Goal: Transaction & Acquisition: Purchase product/service

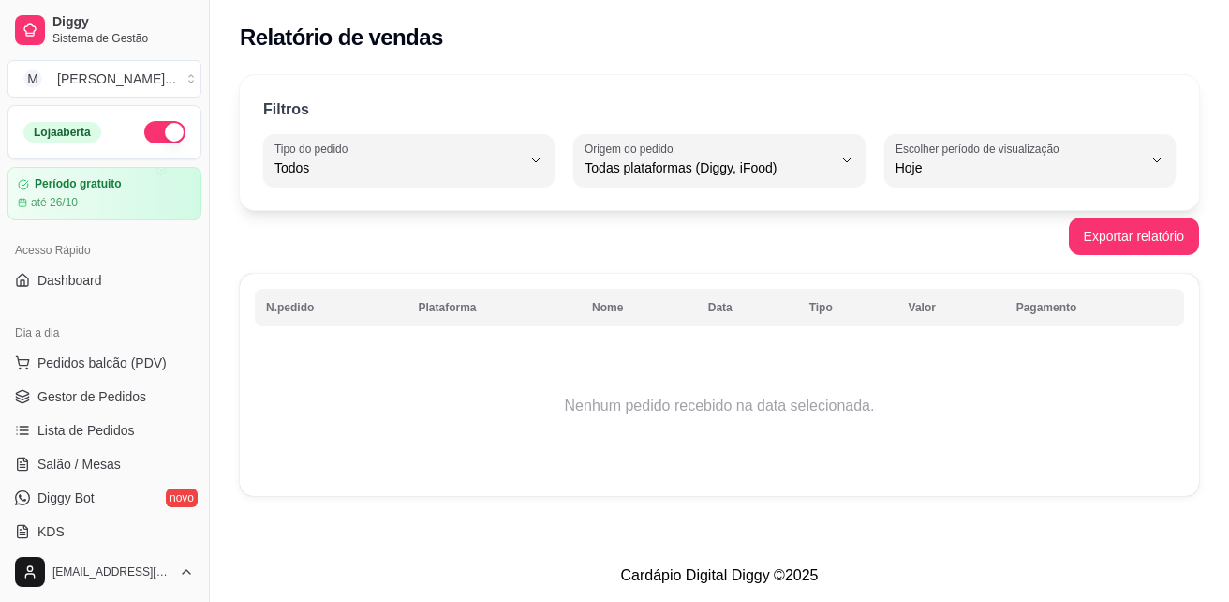
select select "ALL"
select select "0"
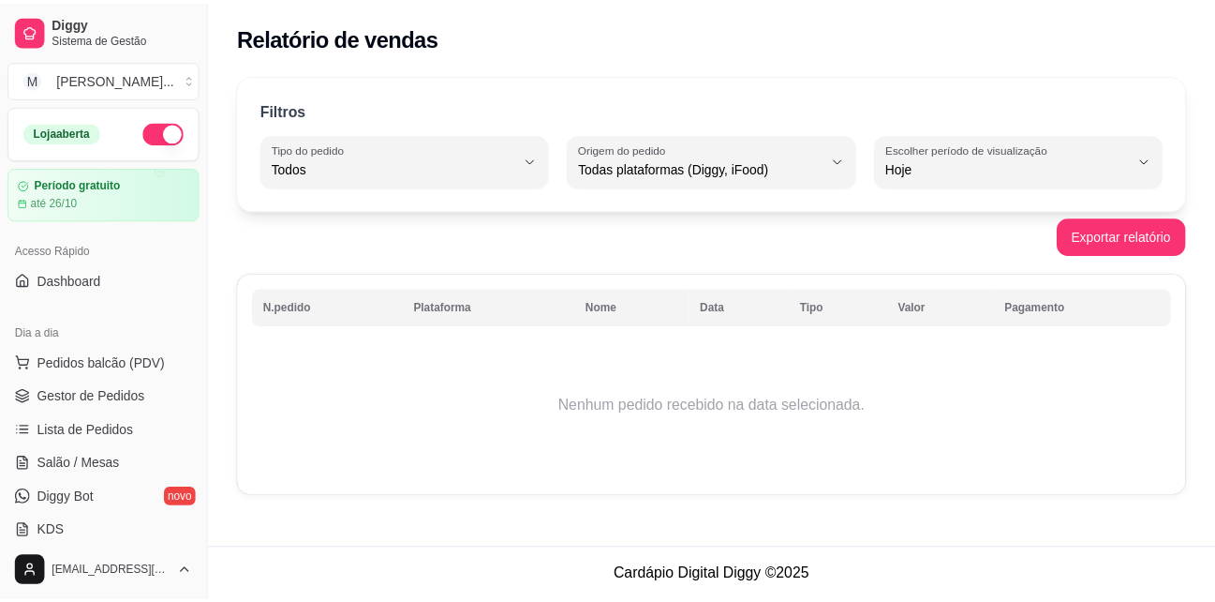
scroll to position [94, 0]
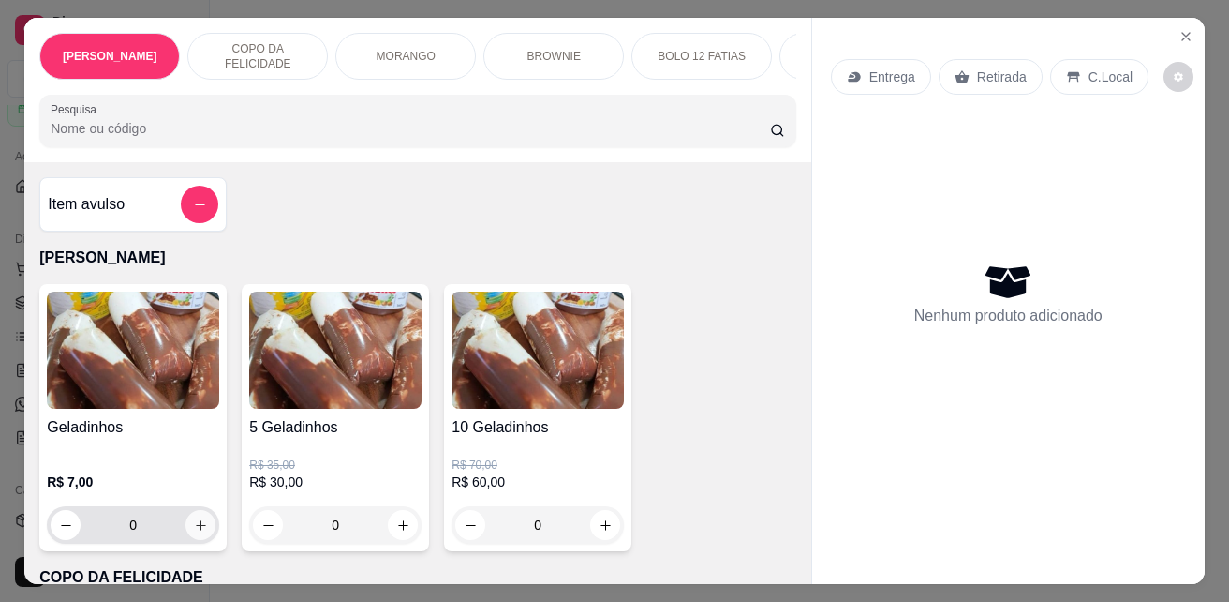
click at [195, 532] on icon "increase-product-quantity" at bounding box center [201, 525] width 14 height 14
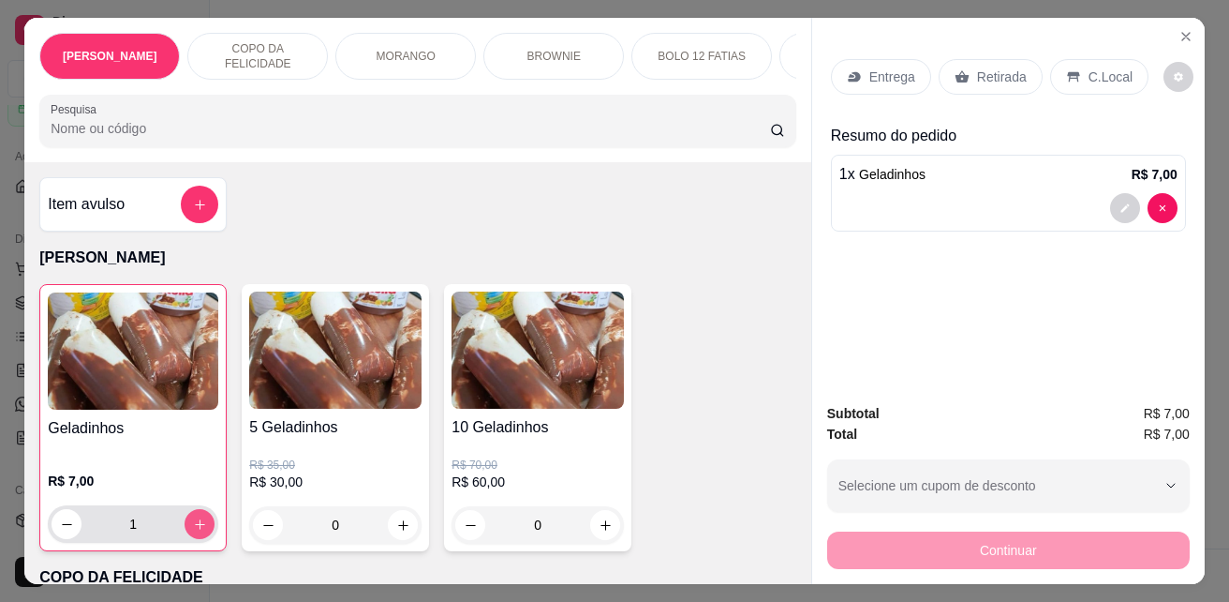
click at [195, 531] on icon "increase-product-quantity" at bounding box center [200, 524] width 14 height 14
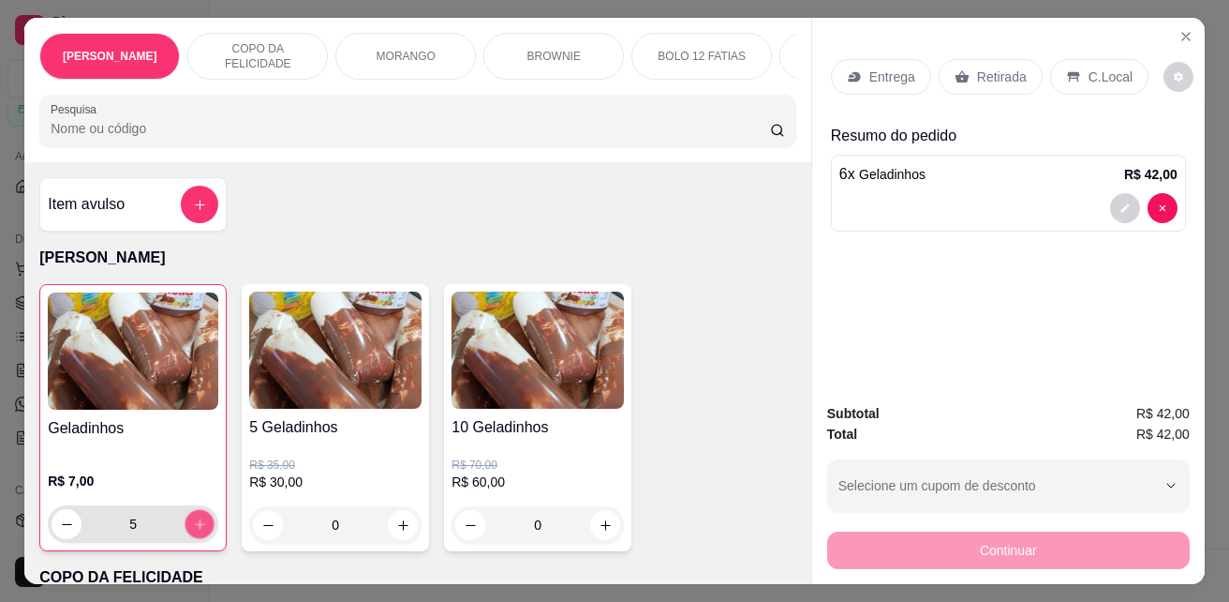
click at [195, 531] on icon "increase-product-quantity" at bounding box center [200, 524] width 14 height 14
type input "8"
click at [1077, 67] on div "C.Local" at bounding box center [1099, 77] width 98 height 36
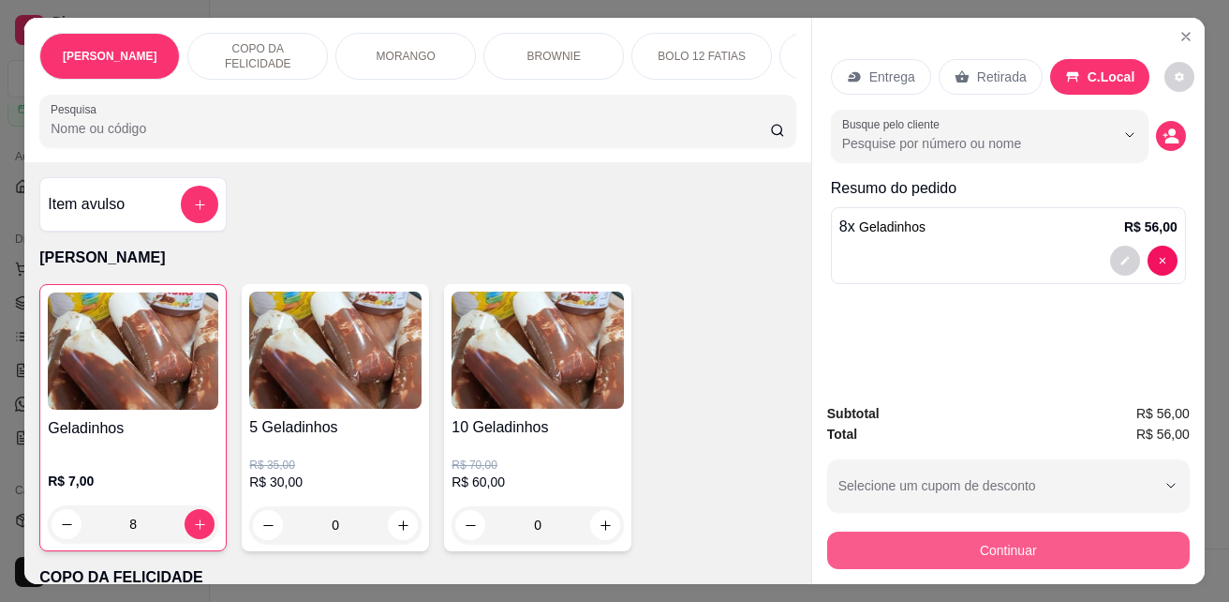
click at [1035, 536] on button "Continuar" at bounding box center [1008, 549] width 363 height 37
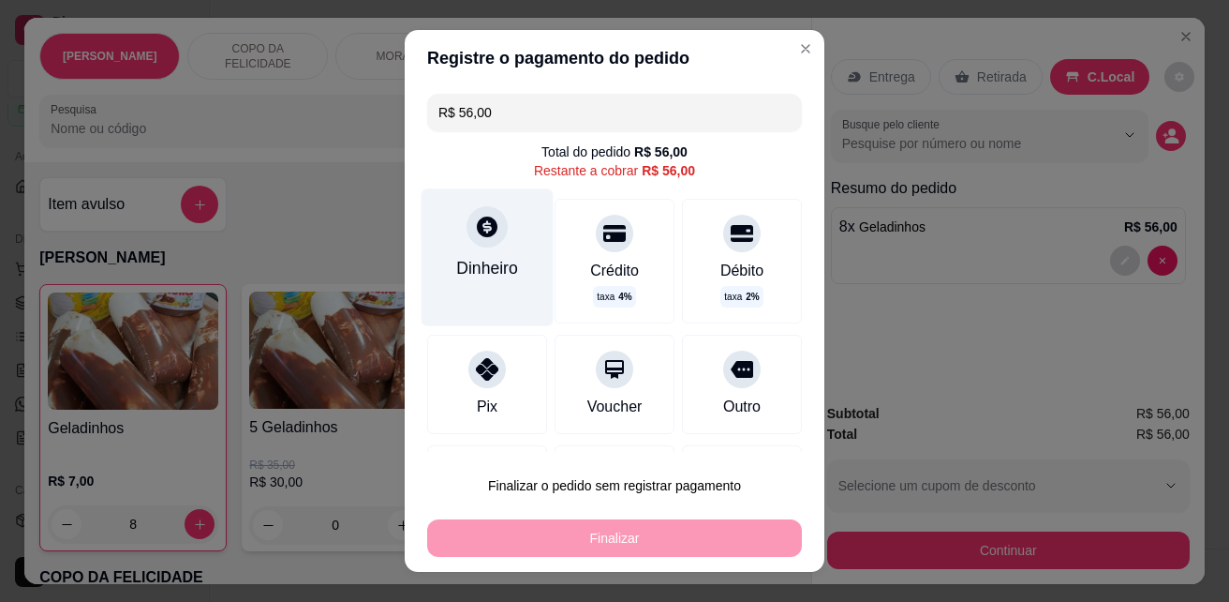
click at [473, 268] on div "Dinheiro" at bounding box center [487, 268] width 62 height 24
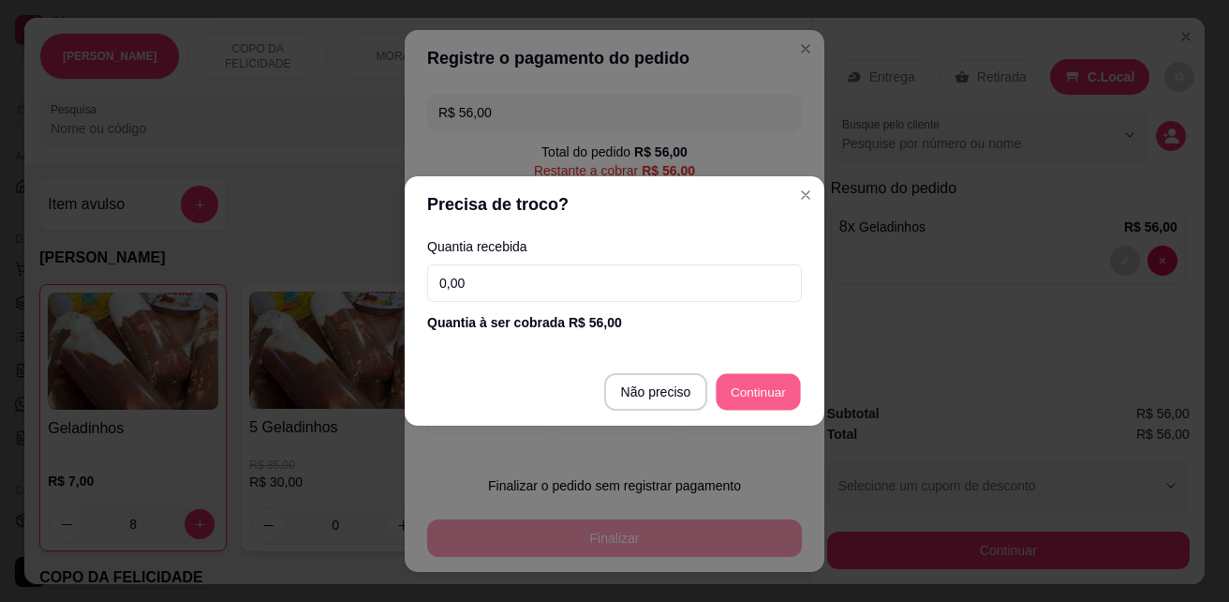
type input "R$ 0,00"
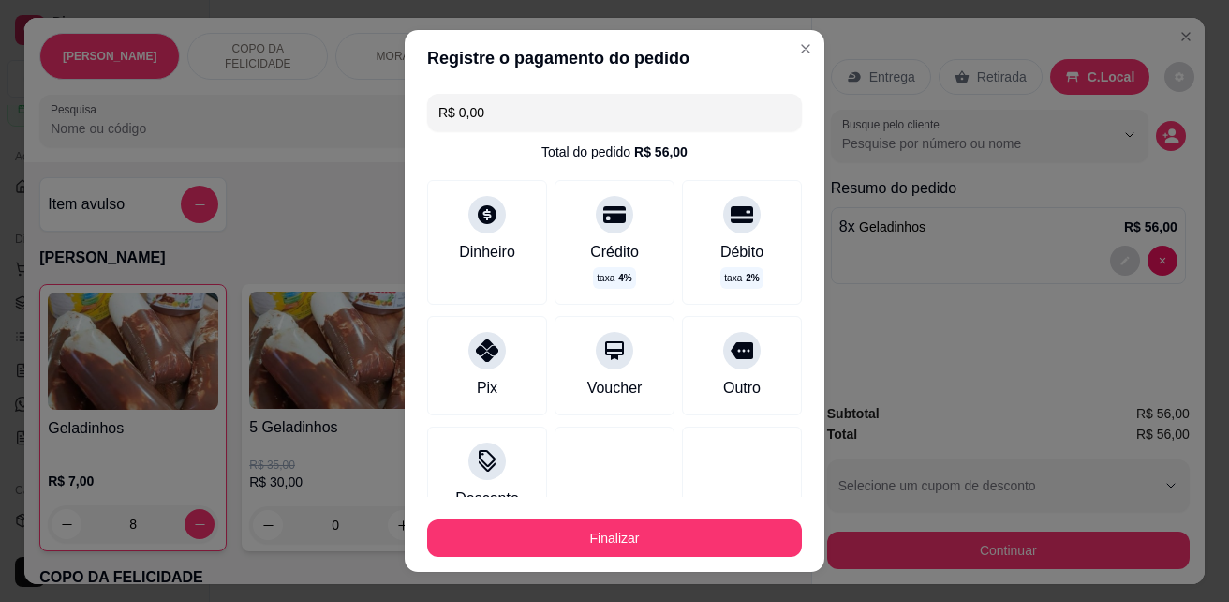
click at [722, 559] on footer "Finalizar" at bounding box center [615, 534] width 420 height 75
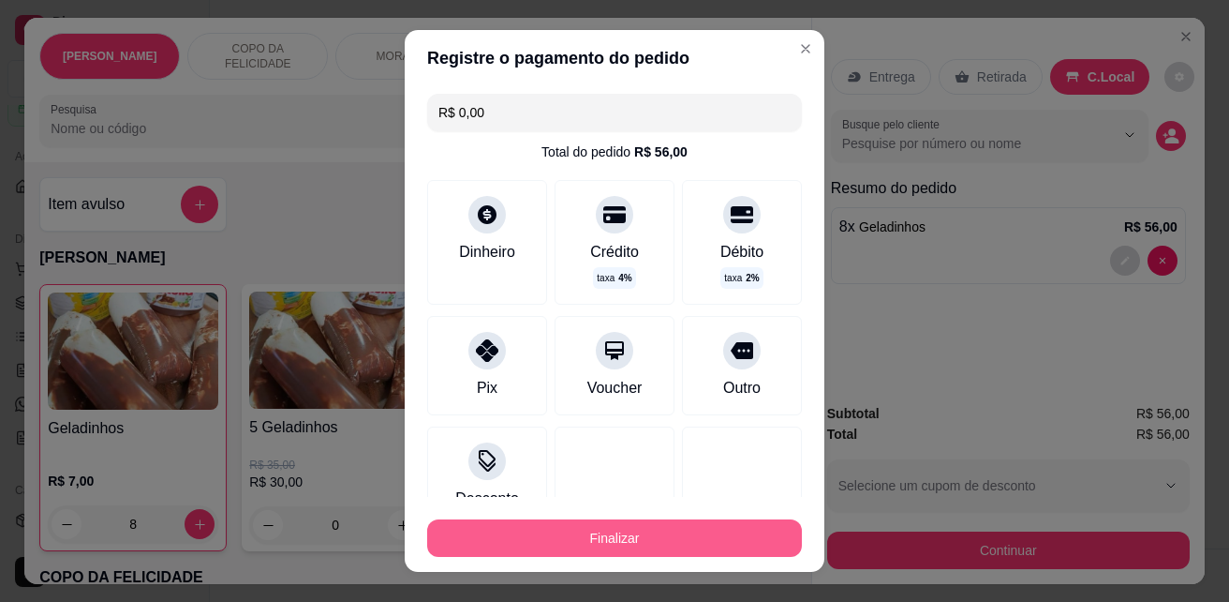
click at [724, 532] on button "Finalizar" at bounding box center [614, 537] width 375 height 37
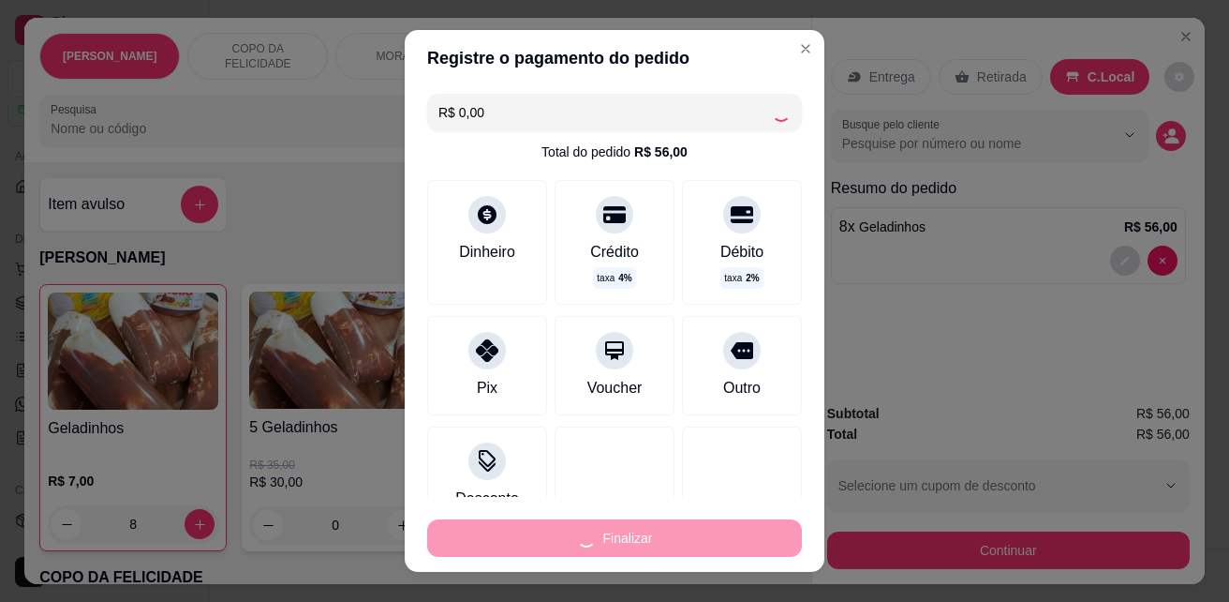
type input "0"
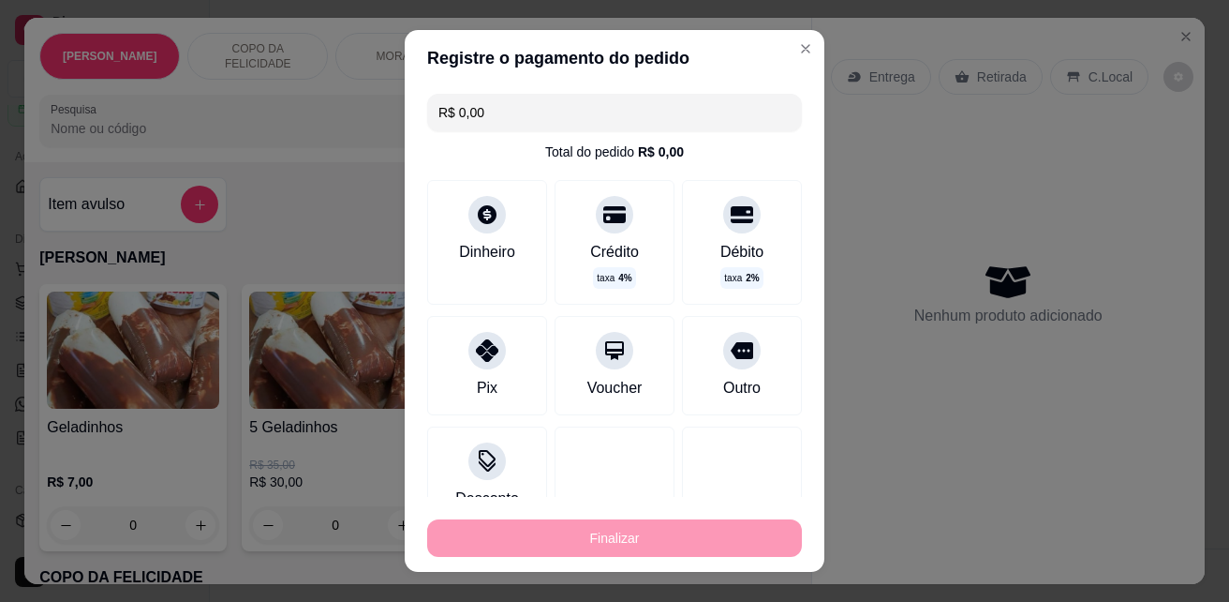
type input "-R$ 56,00"
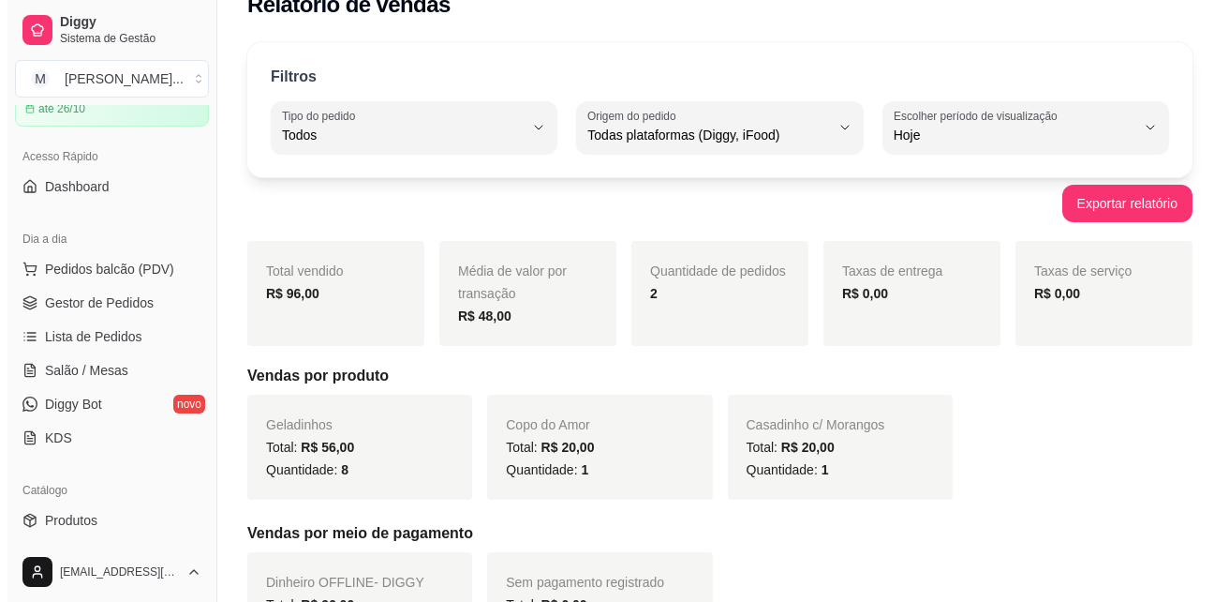
scroll to position [0, 0]
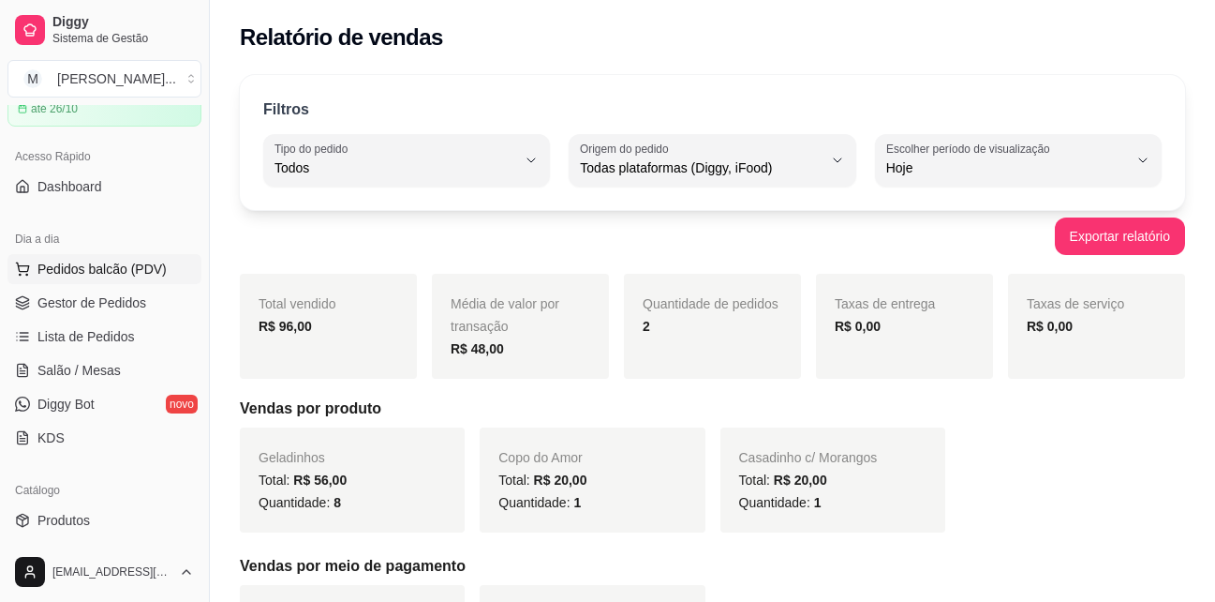
click at [141, 269] on span "Pedidos balcão (PDV)" at bounding box center [101, 269] width 129 height 19
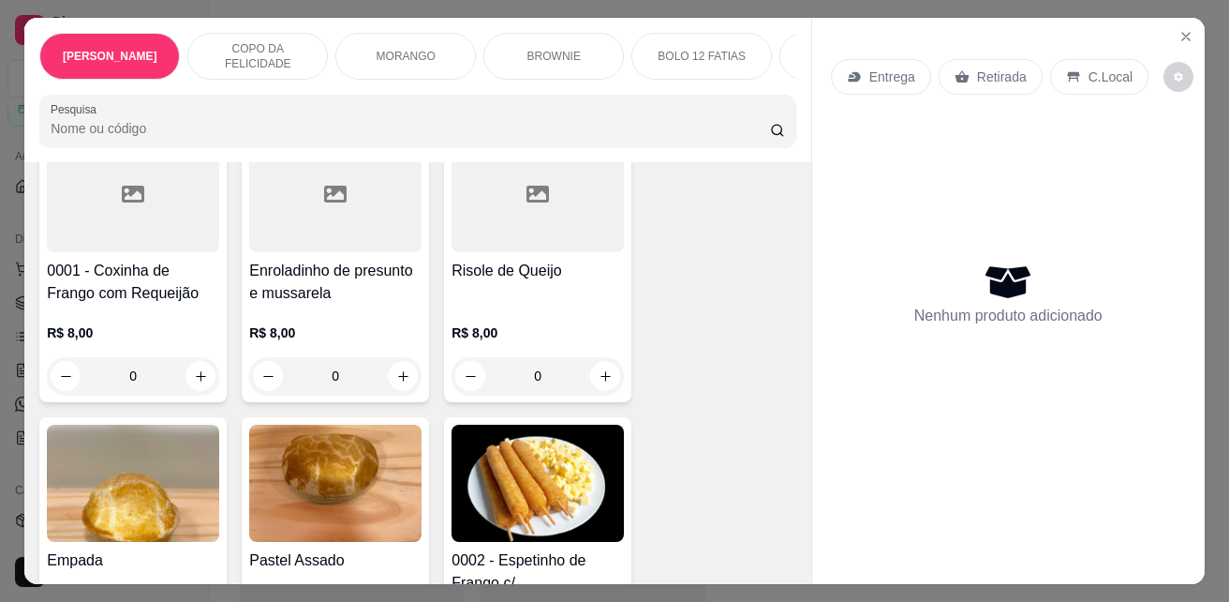
scroll to position [4123, 0]
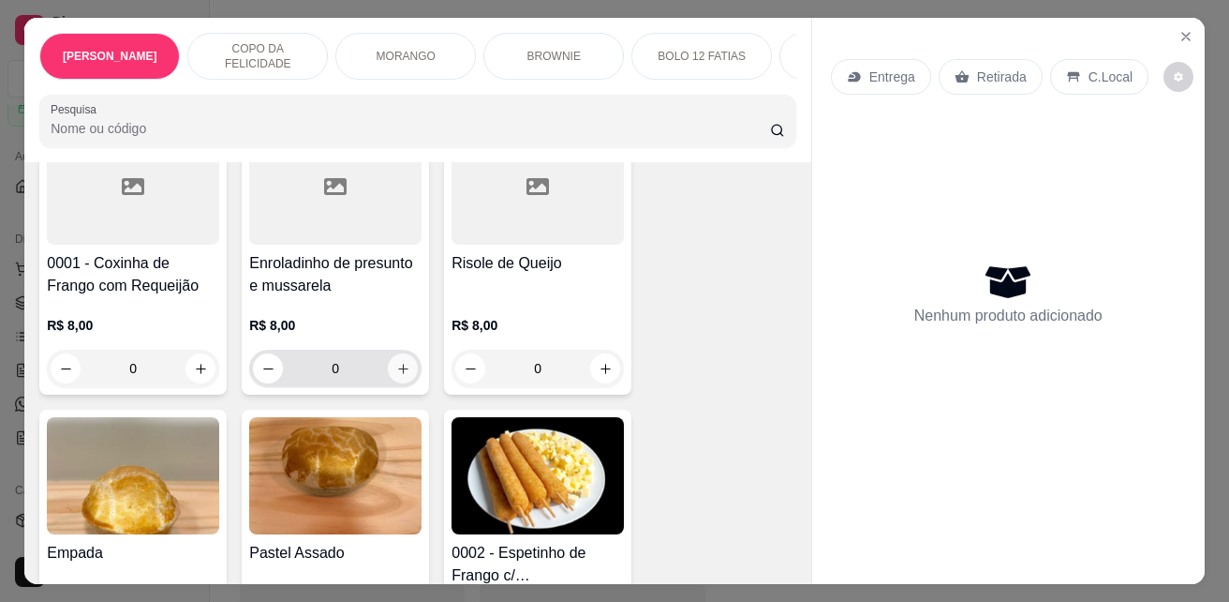
click at [398, 364] on icon "increase-product-quantity" at bounding box center [403, 369] width 10 height 10
type input "1"
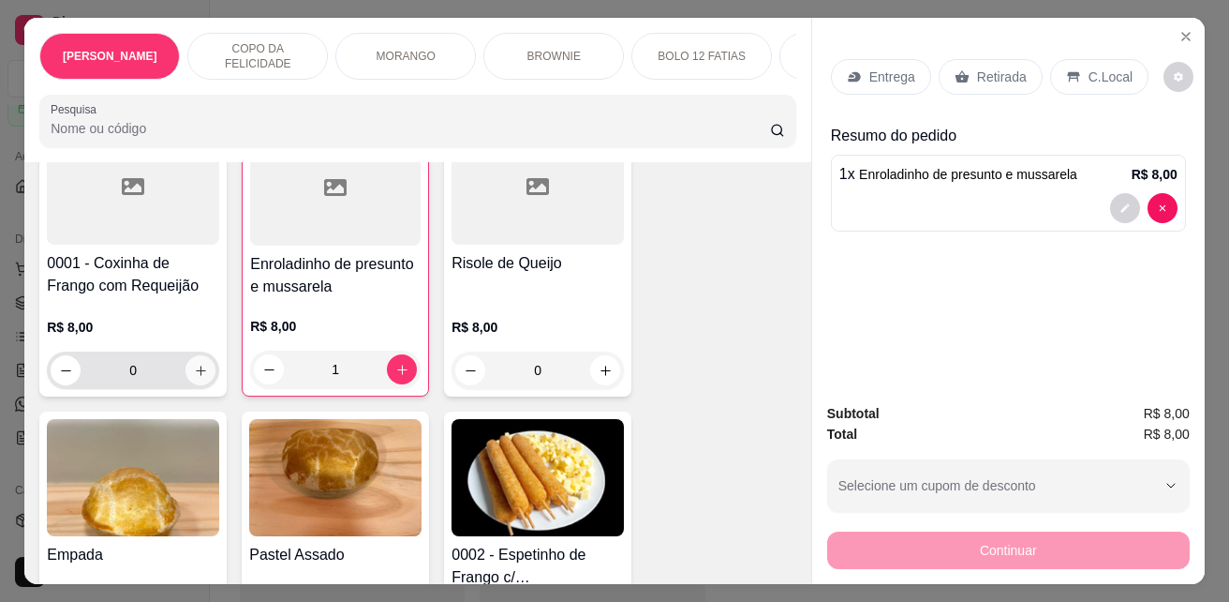
click at [199, 364] on icon "increase-product-quantity" at bounding box center [201, 371] width 14 height 14
type input "1"
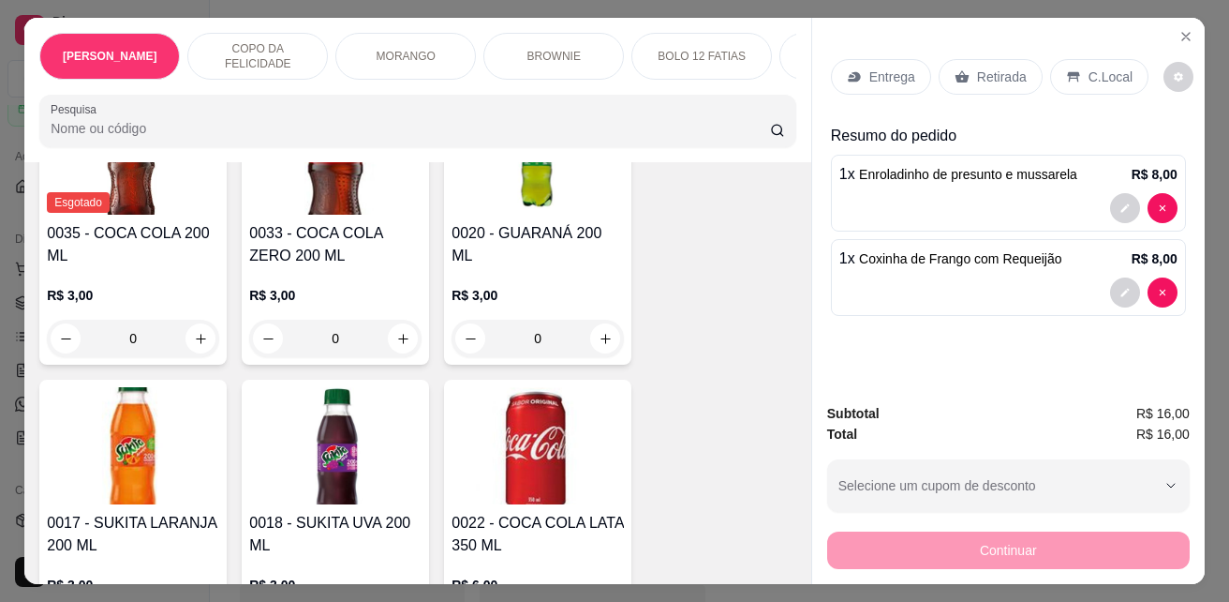
scroll to position [5248, 0]
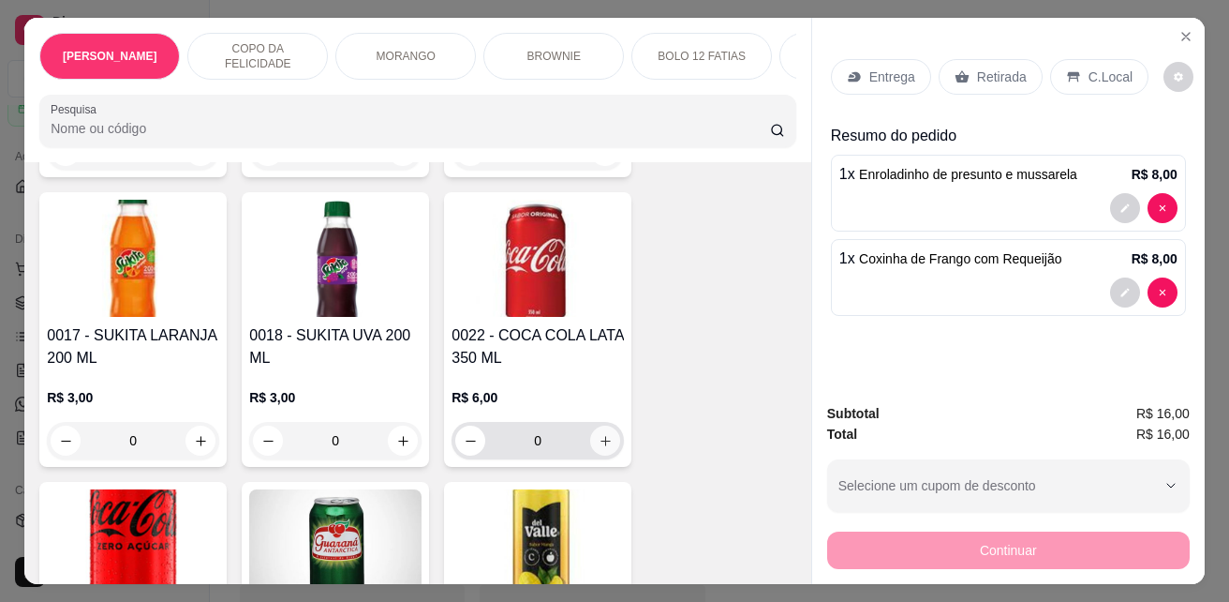
click at [603, 434] on icon "increase-product-quantity" at bounding box center [606, 441] width 14 height 14
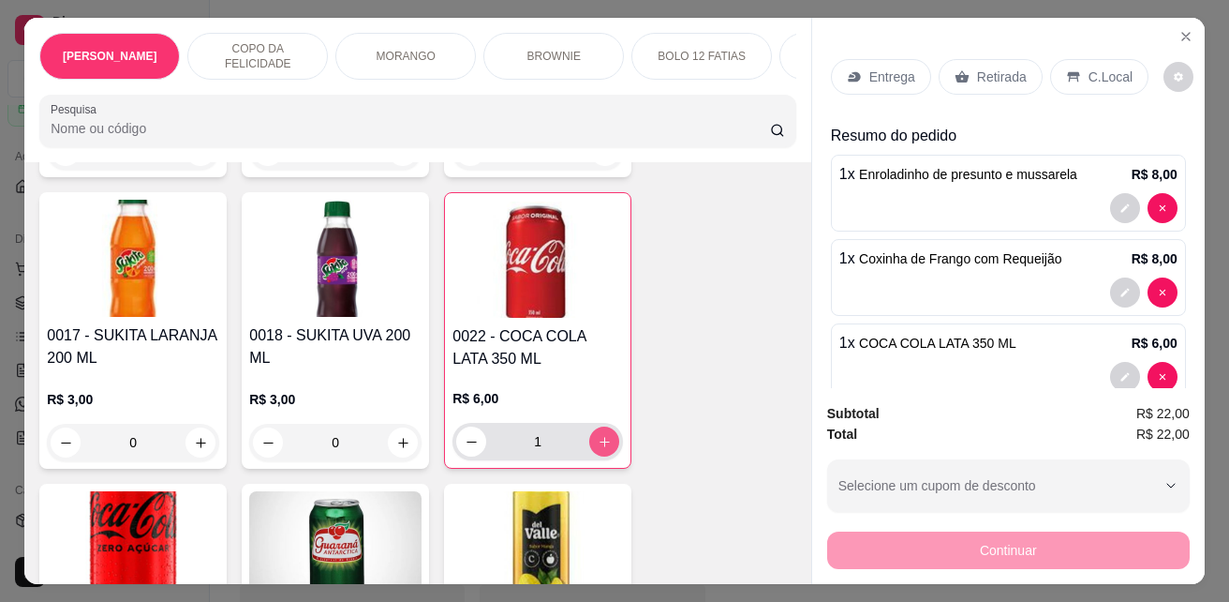
type input "1"
click at [1098, 69] on p "C.Local" at bounding box center [1111, 76] width 44 height 19
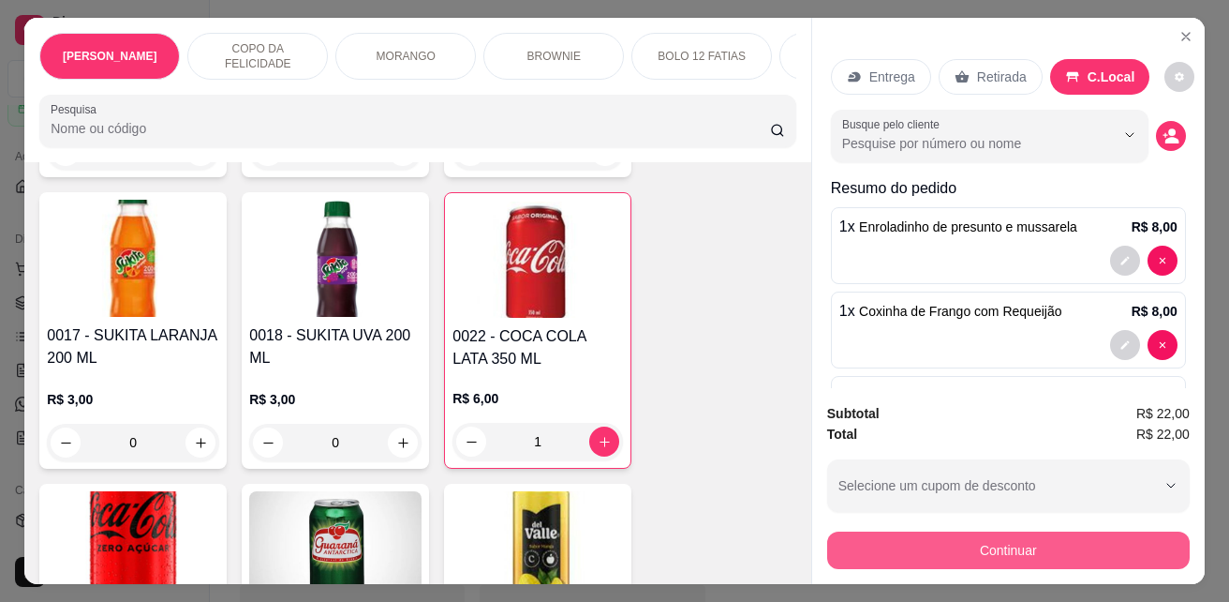
click at [969, 531] on button "Continuar" at bounding box center [1008, 549] width 363 height 37
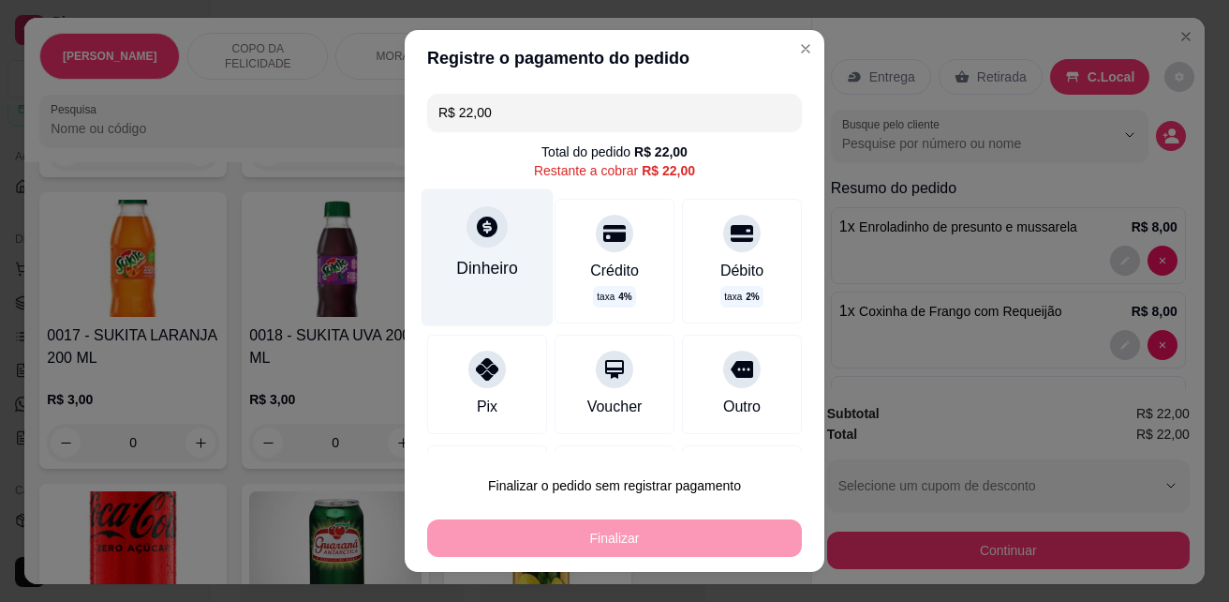
click at [492, 263] on div "Dinheiro" at bounding box center [487, 268] width 62 height 24
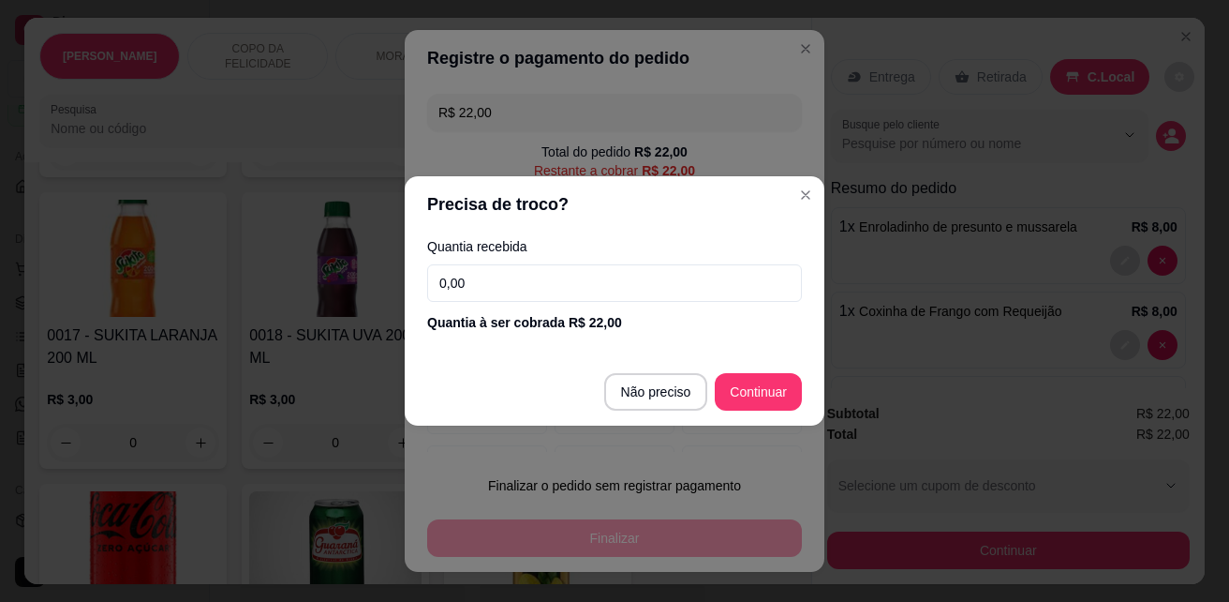
click at [630, 290] on input "0,00" at bounding box center [614, 282] width 375 height 37
type input "50,00"
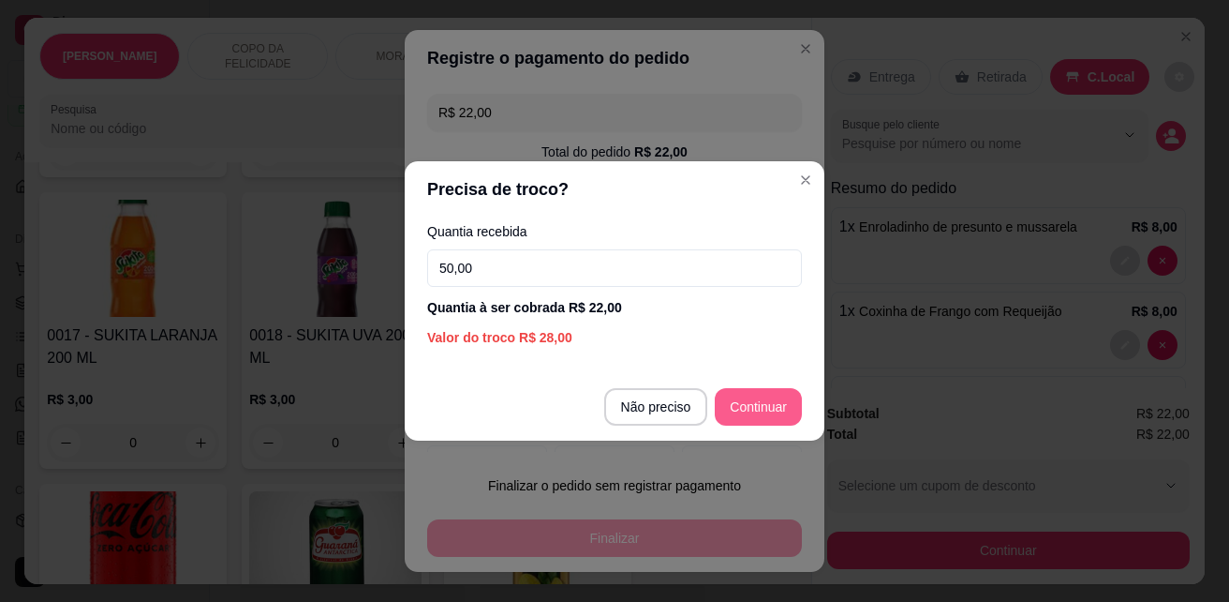
type input "R$ 0,00"
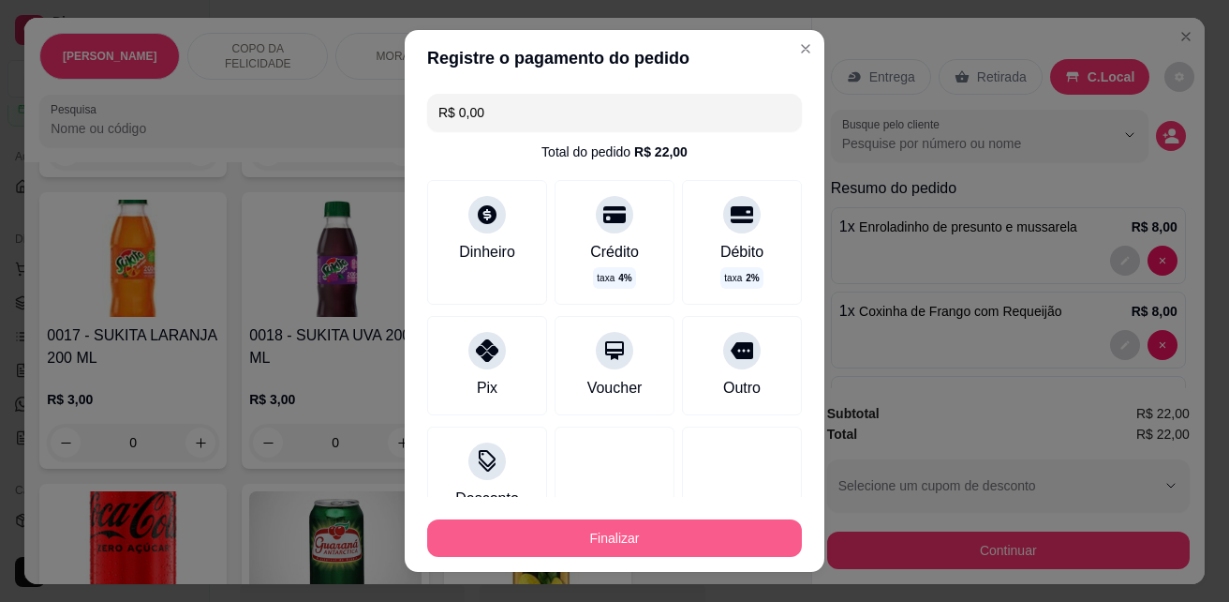
click at [628, 553] on button "Finalizar" at bounding box center [614, 537] width 375 height 37
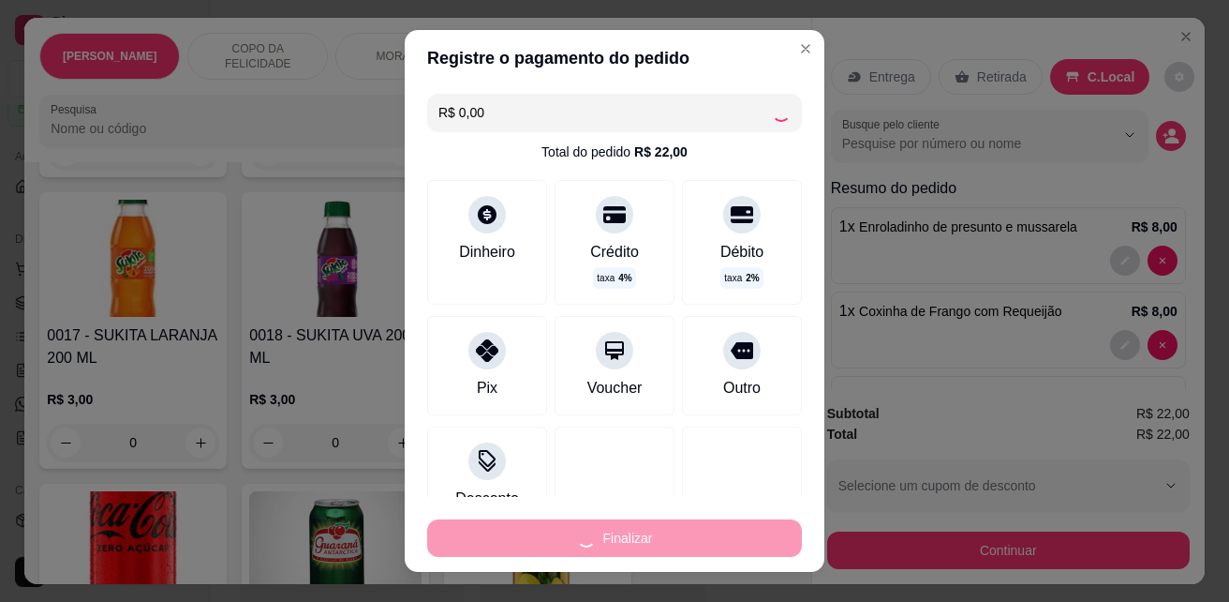
type input "0"
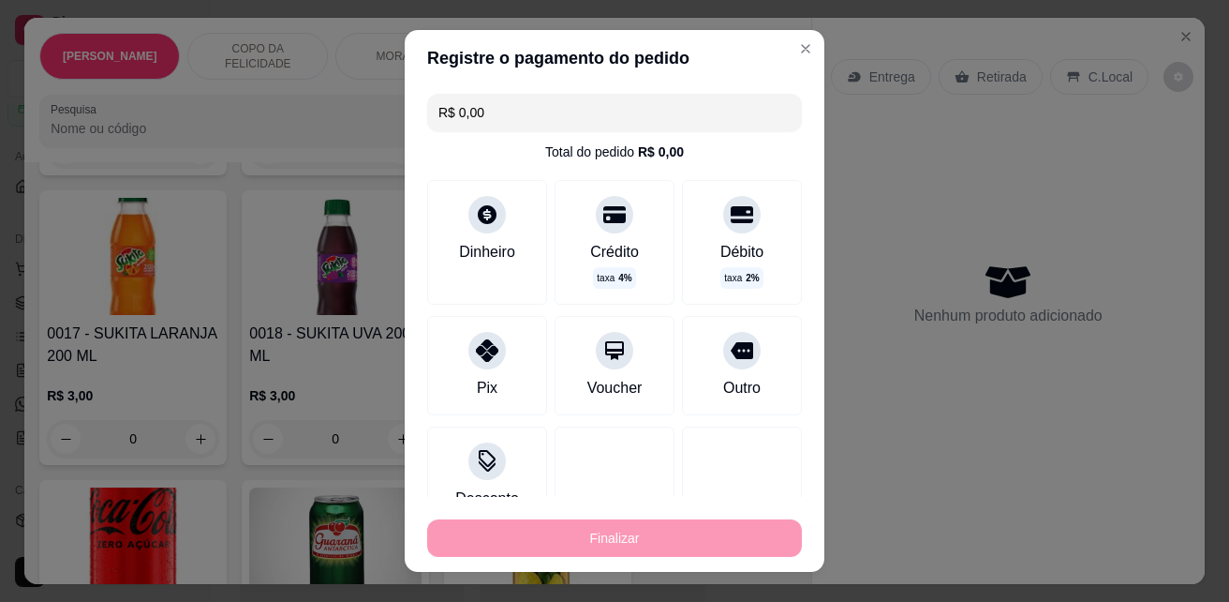
type input "-R$ 22,00"
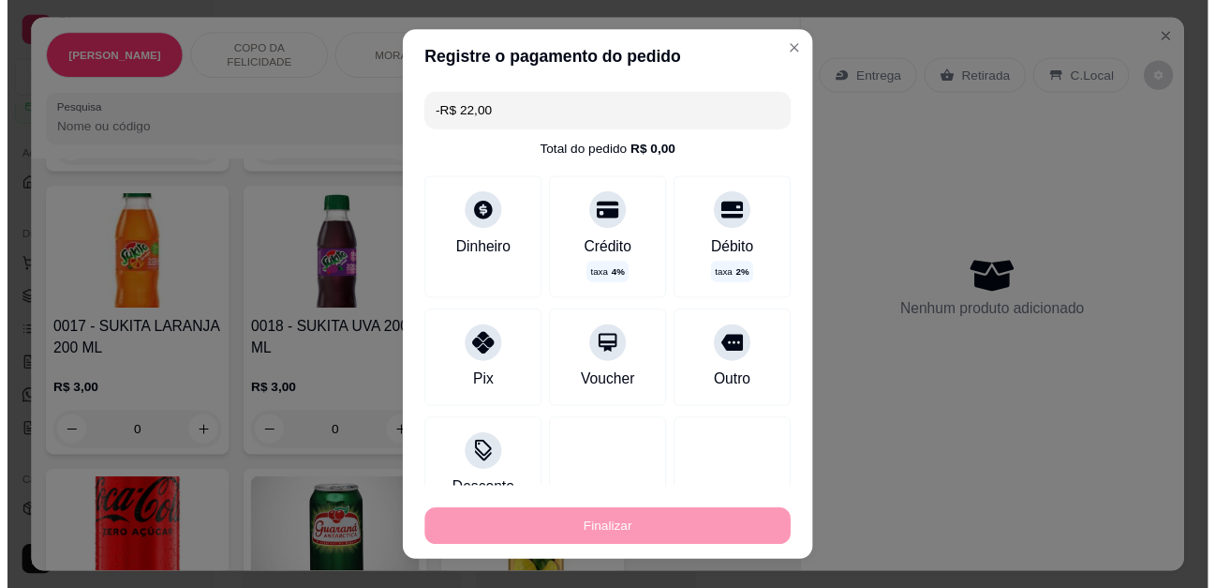
scroll to position [5247, 0]
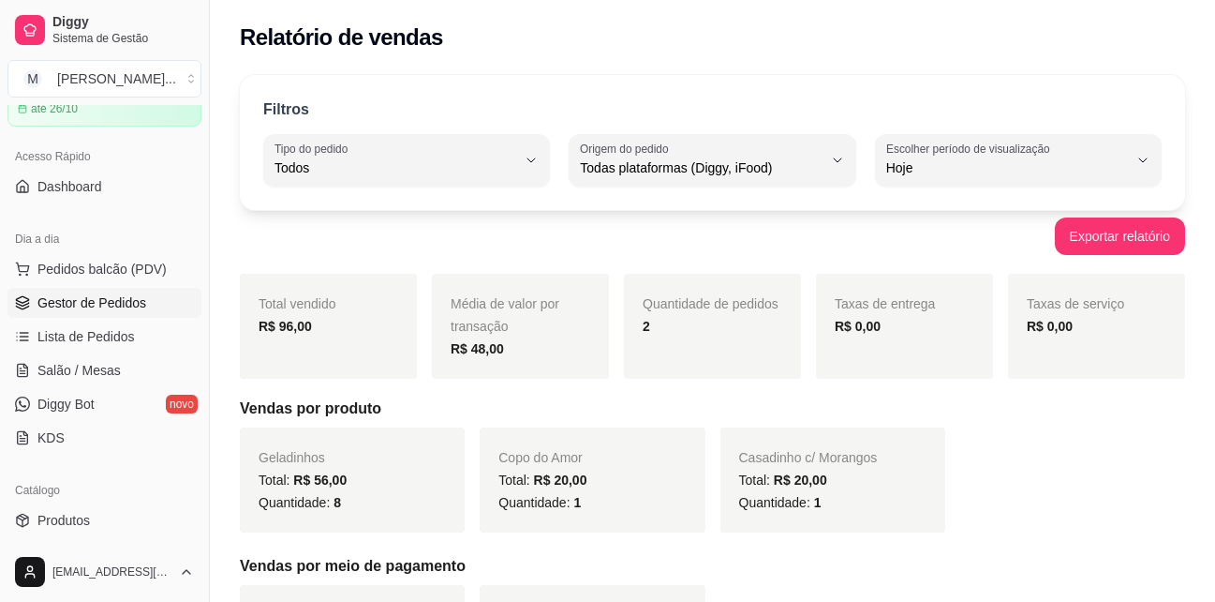
click at [135, 299] on span "Gestor de Pedidos" at bounding box center [91, 302] width 109 height 19
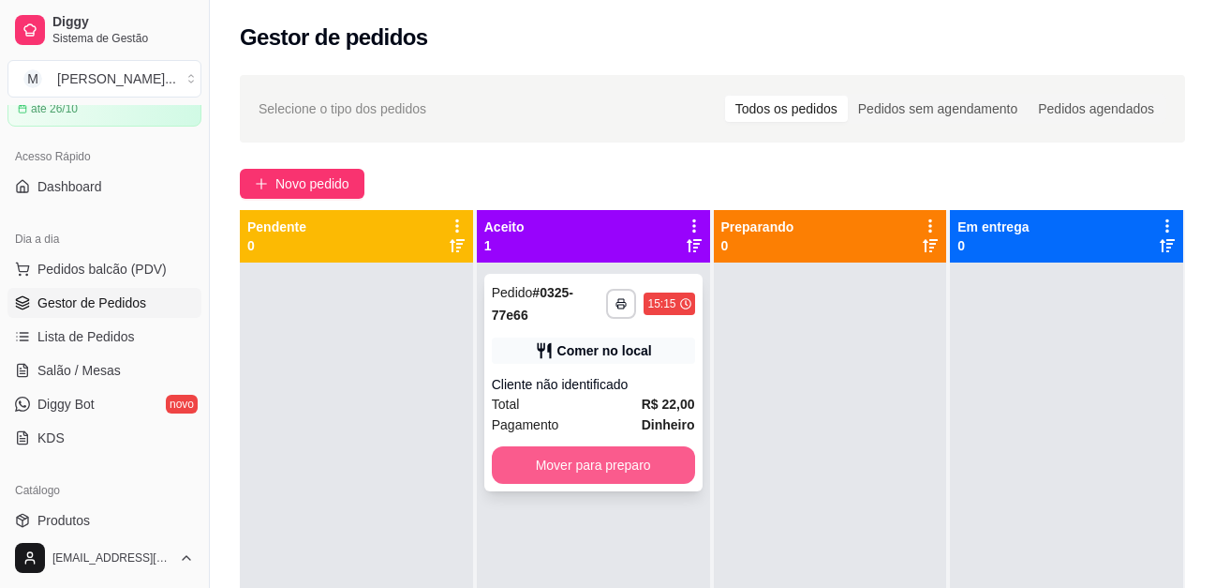
click at [614, 471] on button "Mover para preparo" at bounding box center [593, 464] width 203 height 37
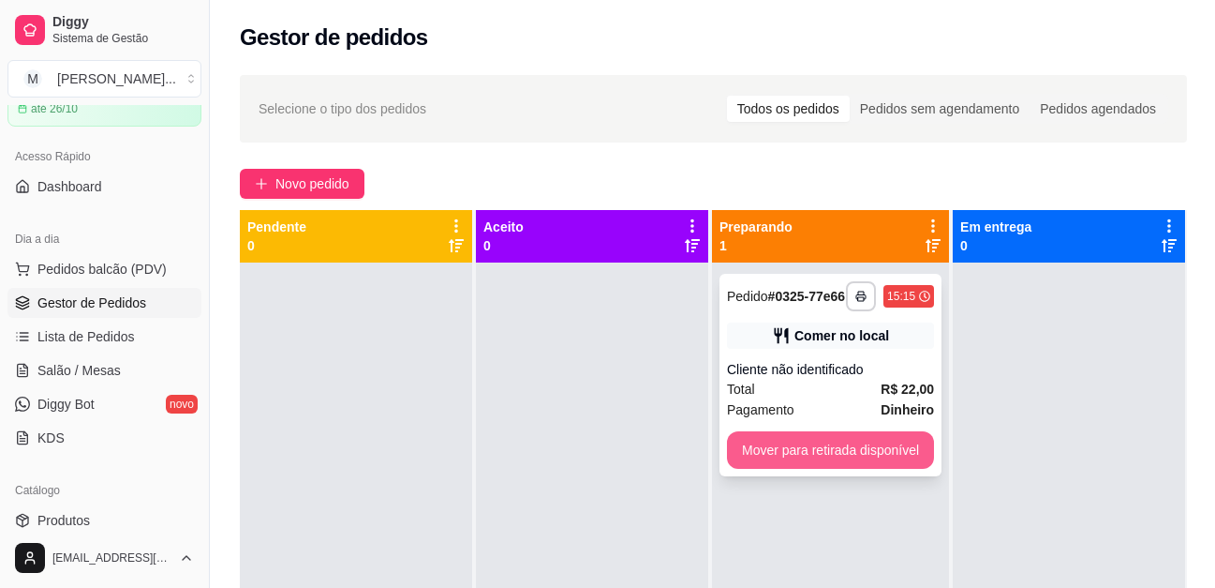
click at [830, 463] on button "Mover para retirada disponível" at bounding box center [830, 449] width 207 height 37
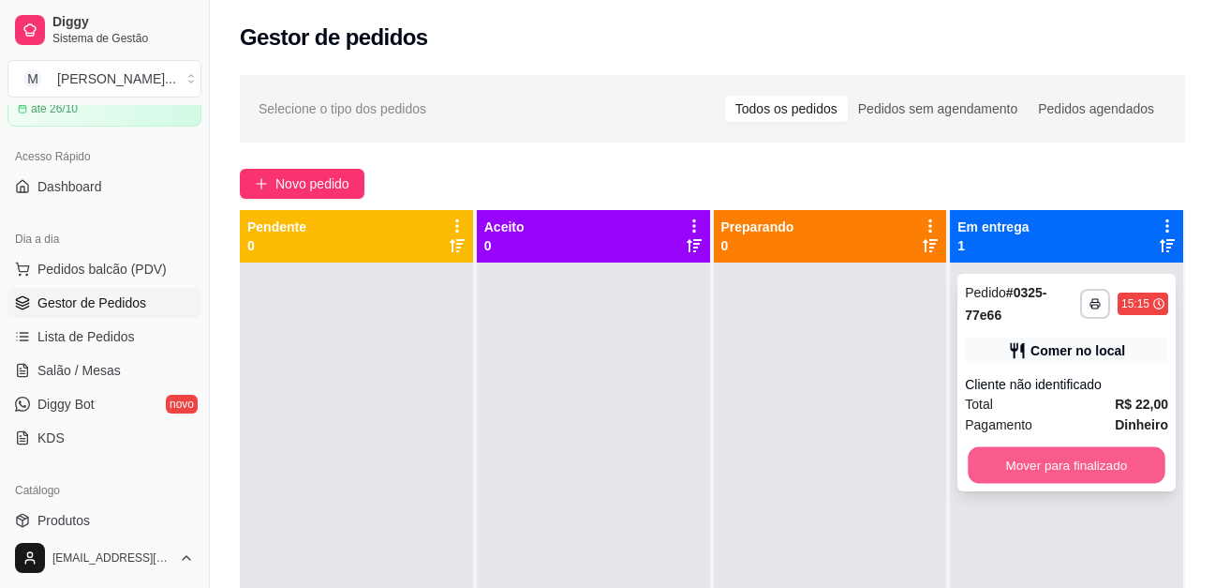
click at [1005, 460] on button "Mover para finalizado" at bounding box center [1067, 465] width 197 height 37
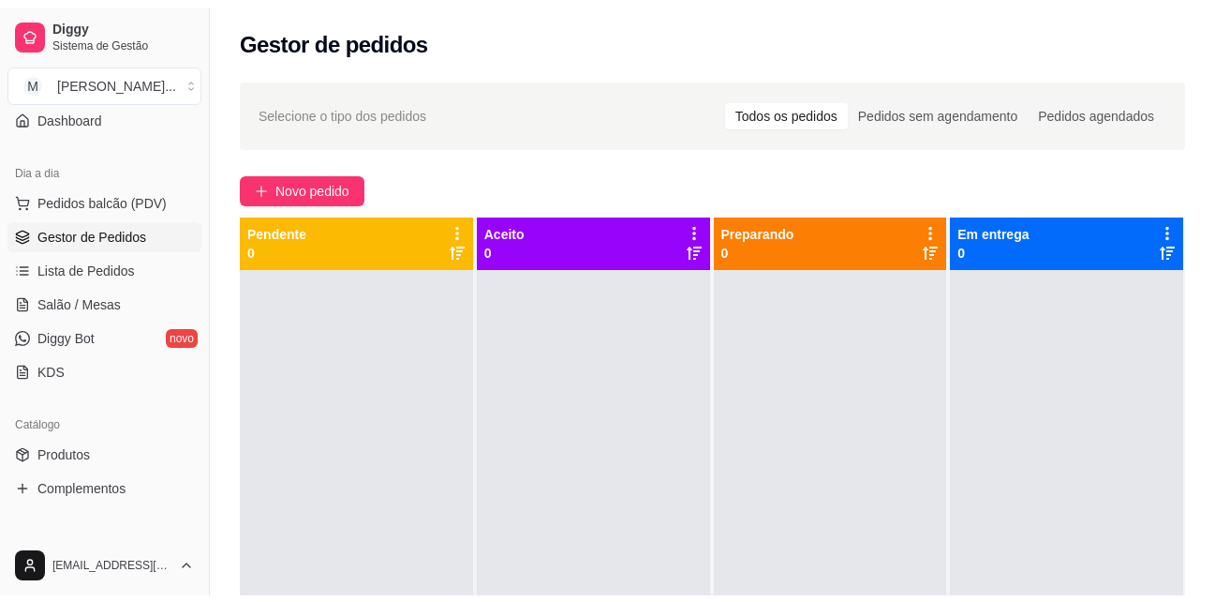
scroll to position [281, 0]
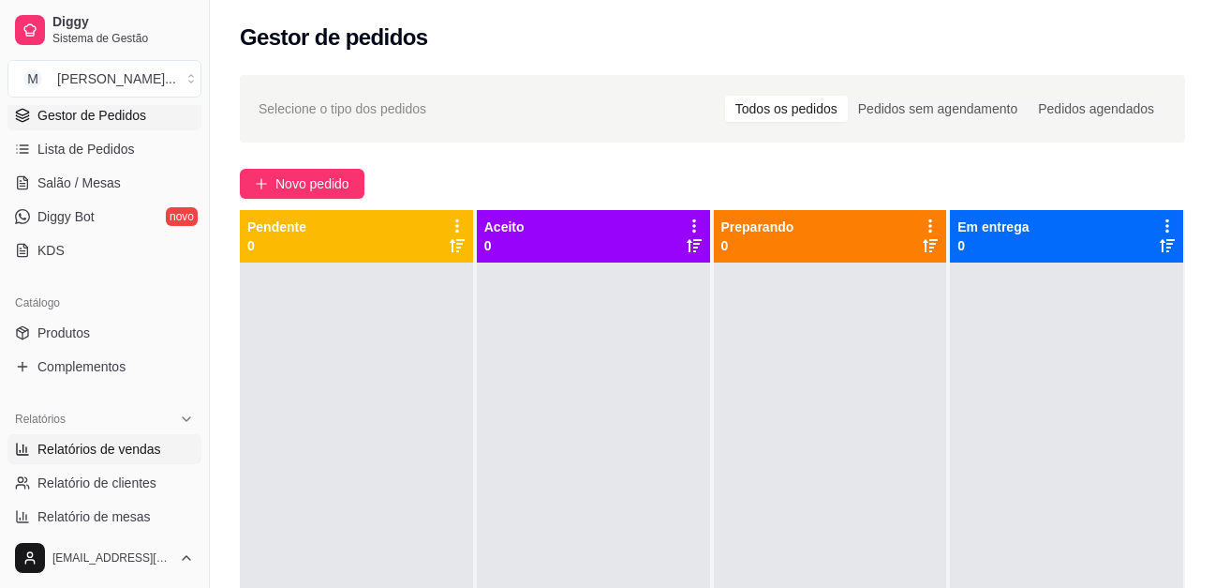
click at [118, 444] on span "Relatórios de vendas" at bounding box center [99, 448] width 124 height 19
select select "ALL"
select select "0"
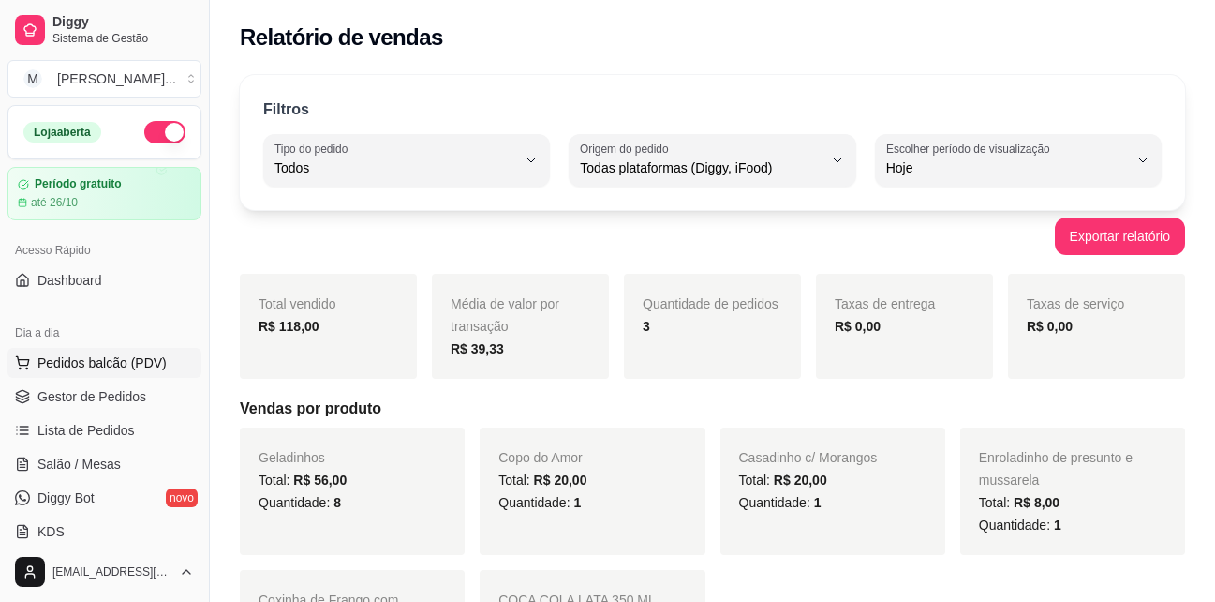
click at [108, 364] on span "Pedidos balcão (PDV)" at bounding box center [101, 362] width 129 height 19
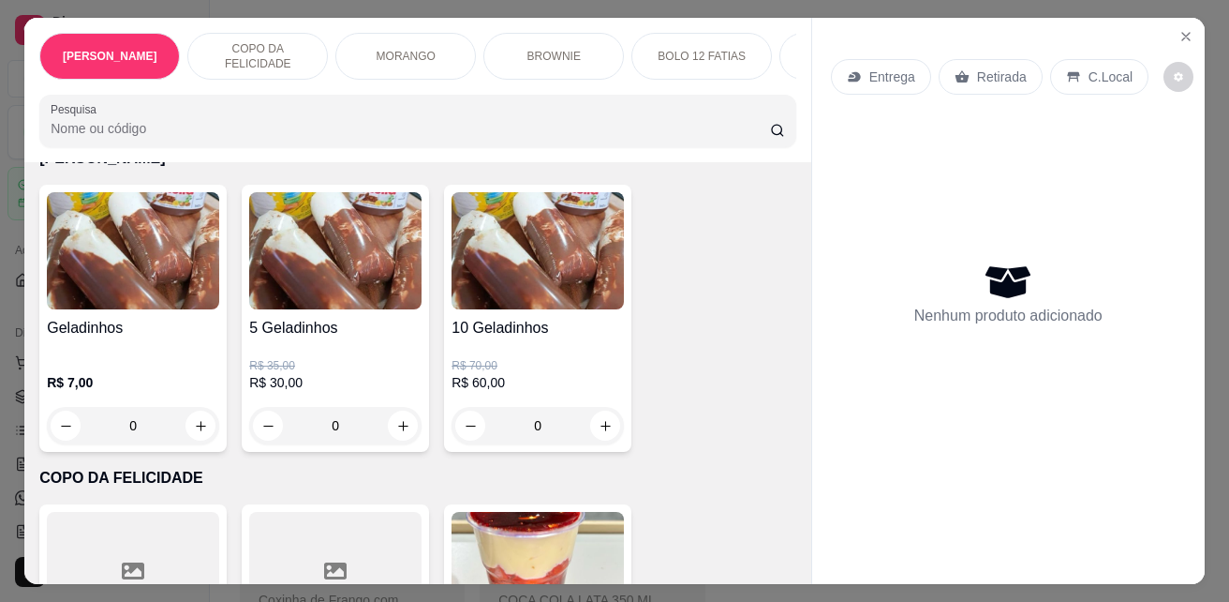
scroll to position [187, 0]
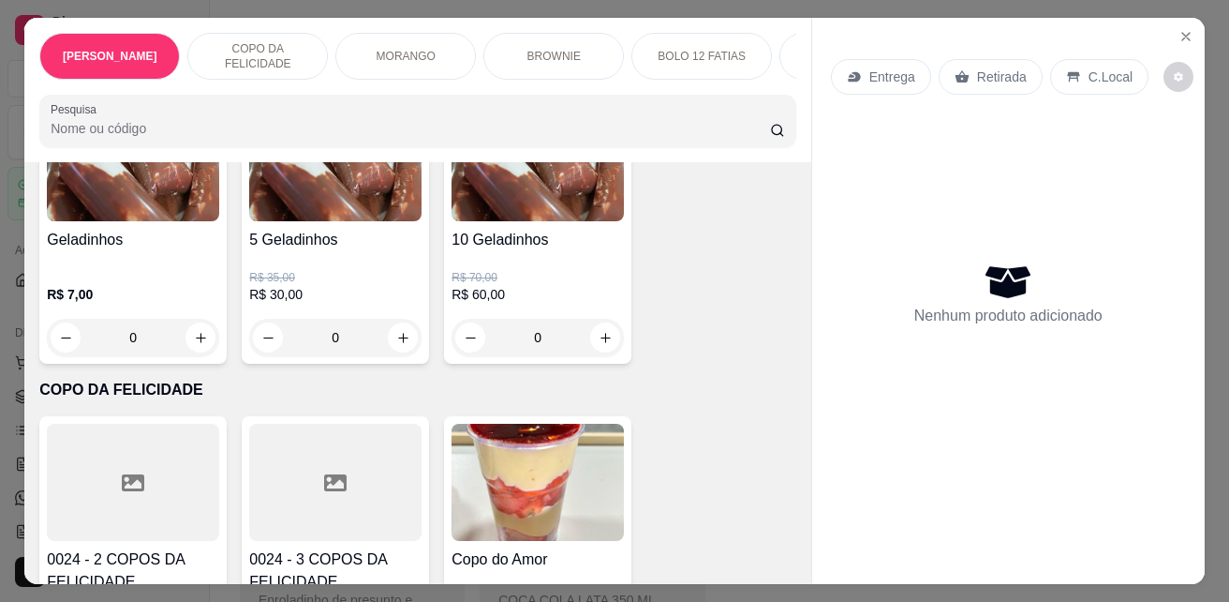
click at [925, 243] on div "Nenhum produto adicionado" at bounding box center [1008, 293] width 355 height 367
click at [750, 234] on div "Geladinhos R$ 7,00 0 5 Geladinhos R$ 35,00 R$ 30,00 0 10 Geladinhos R$ 70,00 R$…" at bounding box center [417, 230] width 757 height 267
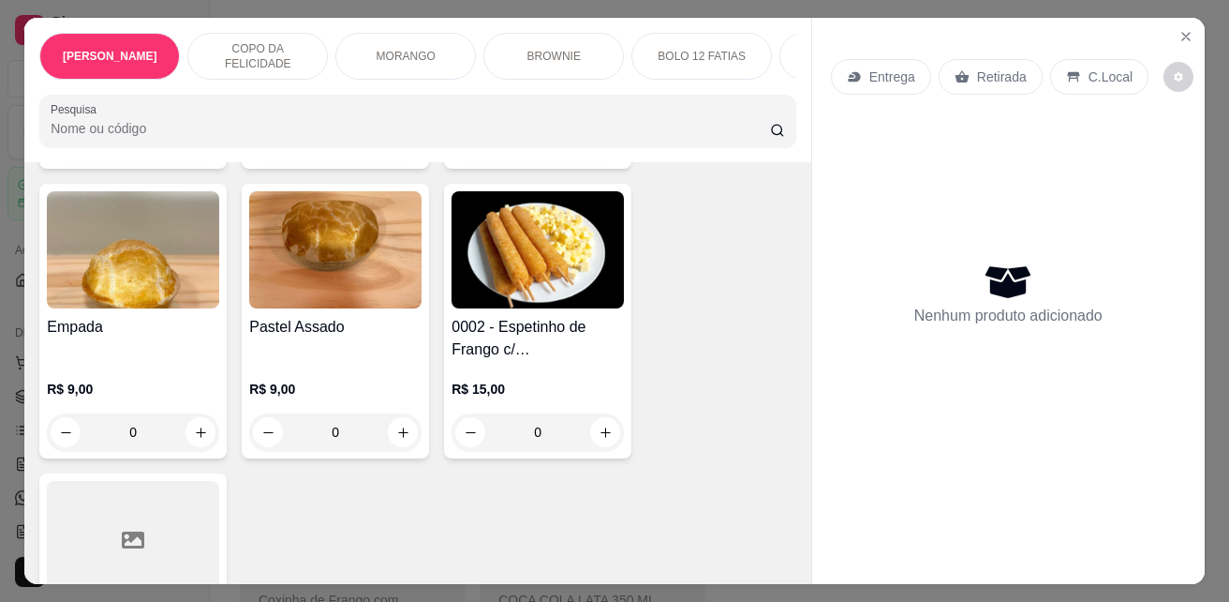
scroll to position [4404, 0]
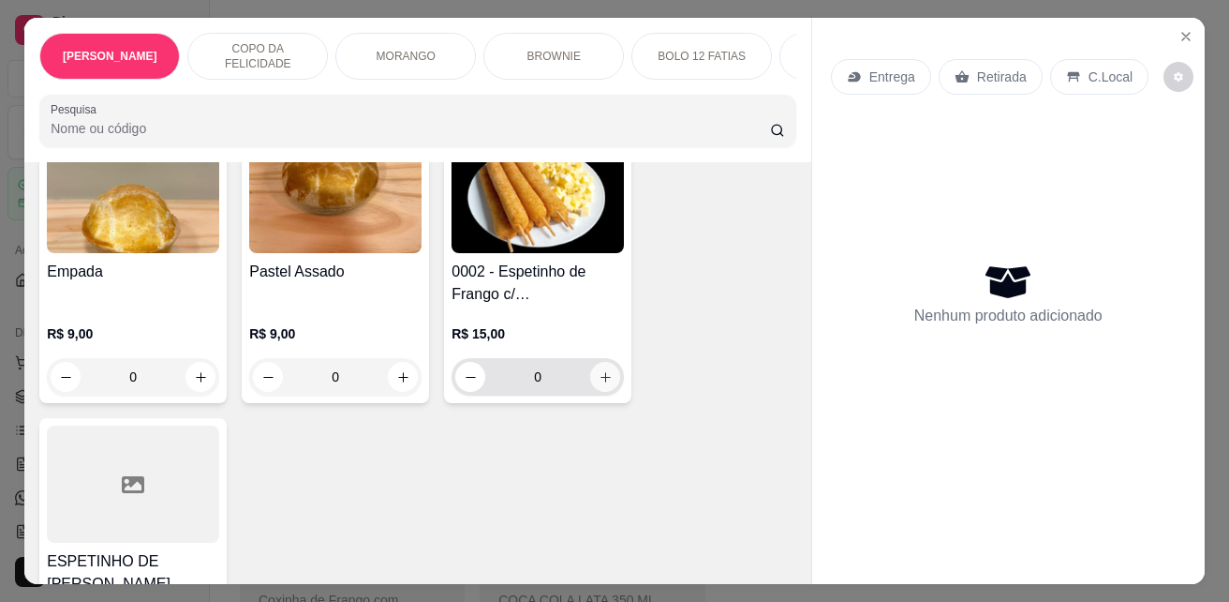
click at [599, 370] on icon "increase-product-quantity" at bounding box center [606, 377] width 14 height 14
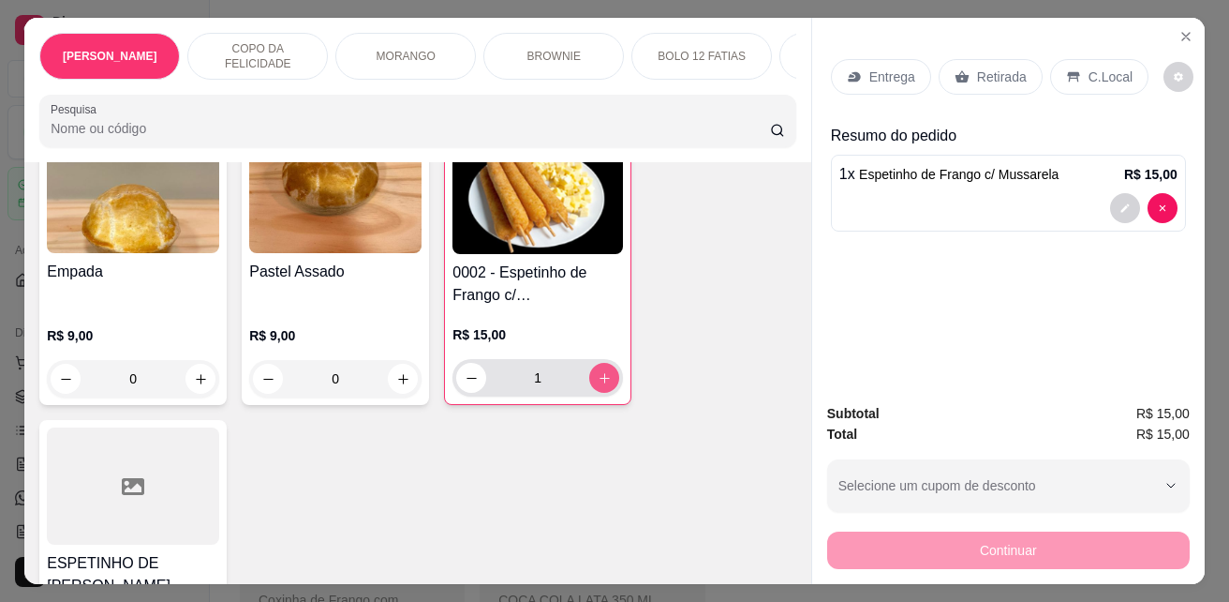
click at [600, 373] on icon "increase-product-quantity" at bounding box center [605, 378] width 10 height 10
type input "2"
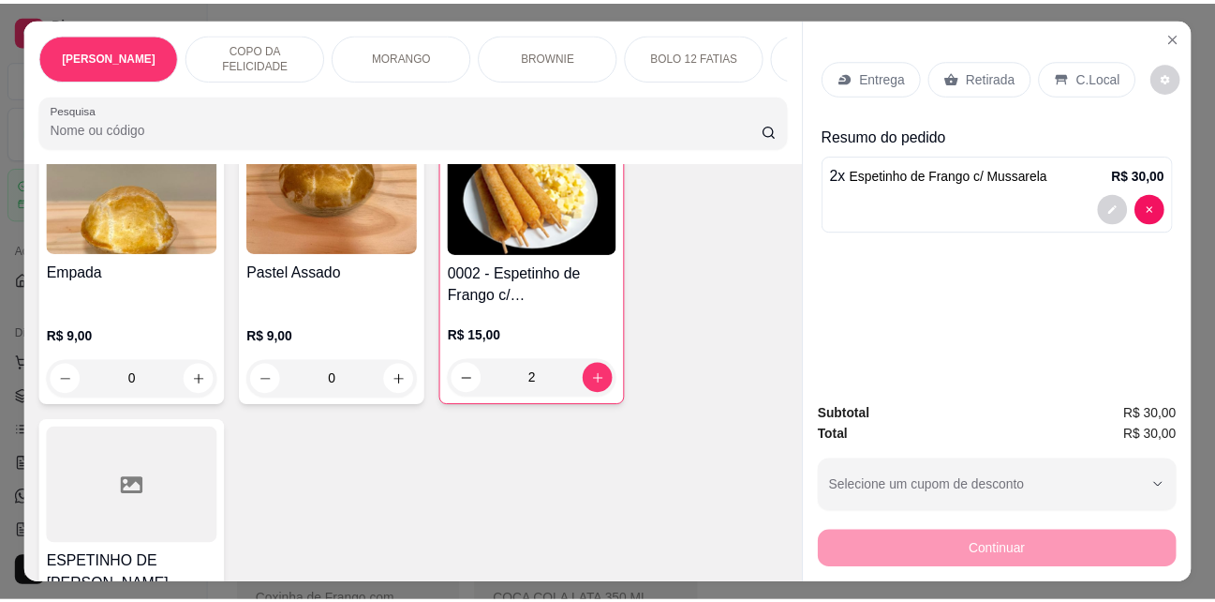
scroll to position [4029, 0]
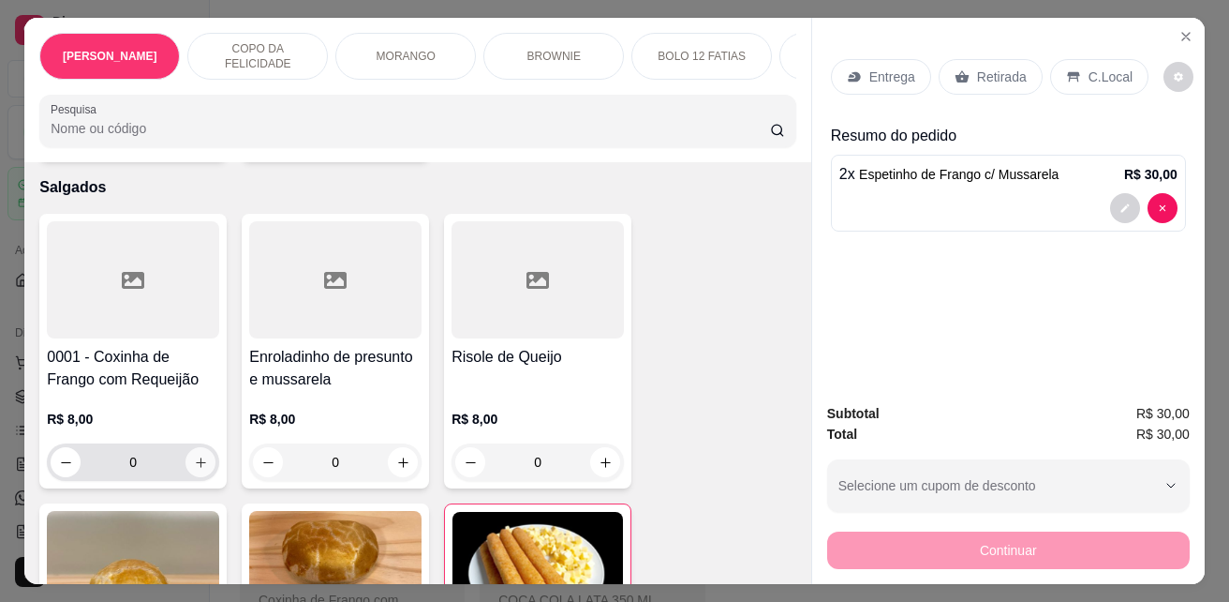
click at [200, 455] on icon "increase-product-quantity" at bounding box center [201, 462] width 14 height 14
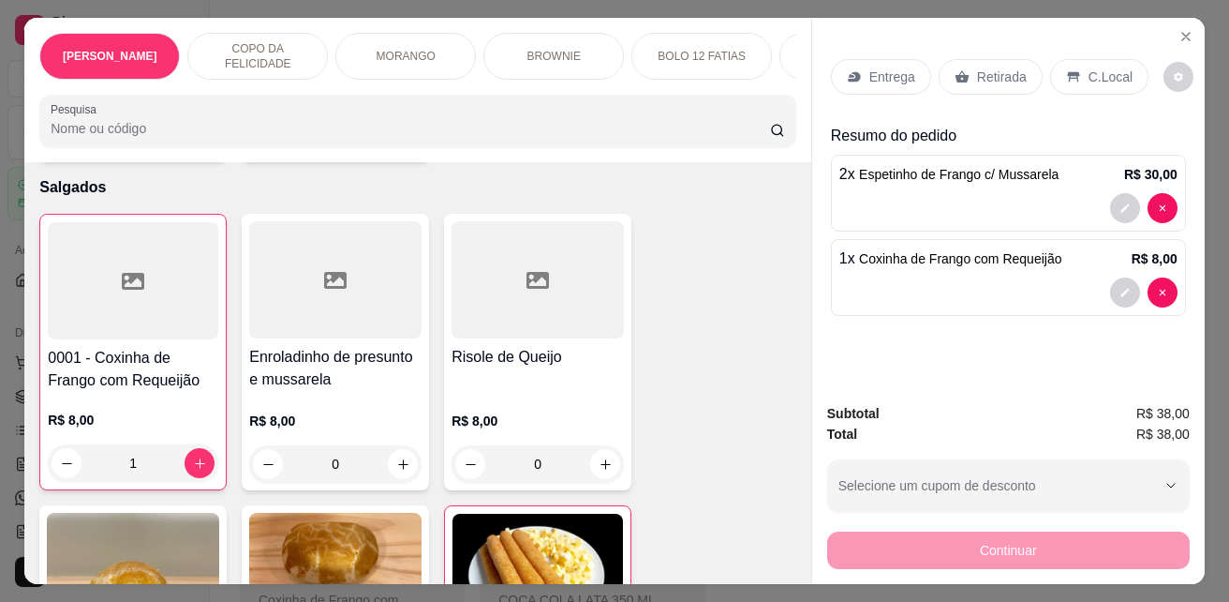
type input "1"
click at [1067, 72] on icon at bounding box center [1073, 77] width 12 height 10
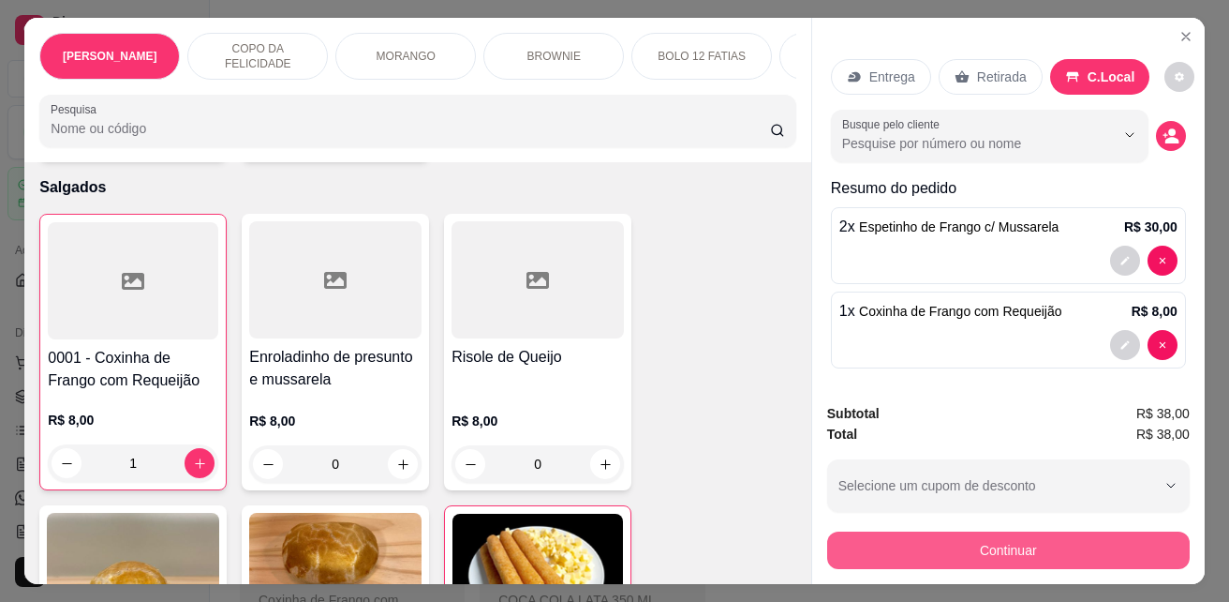
click at [991, 541] on button "Continuar" at bounding box center [1008, 549] width 363 height 37
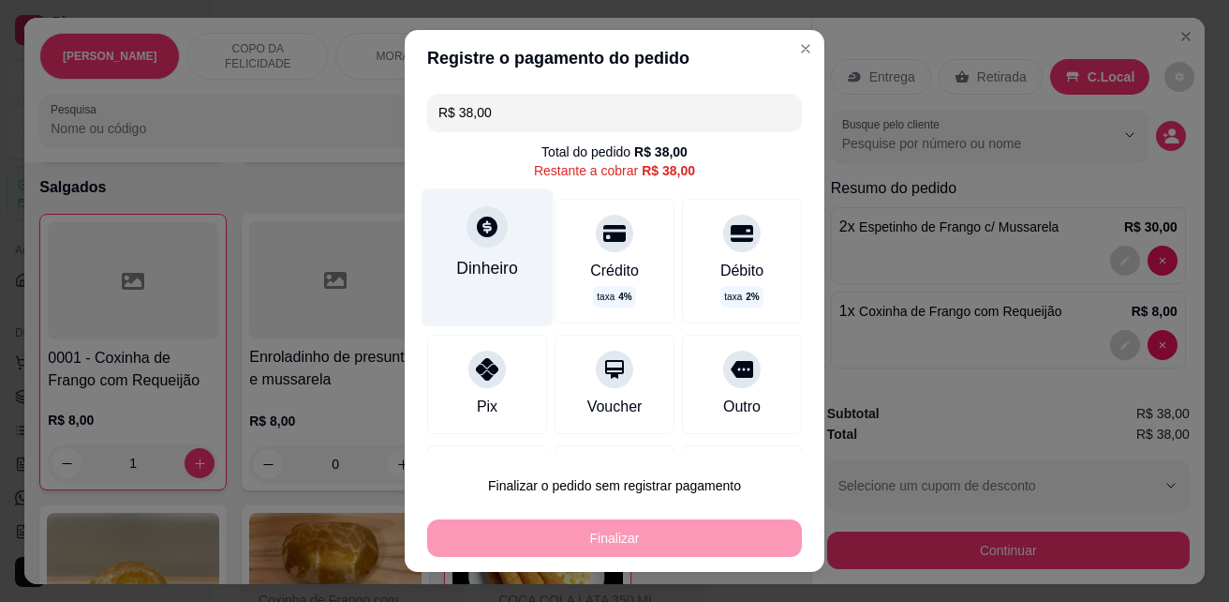
click at [481, 233] on icon at bounding box center [487, 226] width 21 height 21
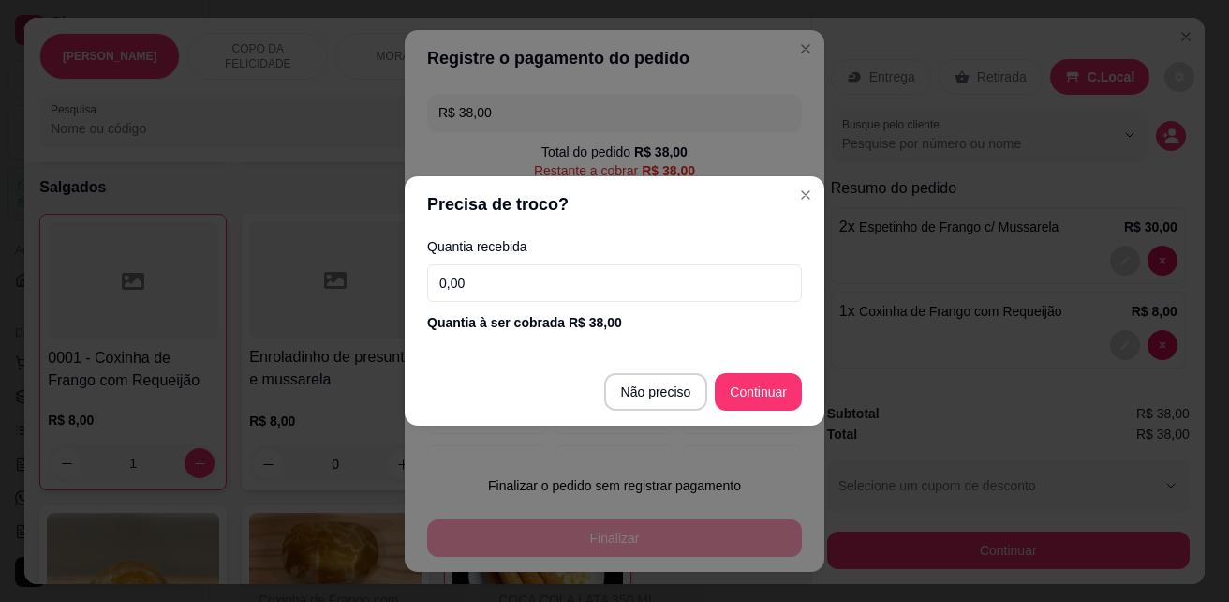
click at [755, 371] on footer "Não preciso Continuar" at bounding box center [615, 391] width 420 height 67
type input "R$ 0,00"
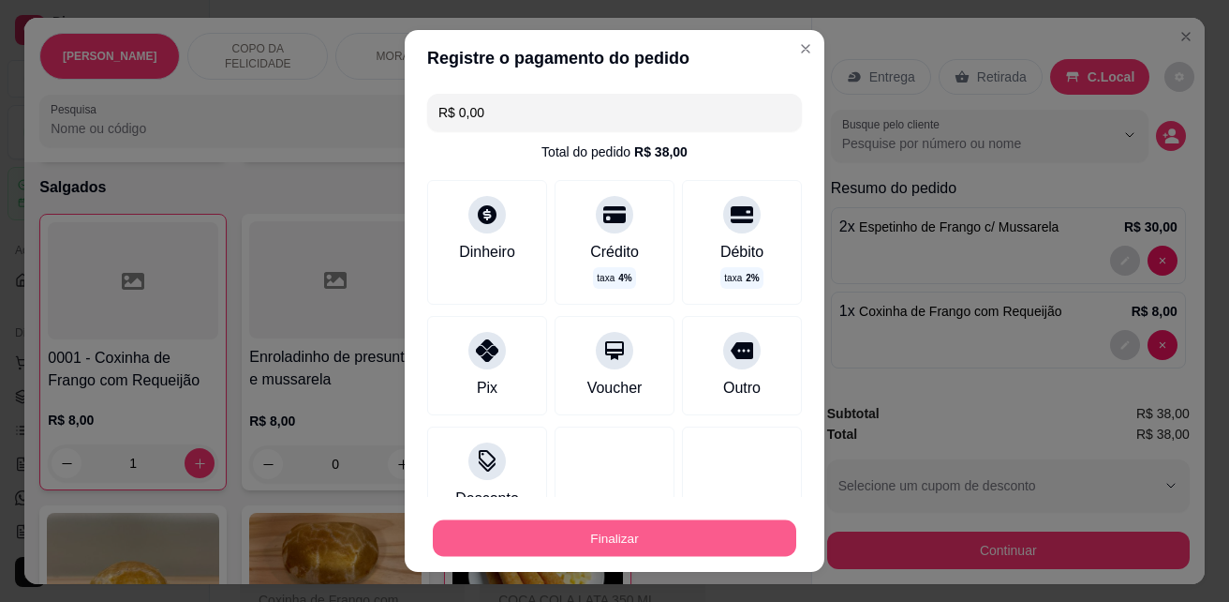
click at [703, 536] on button "Finalizar" at bounding box center [615, 538] width 364 height 37
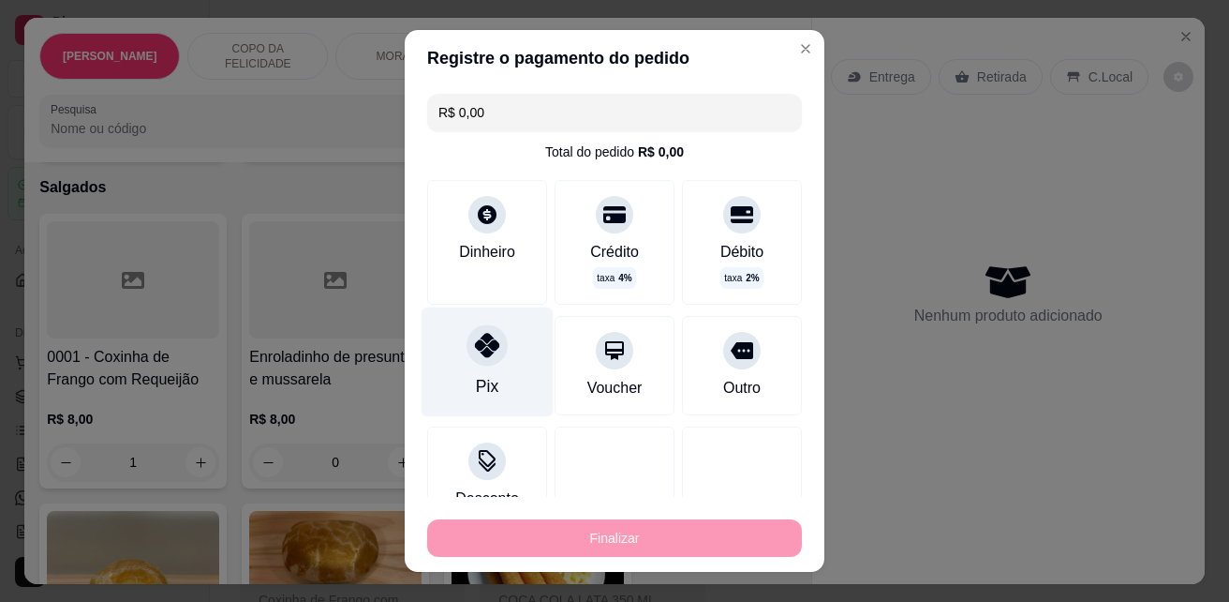
type input "0"
type input "-R$ 38,00"
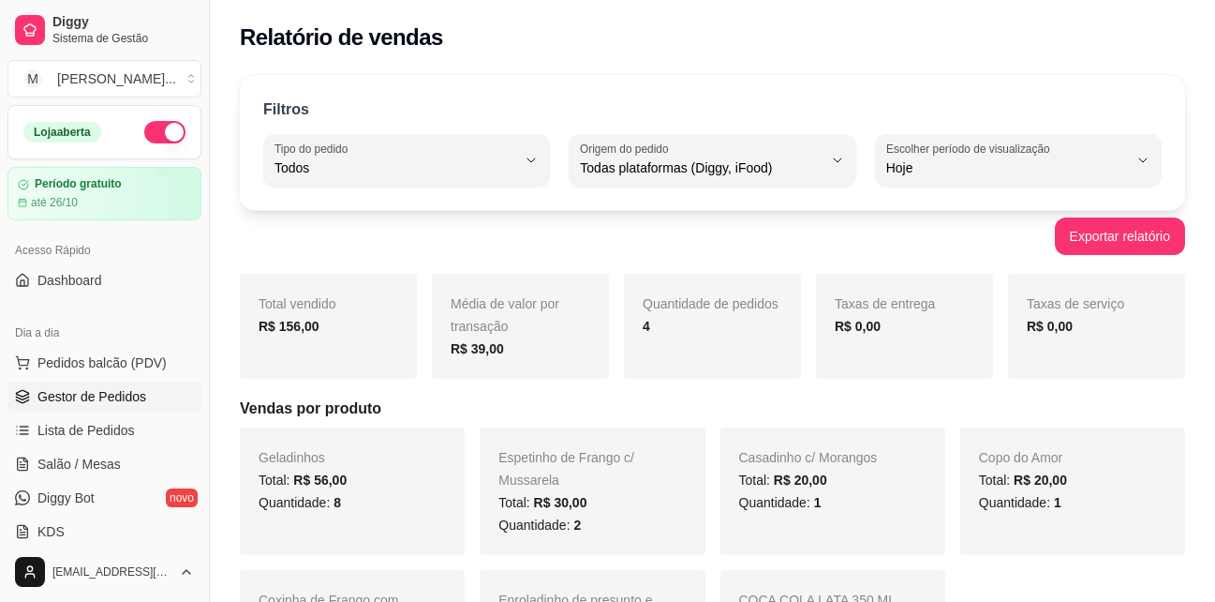
click at [125, 395] on span "Gestor de Pedidos" at bounding box center [91, 396] width 109 height 19
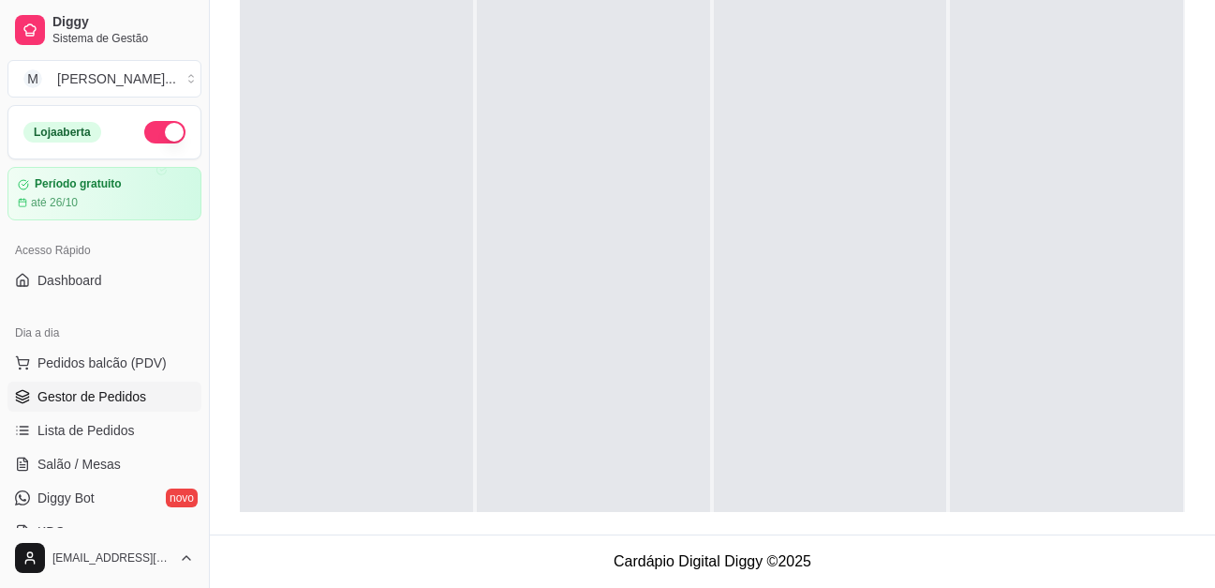
scroll to position [300, 0]
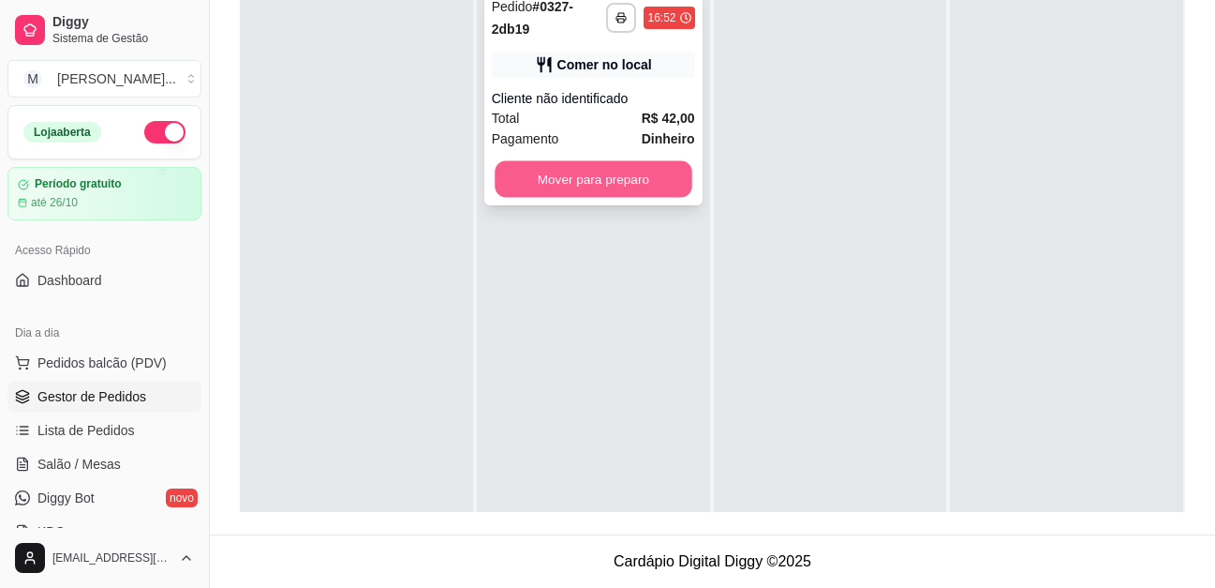
click at [650, 166] on button "Mover para preparo" at bounding box center [593, 179] width 197 height 37
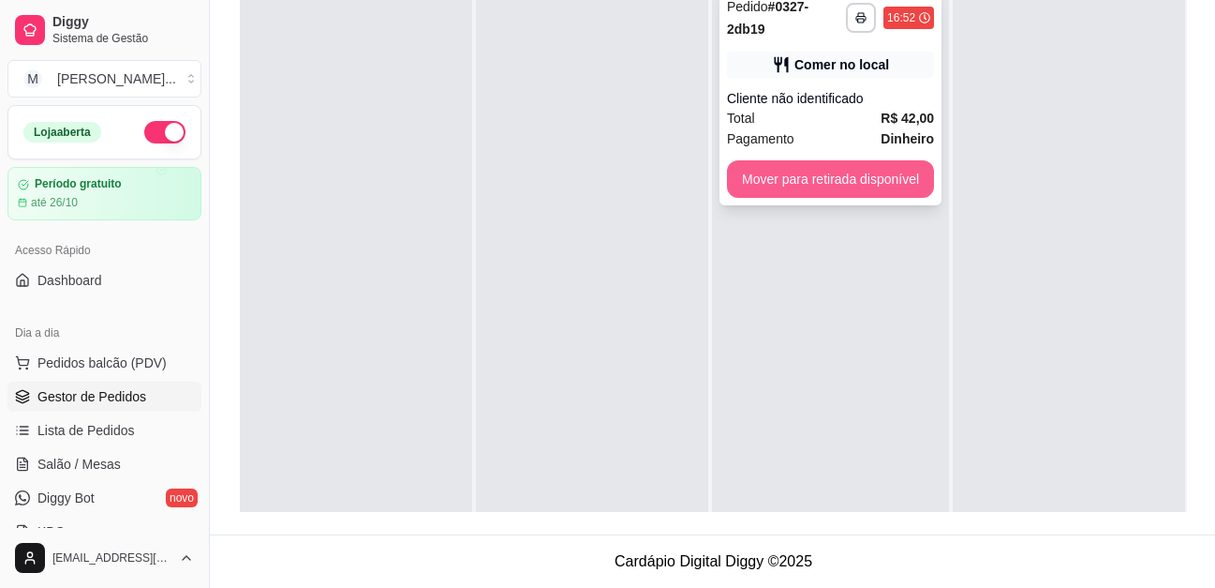
click at [845, 168] on button "Mover para retirada disponível" at bounding box center [830, 178] width 207 height 37
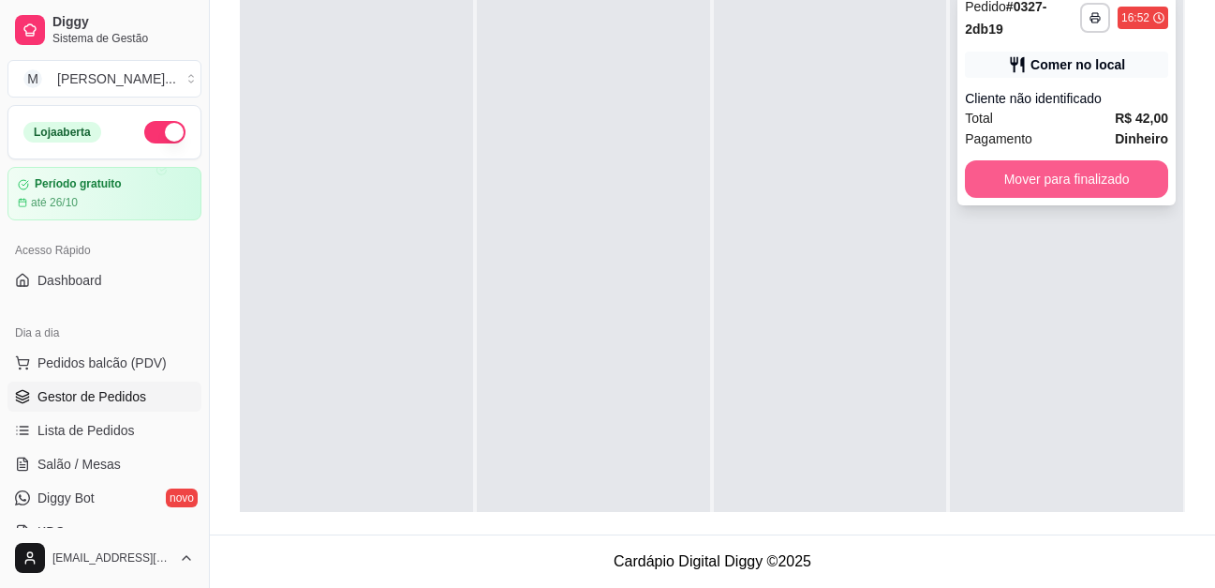
click at [1092, 160] on button "Mover para finalizado" at bounding box center [1066, 178] width 203 height 37
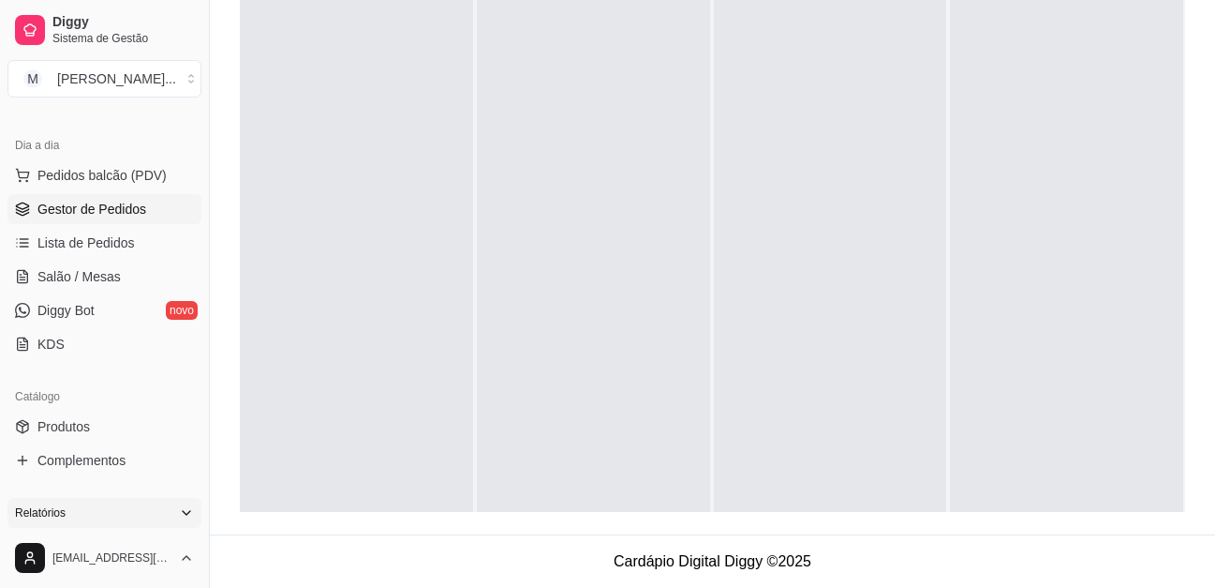
scroll to position [281, 0]
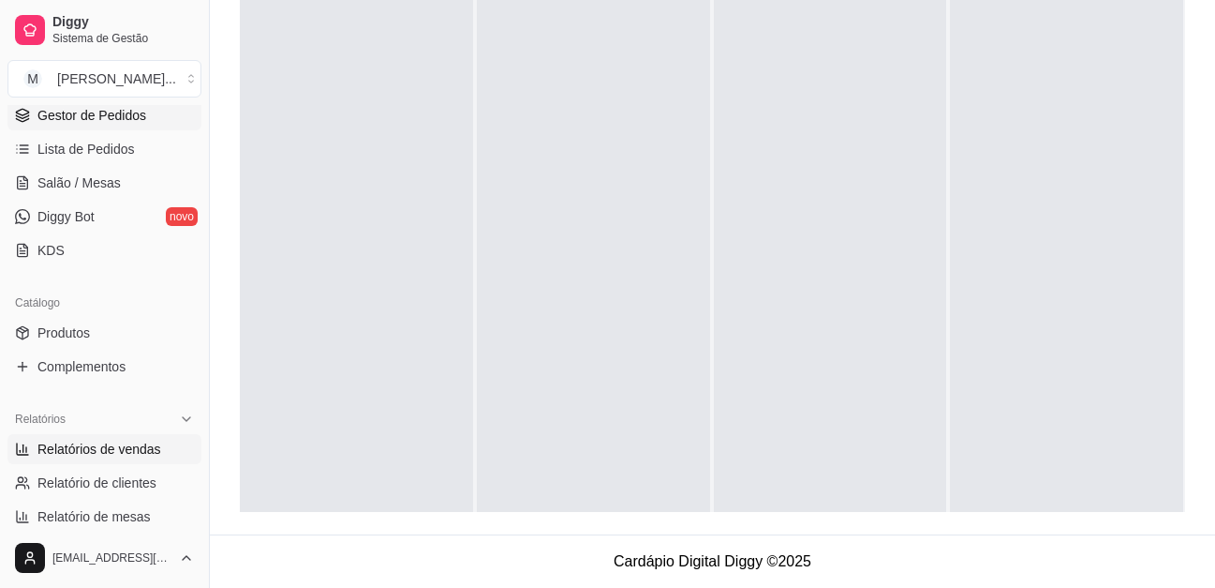
click at [111, 441] on span "Relatórios de vendas" at bounding box center [99, 448] width 124 height 19
select select "ALL"
select select "0"
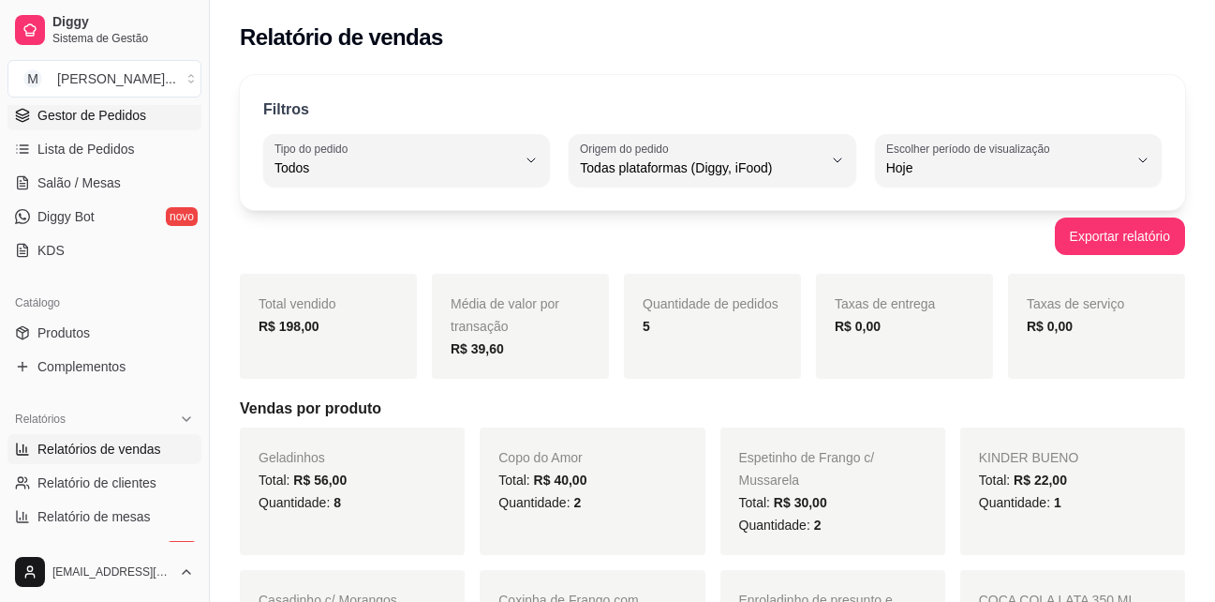
click at [136, 115] on span "Gestor de Pedidos" at bounding box center [91, 115] width 109 height 19
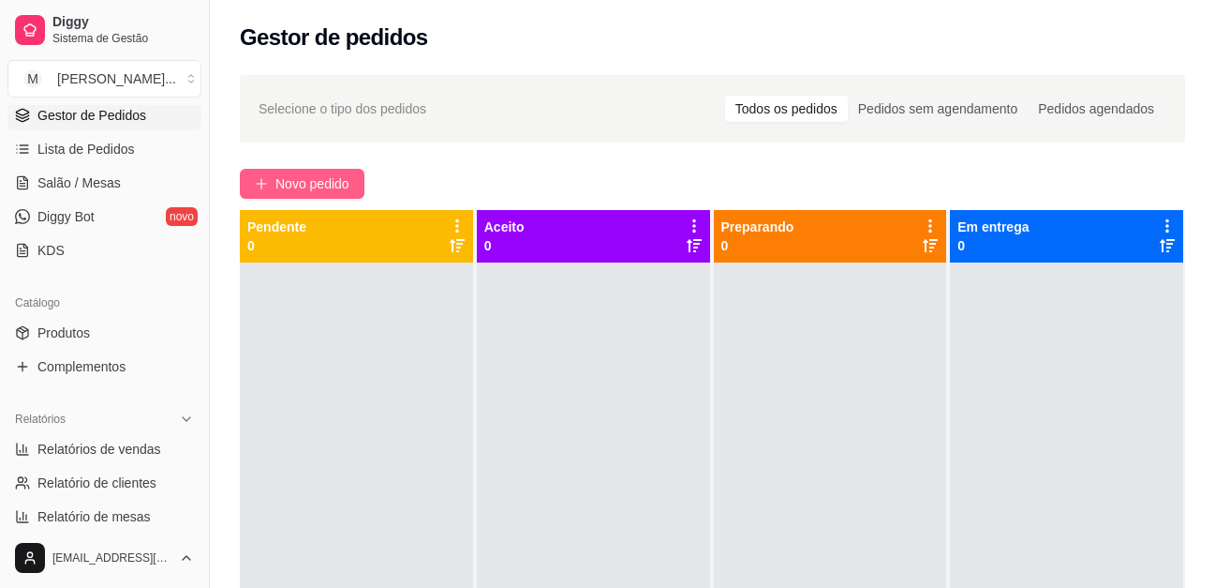
drag, startPoint x: 305, startPoint y: 168, endPoint x: 296, endPoint y: 186, distance: 20.1
click at [305, 169] on div "Selecione o tipo dos pedidos Todos os pedidos Pedidos sem agendamento Pedidos a…" at bounding box center [712, 442] width 1005 height 756
click at [295, 186] on span "Novo pedido" at bounding box center [312, 183] width 74 height 21
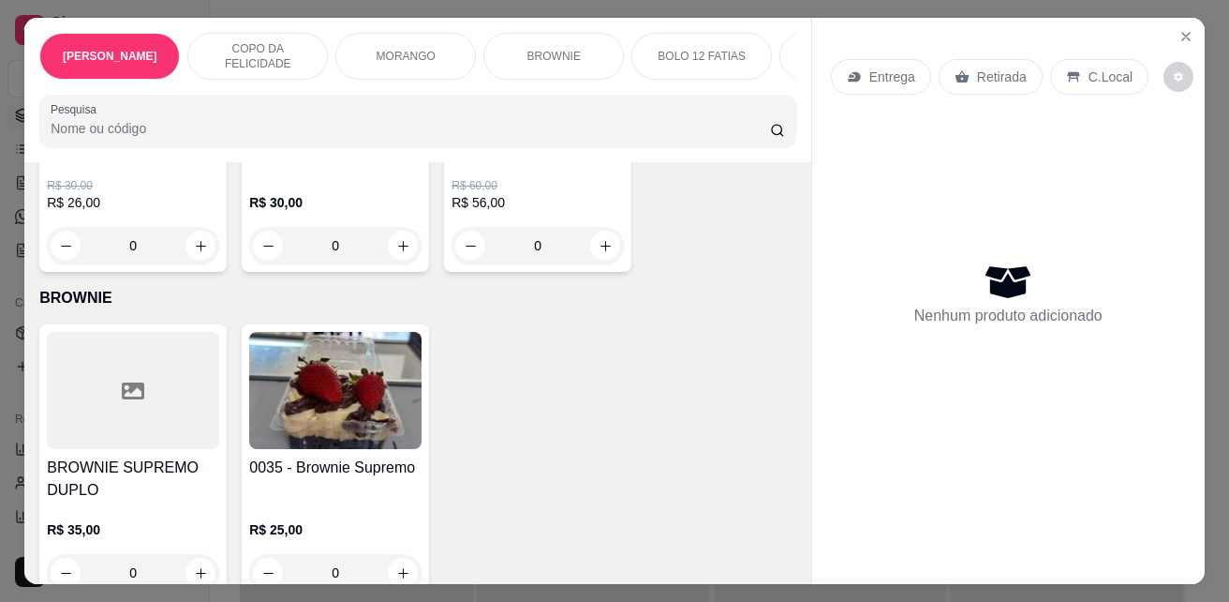
scroll to position [2999, 0]
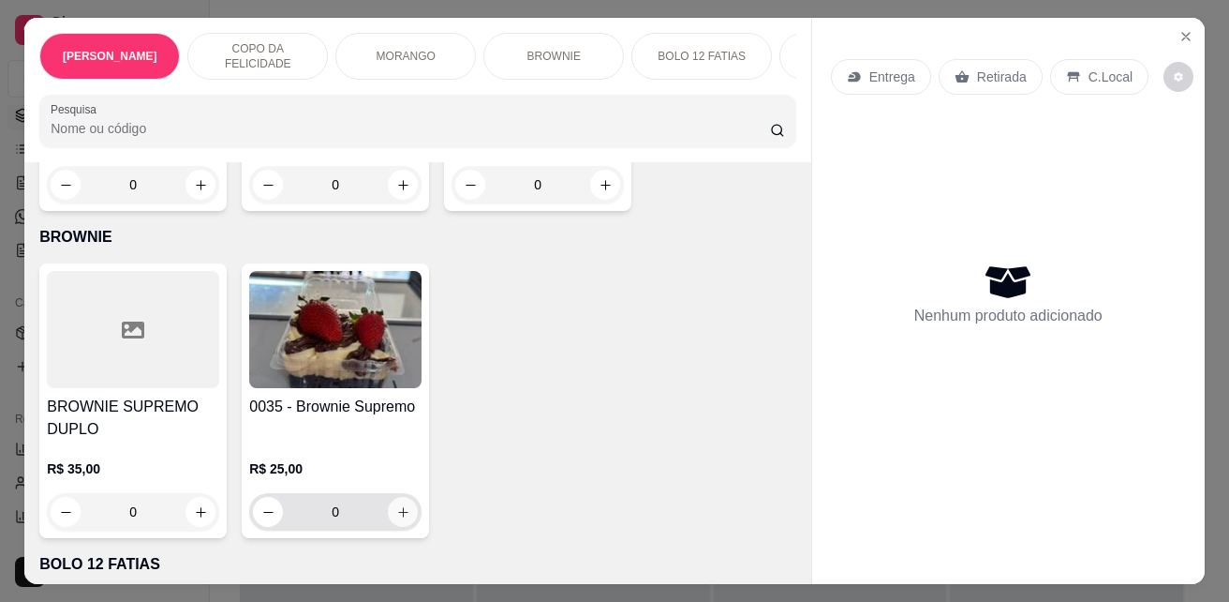
click at [396, 505] on icon "increase-product-quantity" at bounding box center [403, 512] width 14 height 14
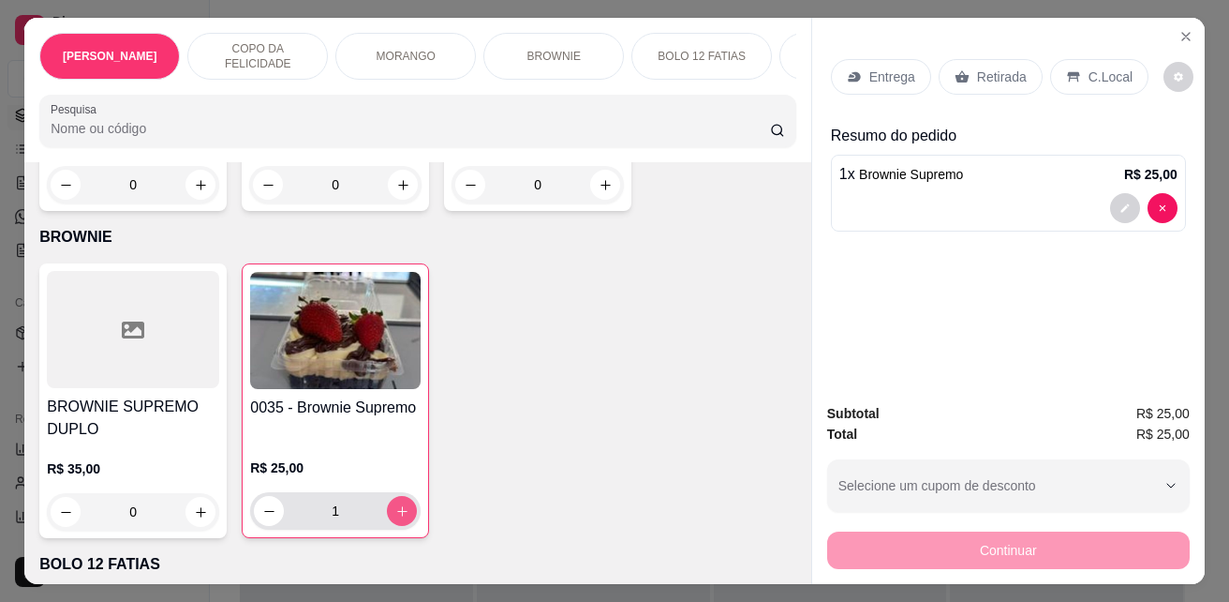
click at [396, 504] on icon "increase-product-quantity" at bounding box center [402, 511] width 14 height 14
type input "2"
click at [894, 78] on p "Entrega" at bounding box center [893, 76] width 46 height 19
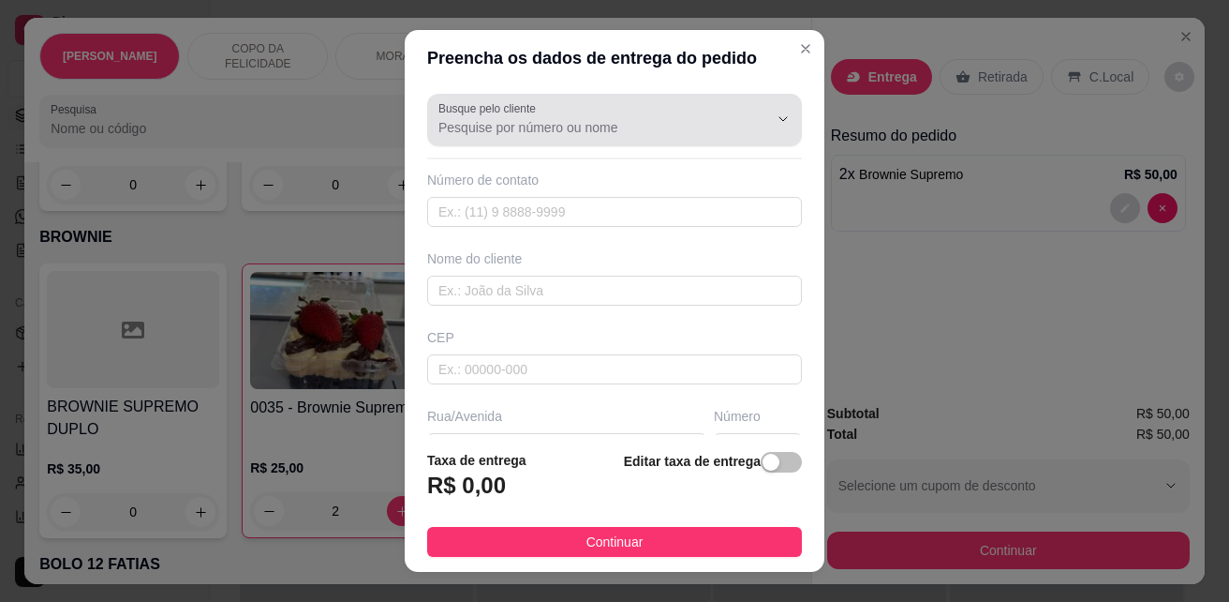
click at [496, 135] on input "Busque pelo cliente" at bounding box center [589, 127] width 300 height 19
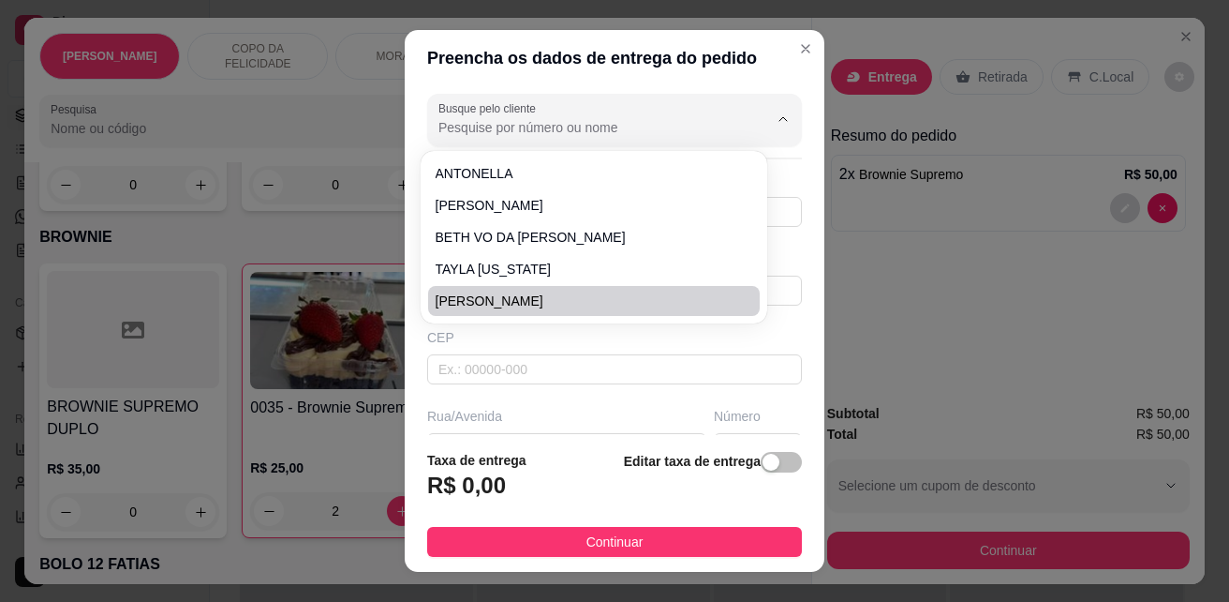
click at [556, 345] on div "CEP" at bounding box center [614, 337] width 375 height 19
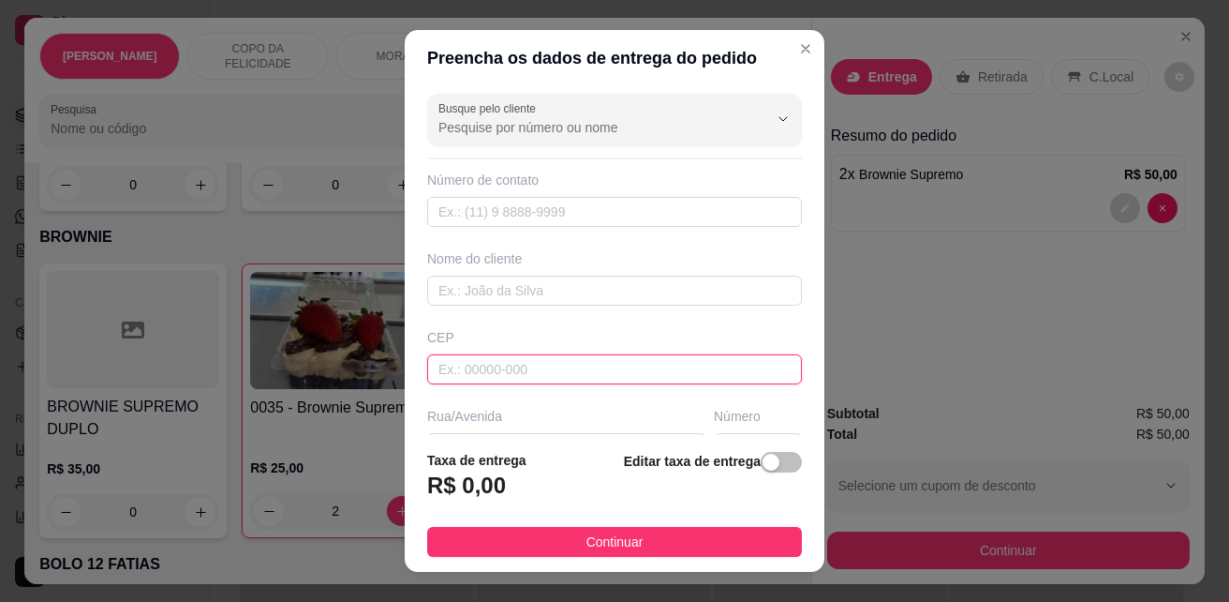
click at [545, 363] on input "text" at bounding box center [614, 369] width 375 height 30
type input "35280000"
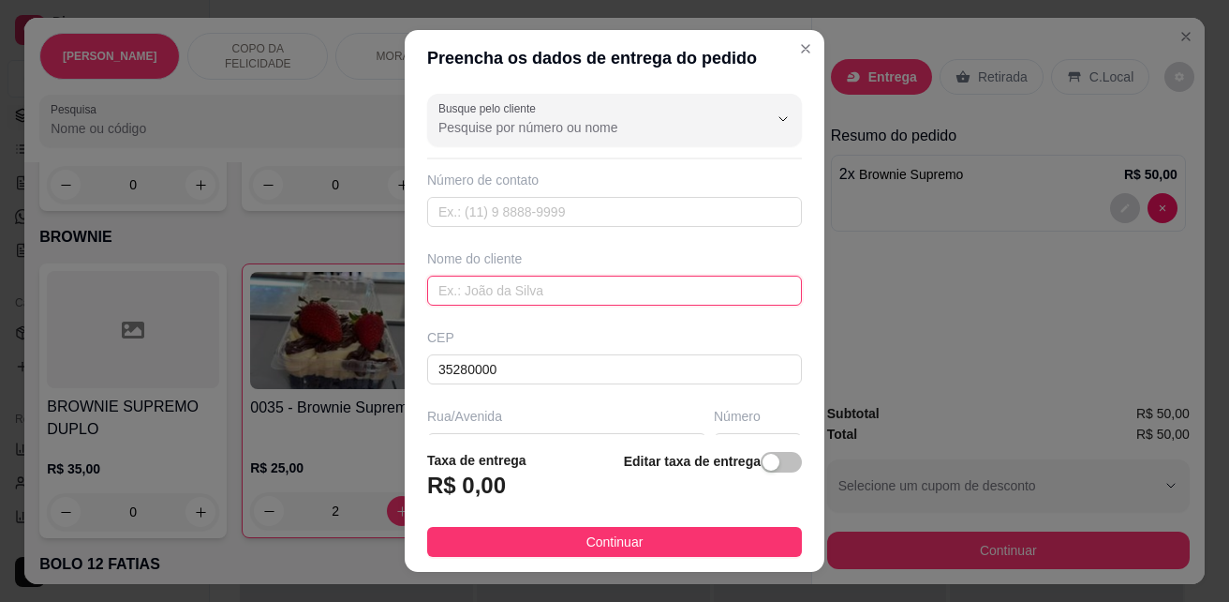
click at [595, 287] on input "text" at bounding box center [614, 290] width 375 height 30
type input "l"
type input "LEILA CRISTINA"
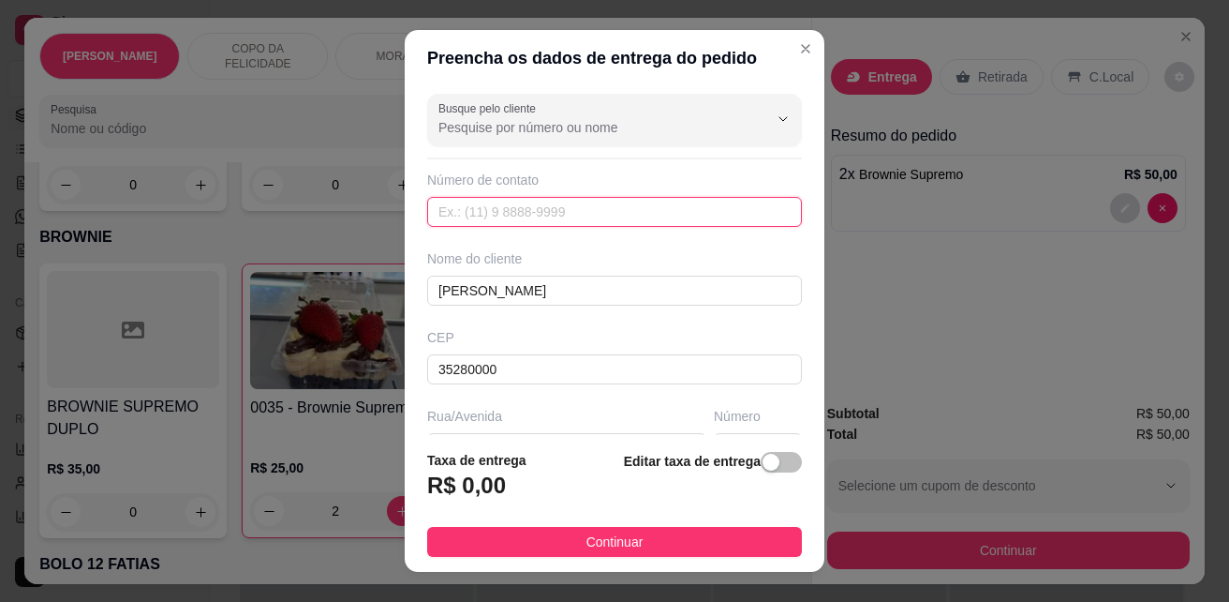
click at [591, 210] on input "text" at bounding box center [614, 212] width 375 height 30
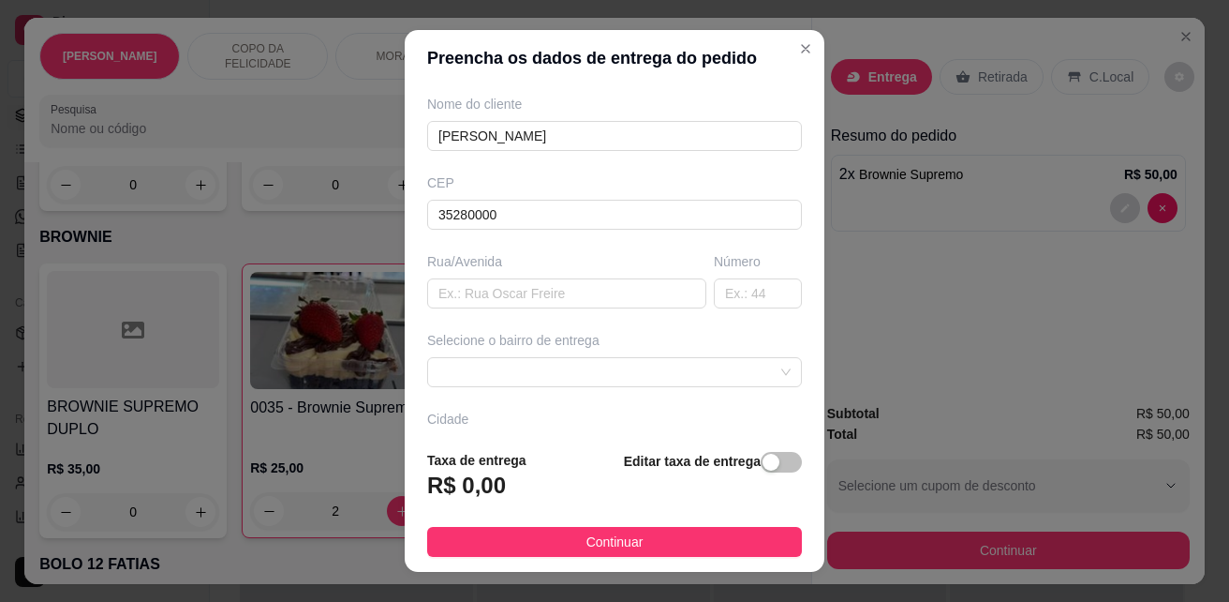
scroll to position [187, 0]
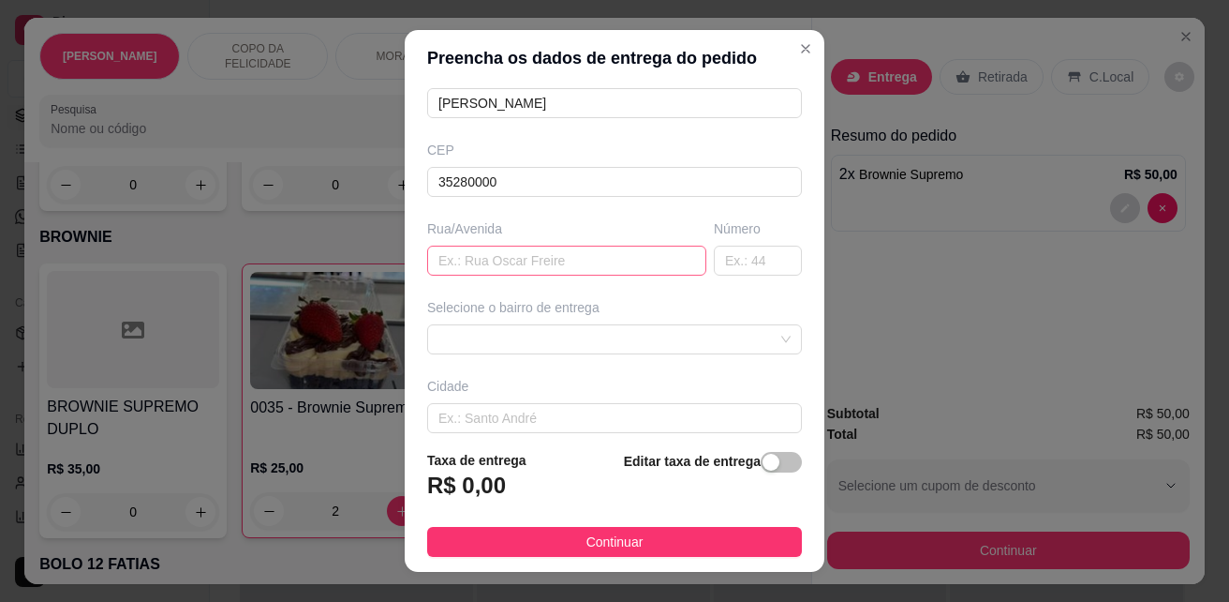
type input "(33) 99958-0699"
click at [605, 260] on input "text" at bounding box center [566, 261] width 279 height 30
type input "RUA ESPERANÇA"
click at [714, 262] on input "text" at bounding box center [758, 261] width 88 height 30
click at [692, 350] on span at bounding box center [615, 339] width 352 height 28
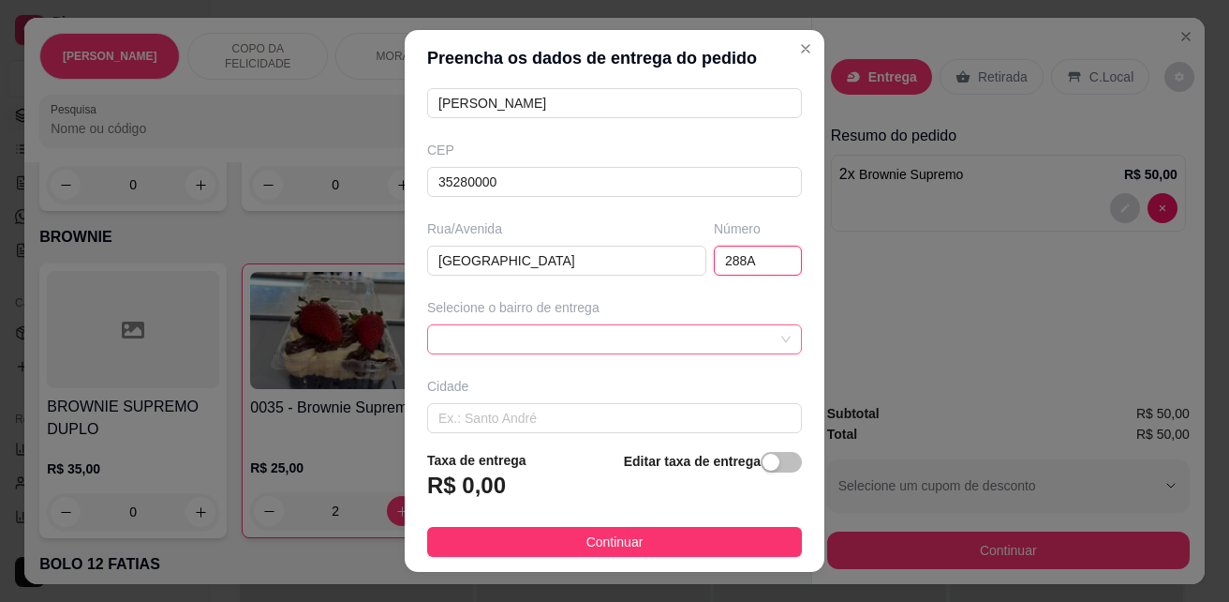
type input "288A"
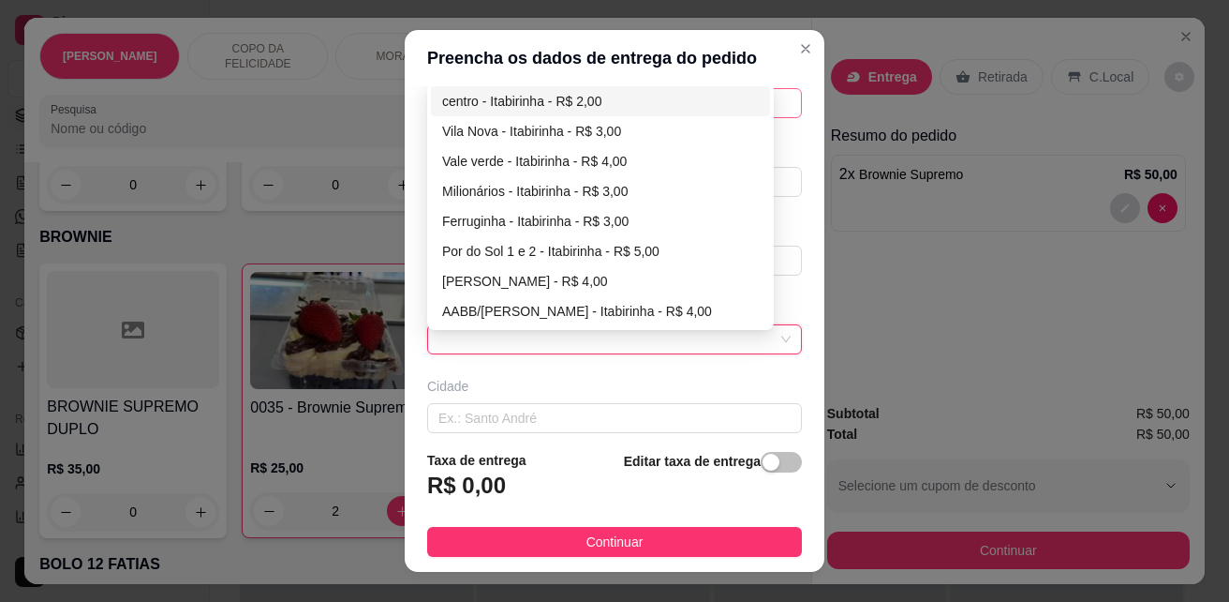
click at [562, 108] on div "centro - Itabirinha - R$ 2,00" at bounding box center [600, 101] width 317 height 21
type input "Itabirinha"
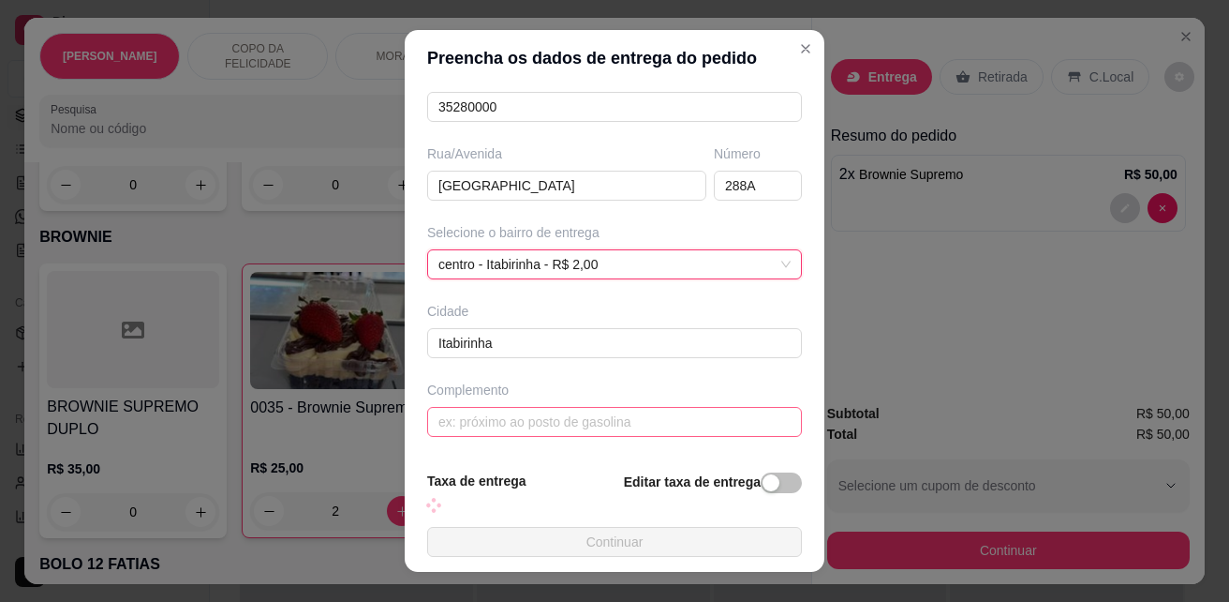
scroll to position [30, 0]
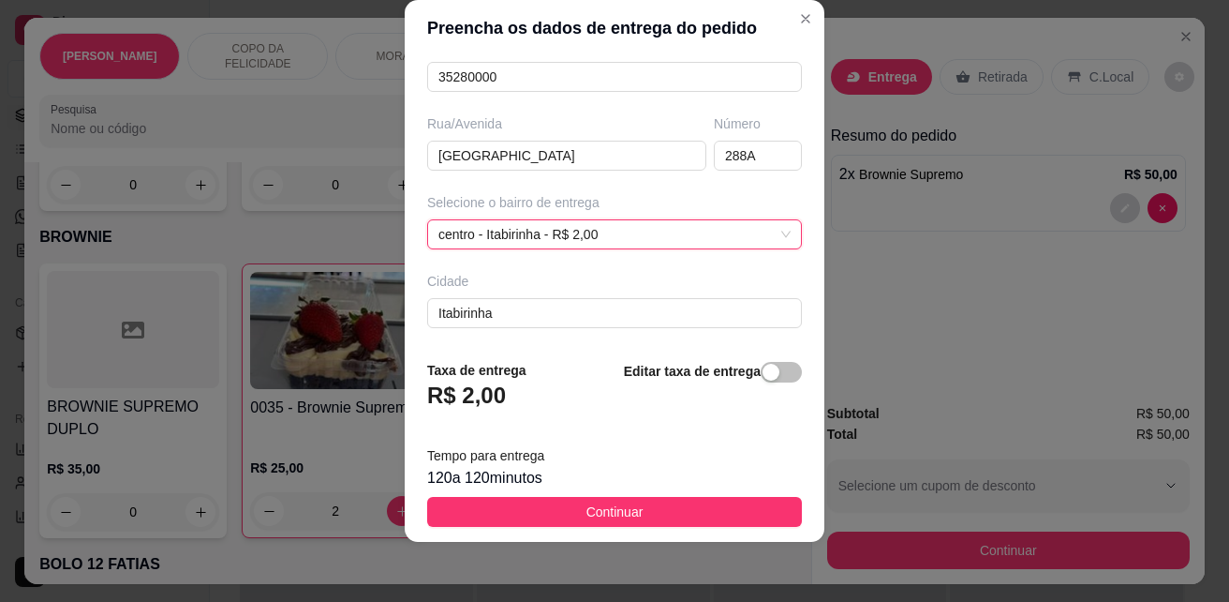
click at [653, 393] on div "Editar taxa de entrega" at bounding box center [713, 391] width 178 height 62
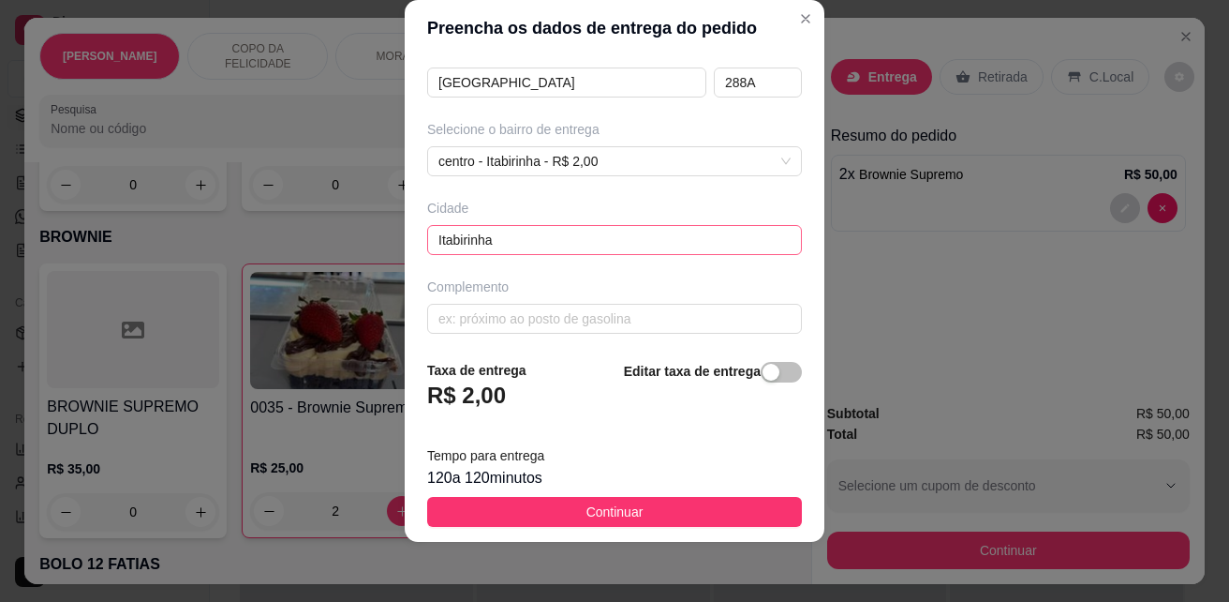
scroll to position [343, 0]
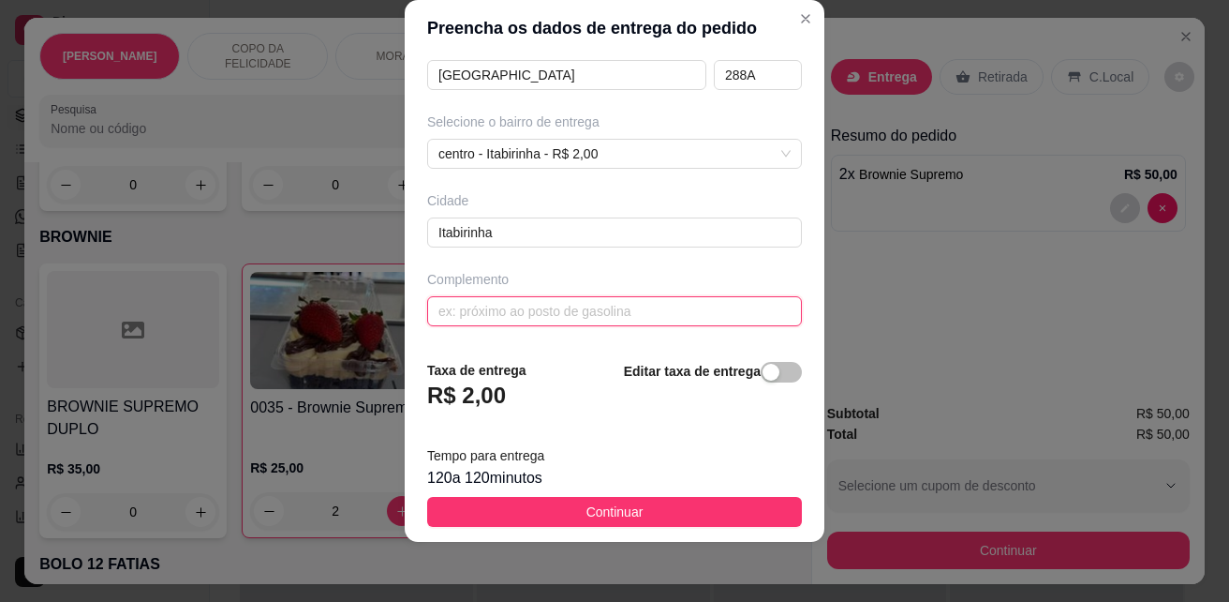
click at [584, 310] on input "text" at bounding box center [614, 311] width 375 height 30
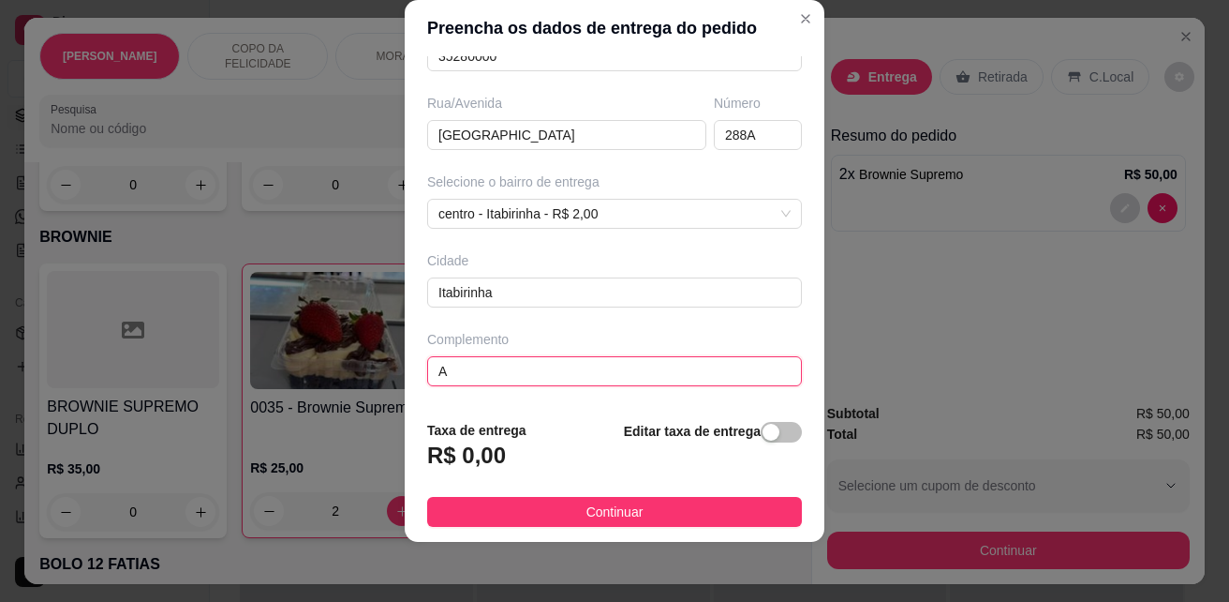
scroll to position [283, 0]
type input "ATRAS DO HOSPITAL"
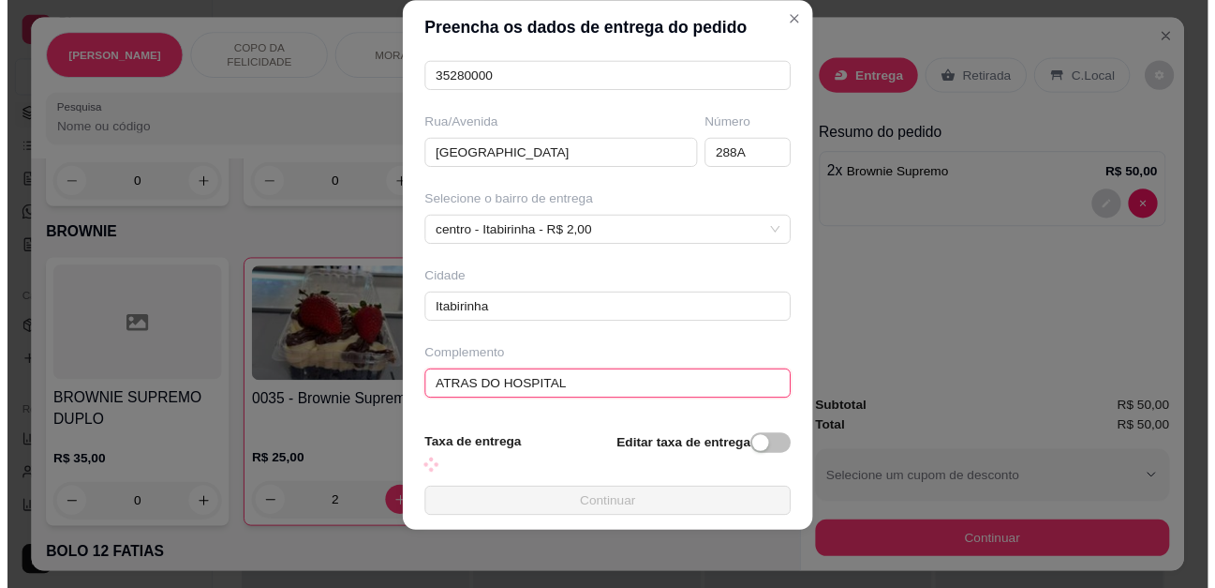
scroll to position [343, 0]
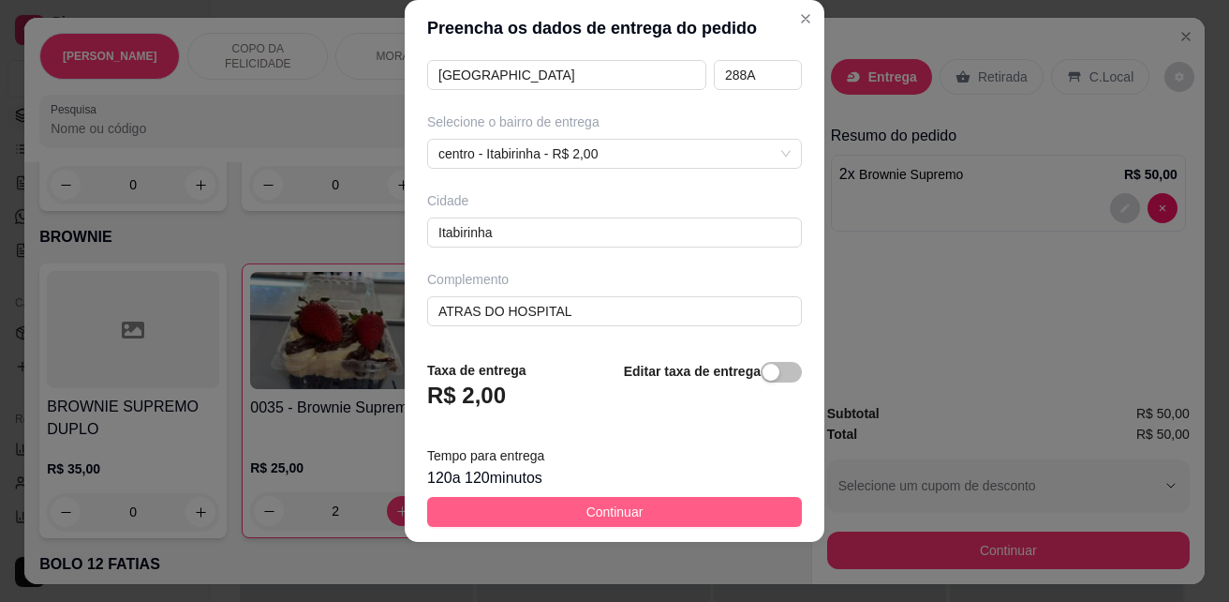
click at [642, 503] on button "Continuar" at bounding box center [614, 512] width 375 height 30
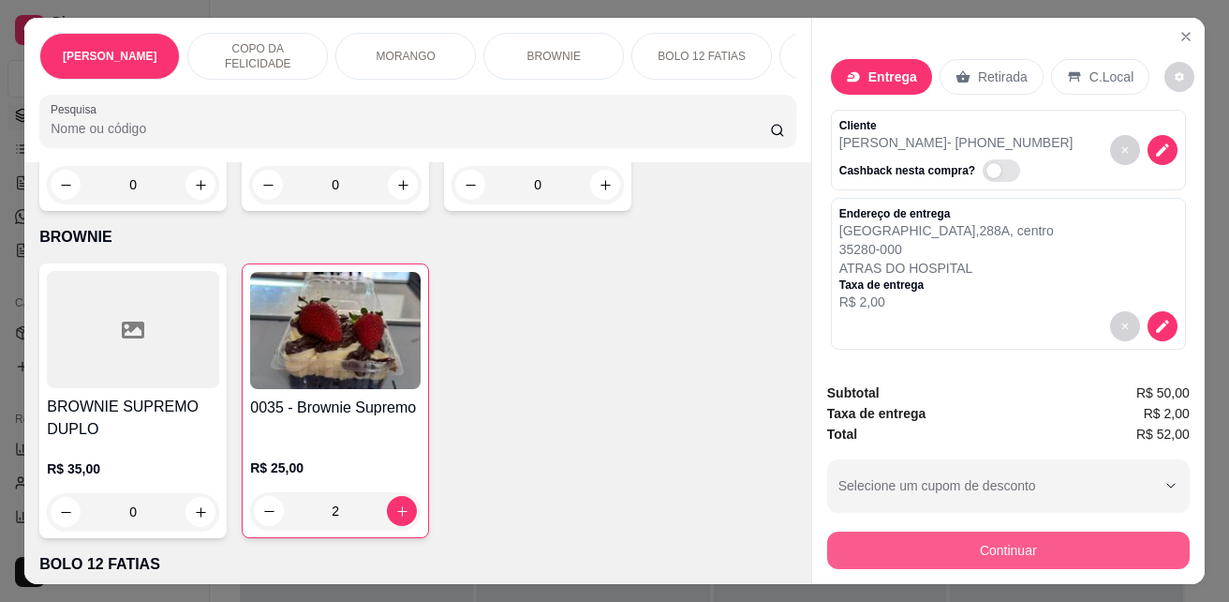
click at [1031, 541] on button "Continuar" at bounding box center [1008, 549] width 363 height 37
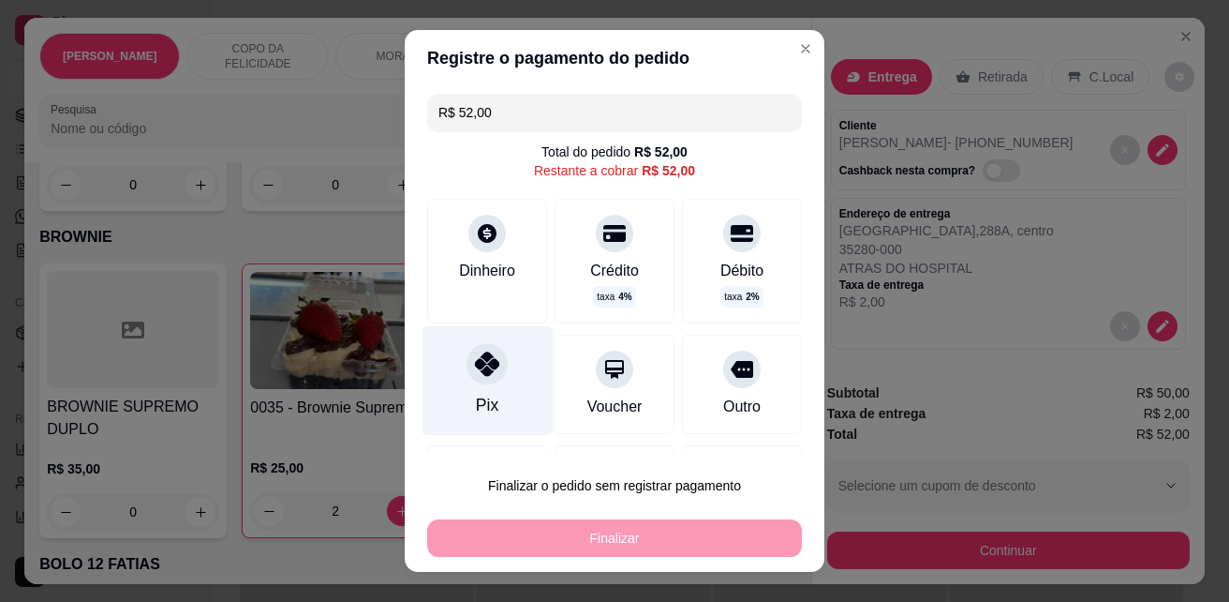
click at [506, 359] on div "Pix" at bounding box center [488, 381] width 132 height 110
type input "R$ 0,00"
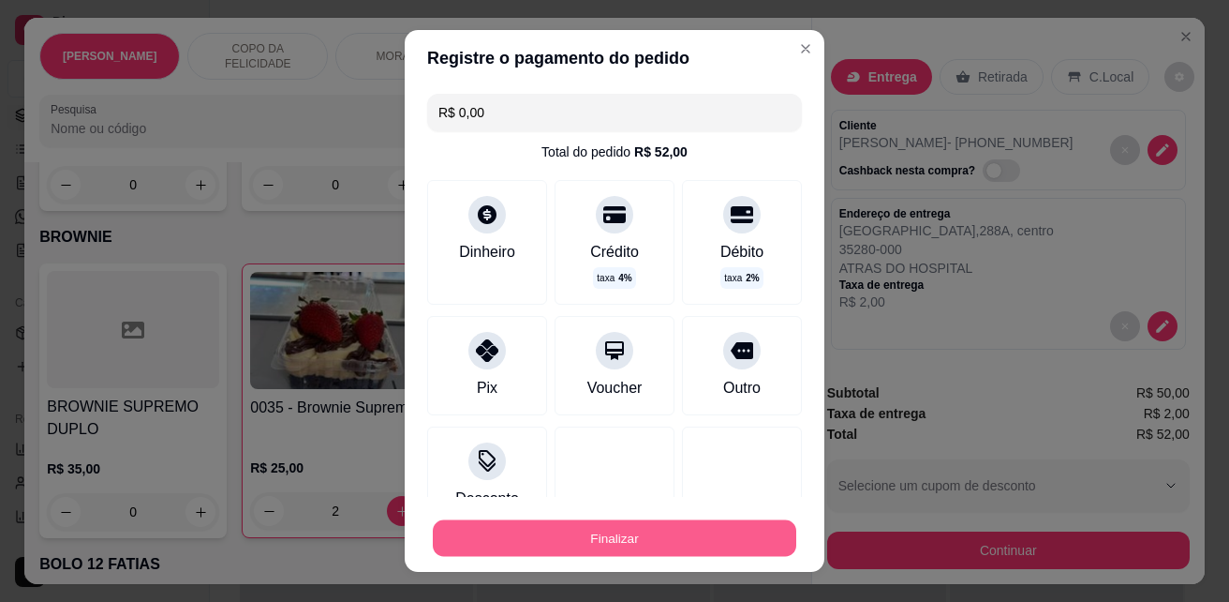
click at [659, 530] on button "Finalizar" at bounding box center [615, 538] width 364 height 37
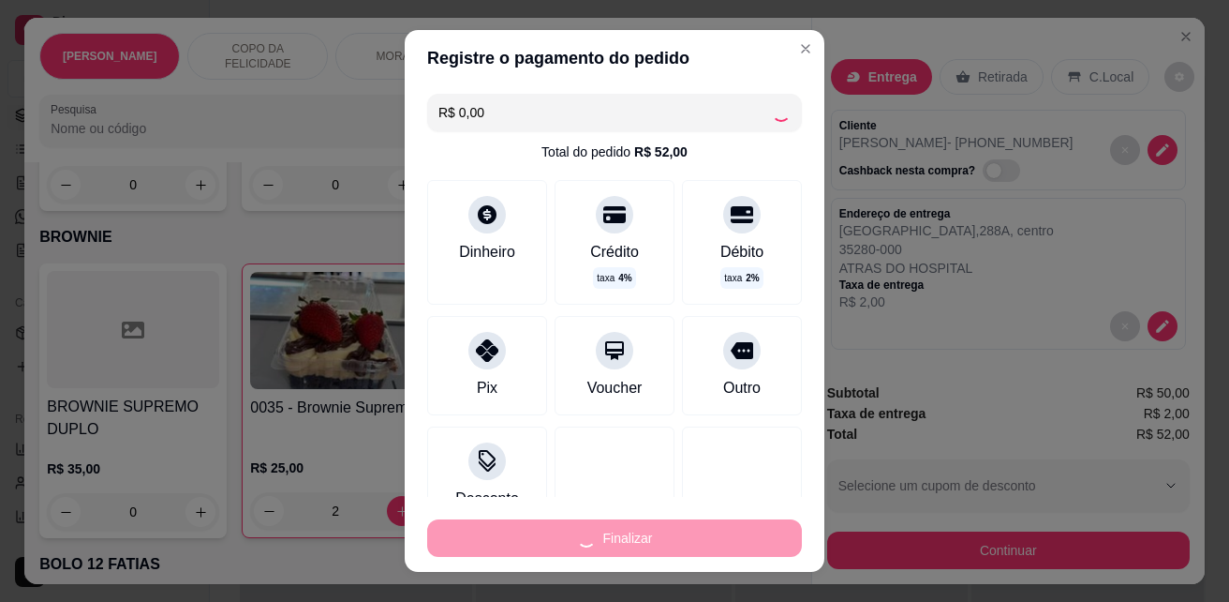
type input "0"
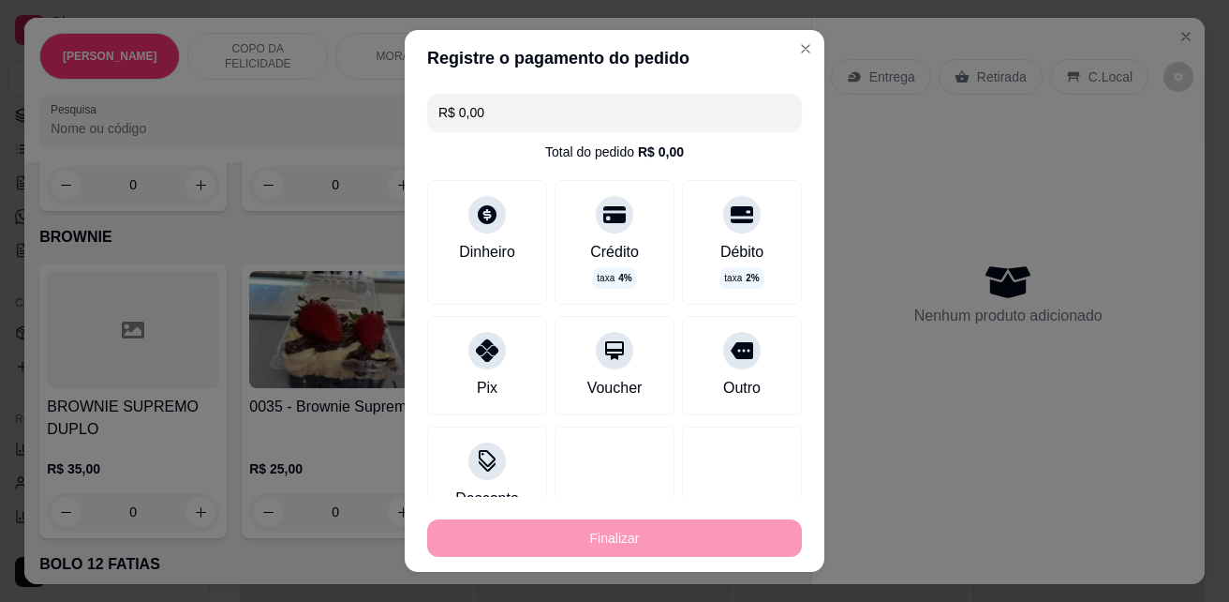
type input "-R$ 52,00"
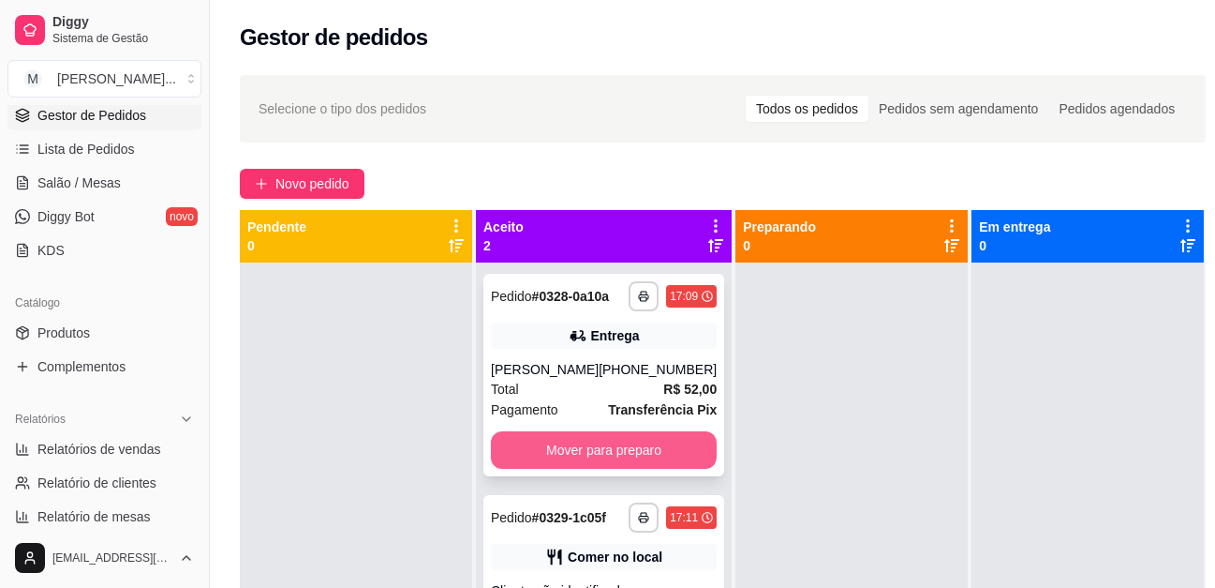
click at [636, 469] on button "Mover para preparo" at bounding box center [604, 449] width 226 height 37
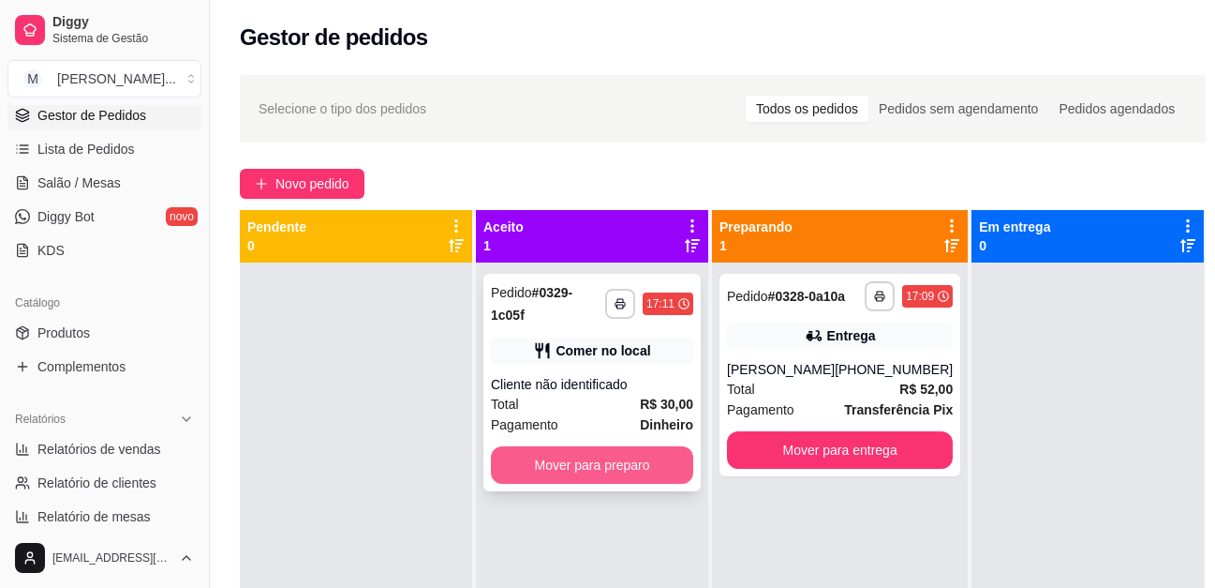
click at [635, 467] on button "Mover para preparo" at bounding box center [592, 464] width 202 height 37
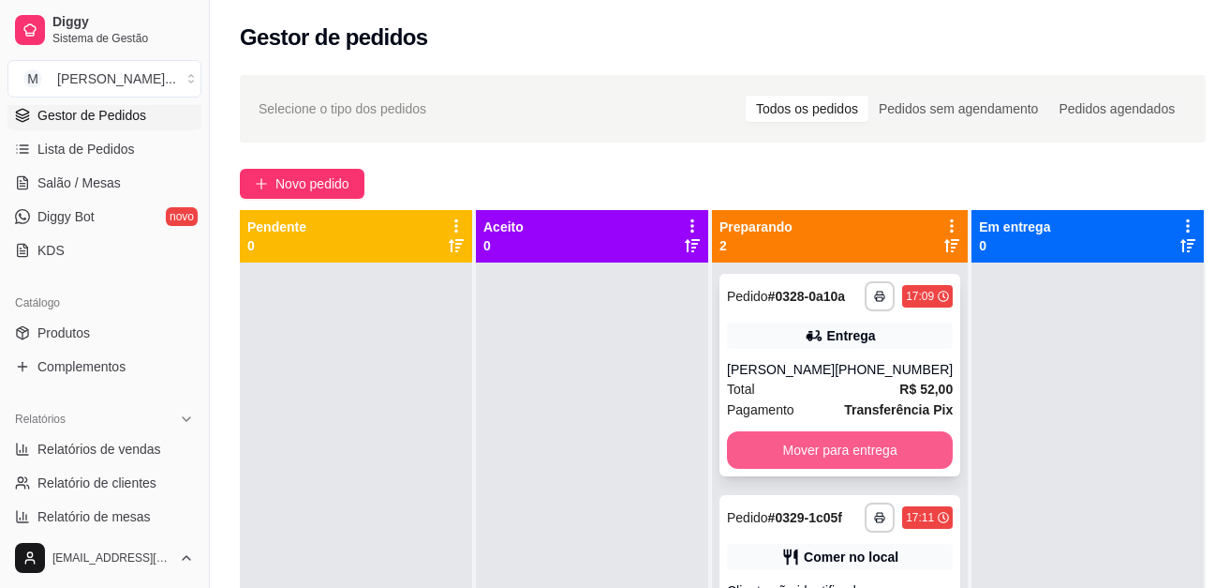
click at [781, 446] on button "Mover para entrega" at bounding box center [840, 449] width 226 height 37
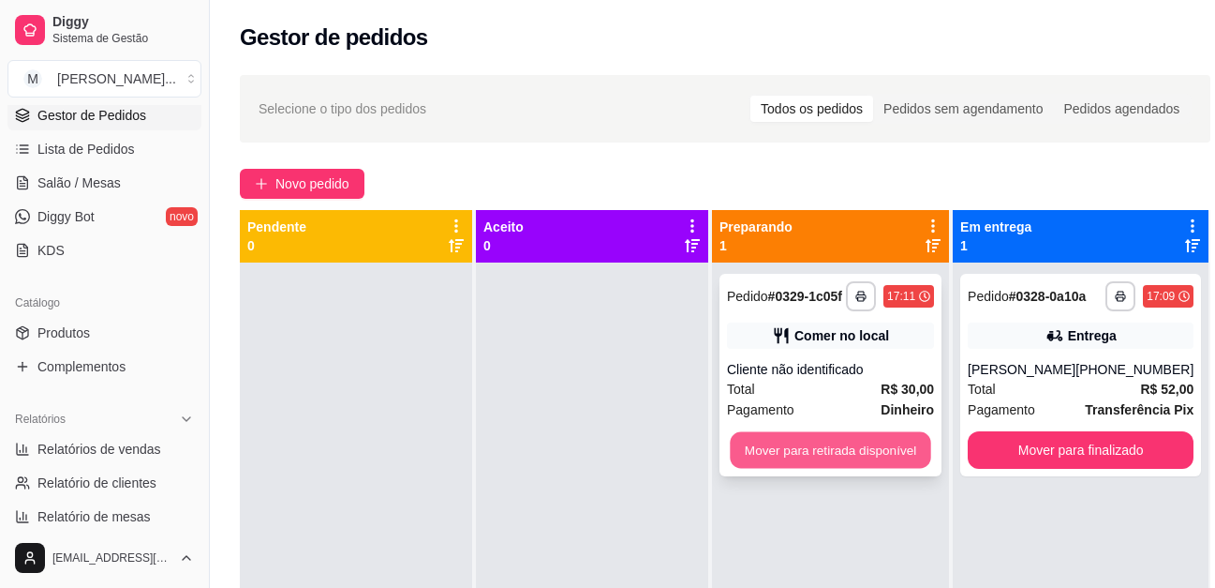
click at [834, 438] on button "Mover para retirada disponível" at bounding box center [830, 450] width 201 height 37
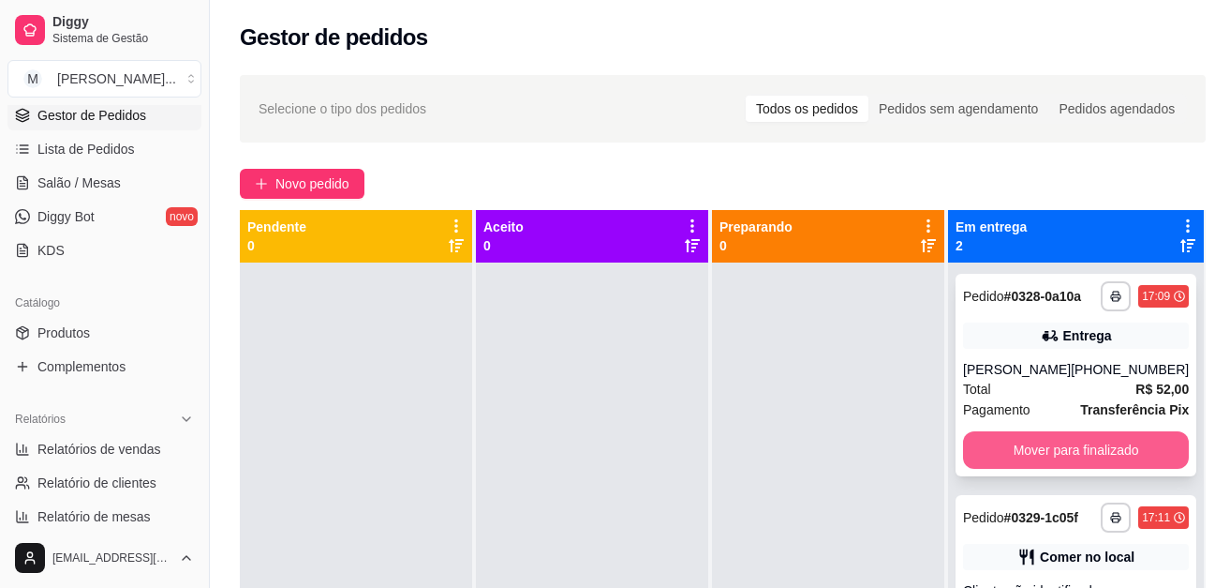
click at [997, 462] on button "Mover para finalizado" at bounding box center [1076, 449] width 226 height 37
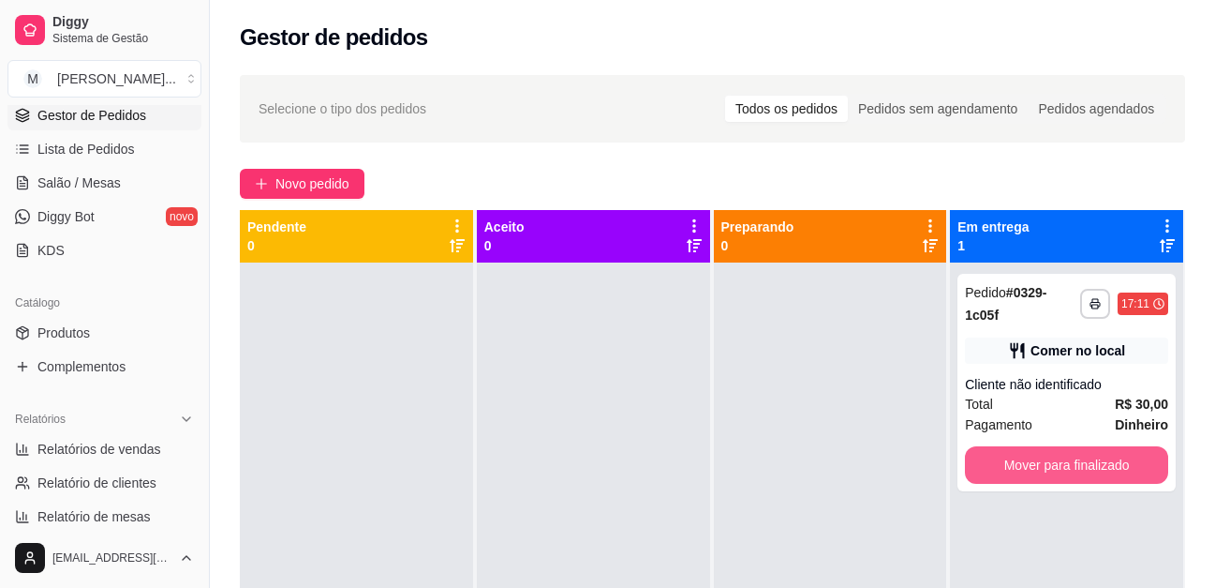
click at [997, 463] on button "Mover para finalizado" at bounding box center [1066, 464] width 203 height 37
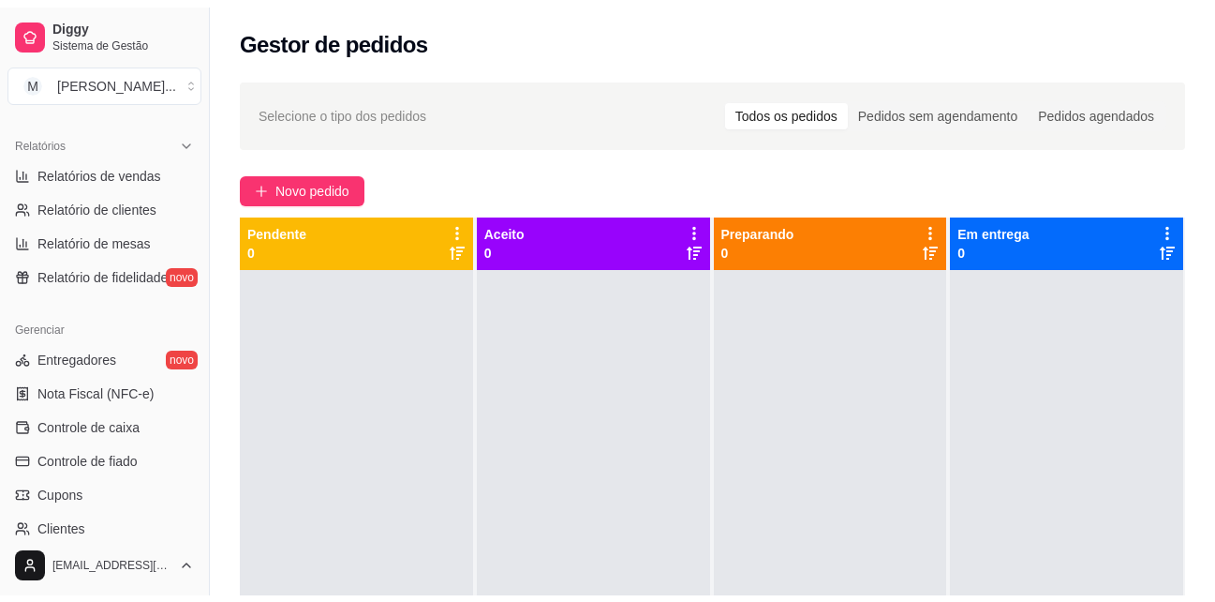
scroll to position [562, 0]
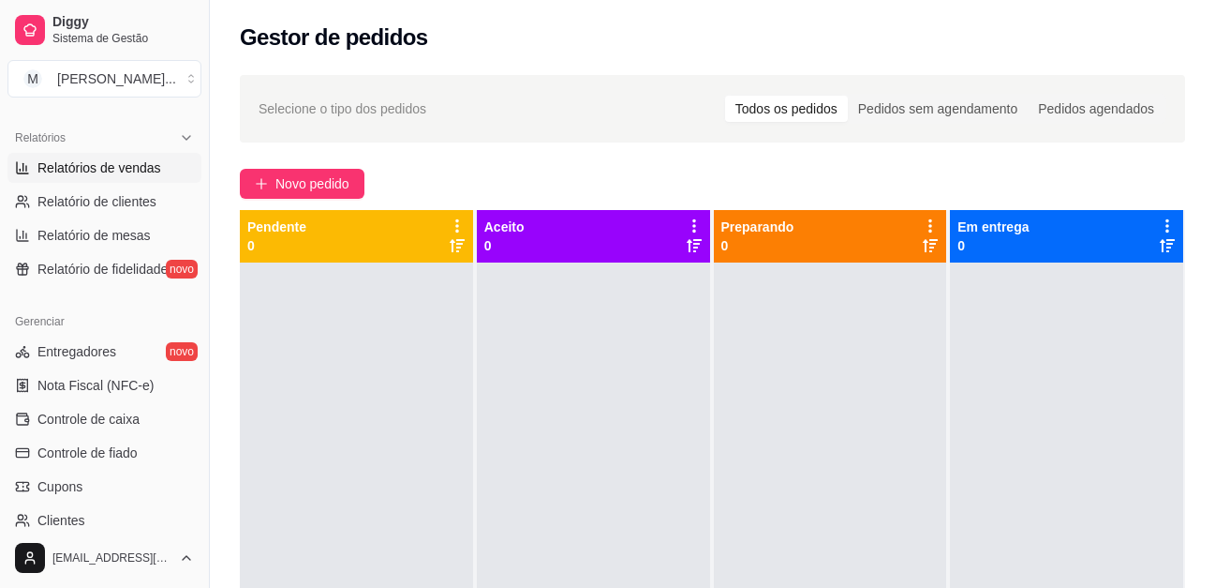
click at [118, 174] on span "Relatórios de vendas" at bounding box center [99, 167] width 124 height 19
select select "ALL"
select select "0"
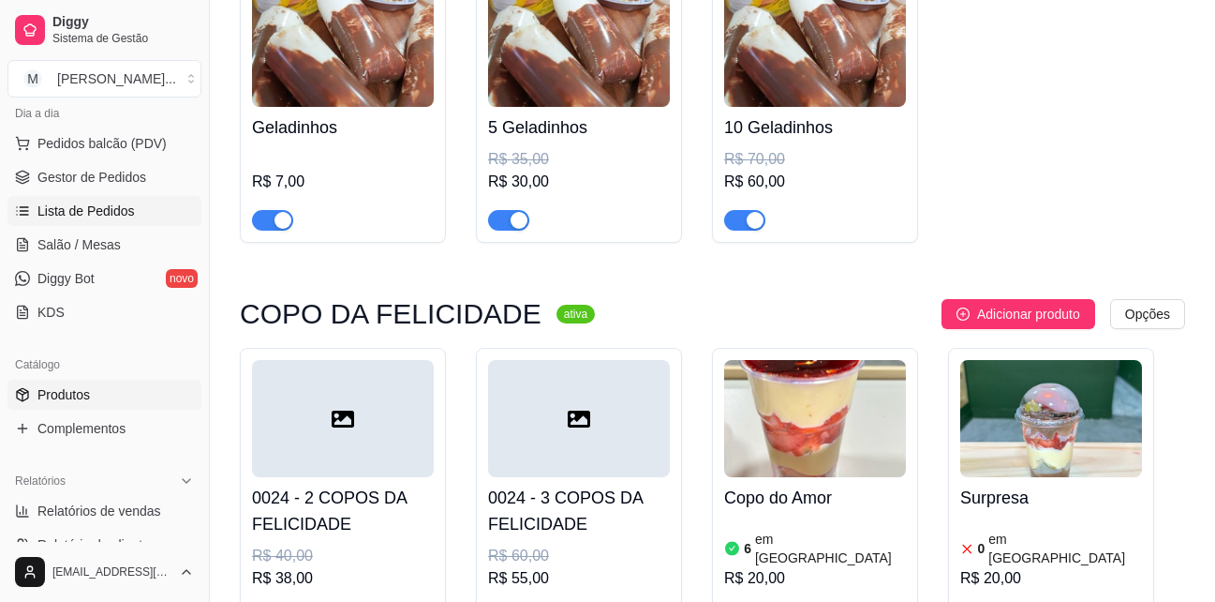
scroll to position [187, 0]
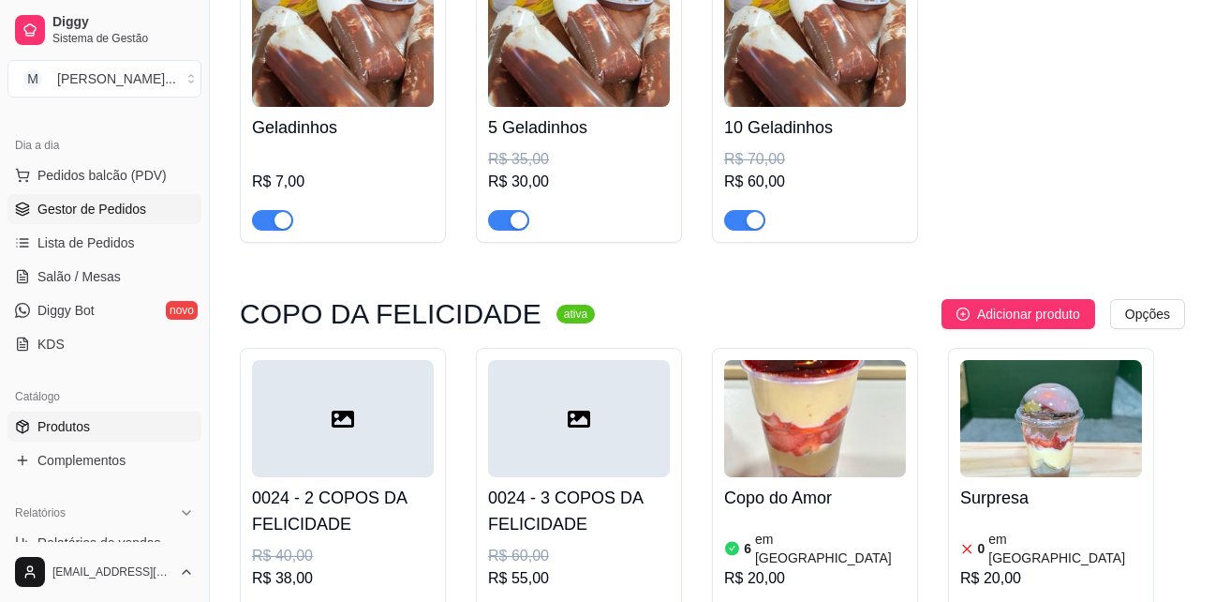
click at [117, 206] on span "Gestor de Pedidos" at bounding box center [91, 209] width 109 height 19
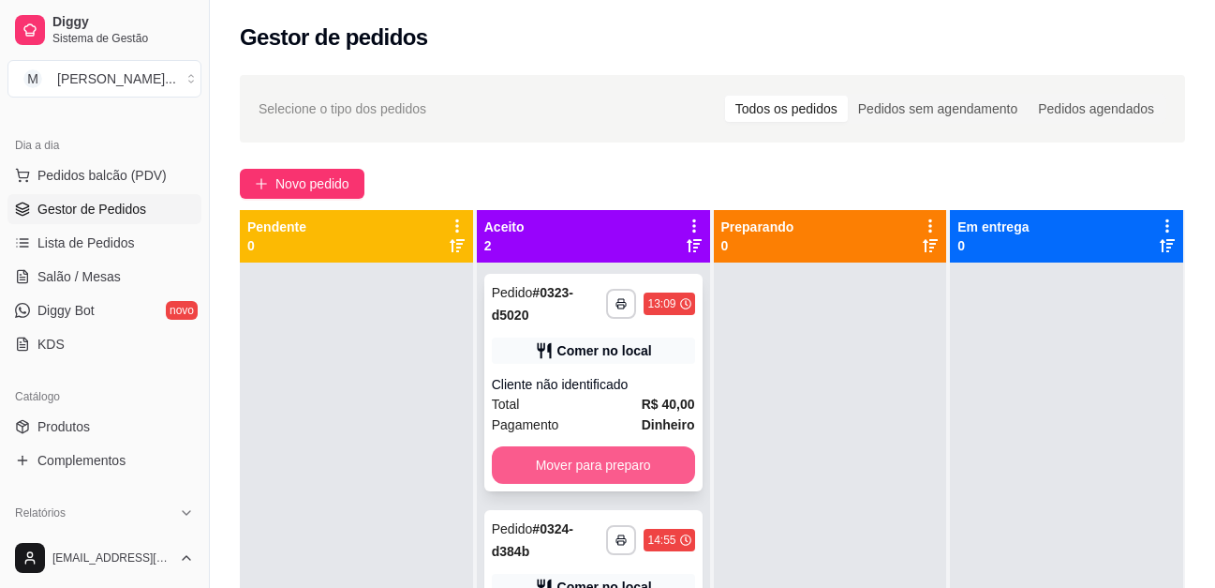
click at [661, 463] on button "Mover para preparo" at bounding box center [593, 464] width 203 height 37
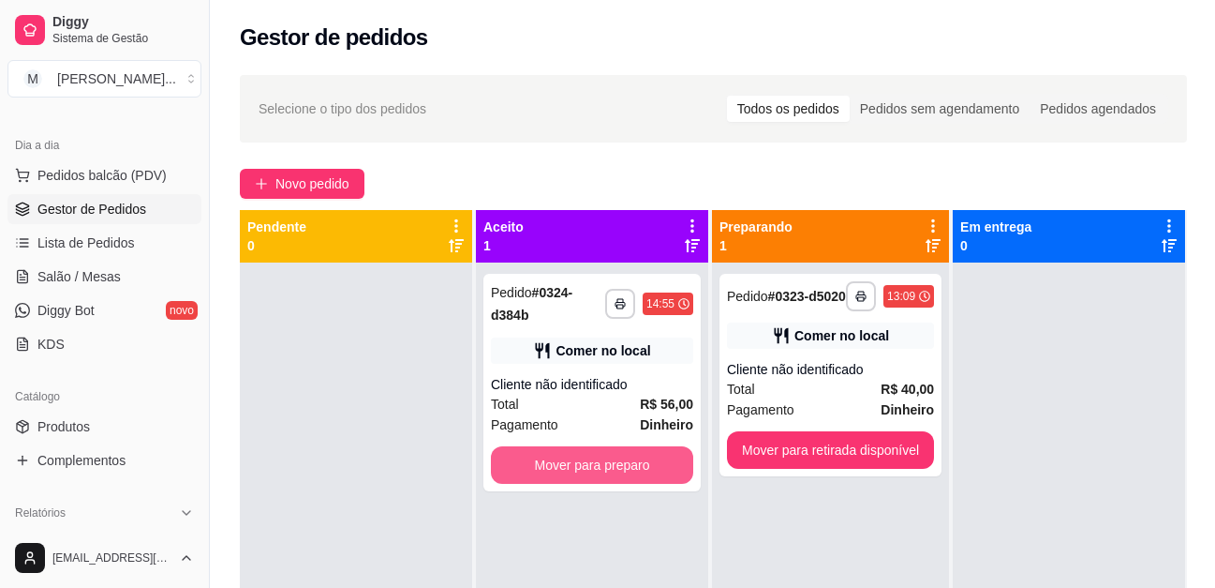
click at [661, 463] on button "Mover para preparo" at bounding box center [592, 464] width 202 height 37
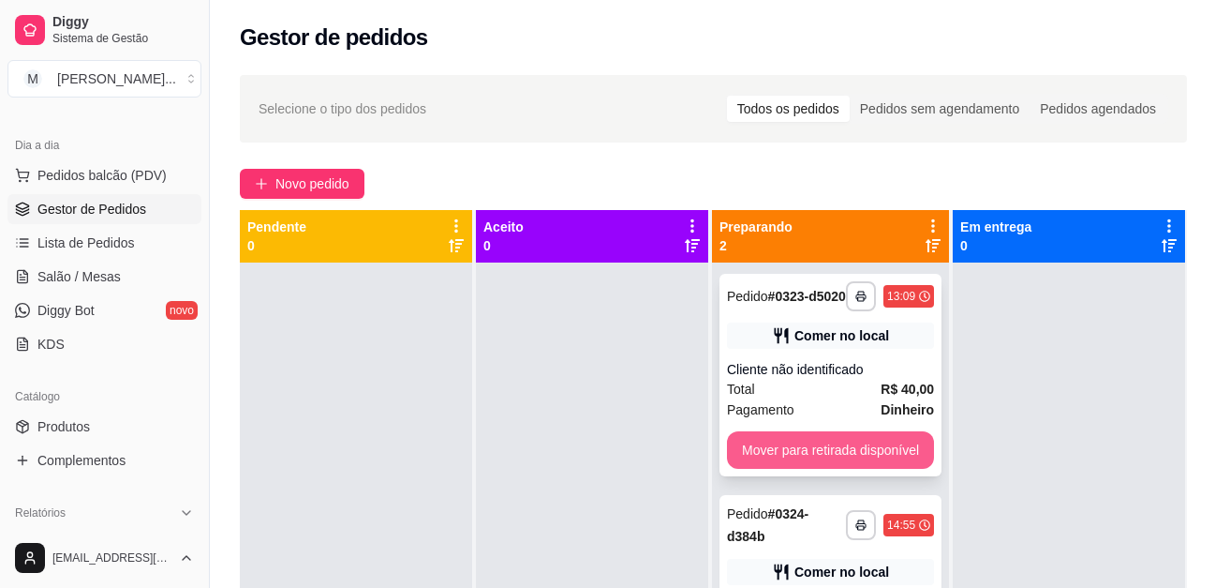
click at [835, 458] on button "Mover para retirada disponível" at bounding box center [830, 449] width 207 height 37
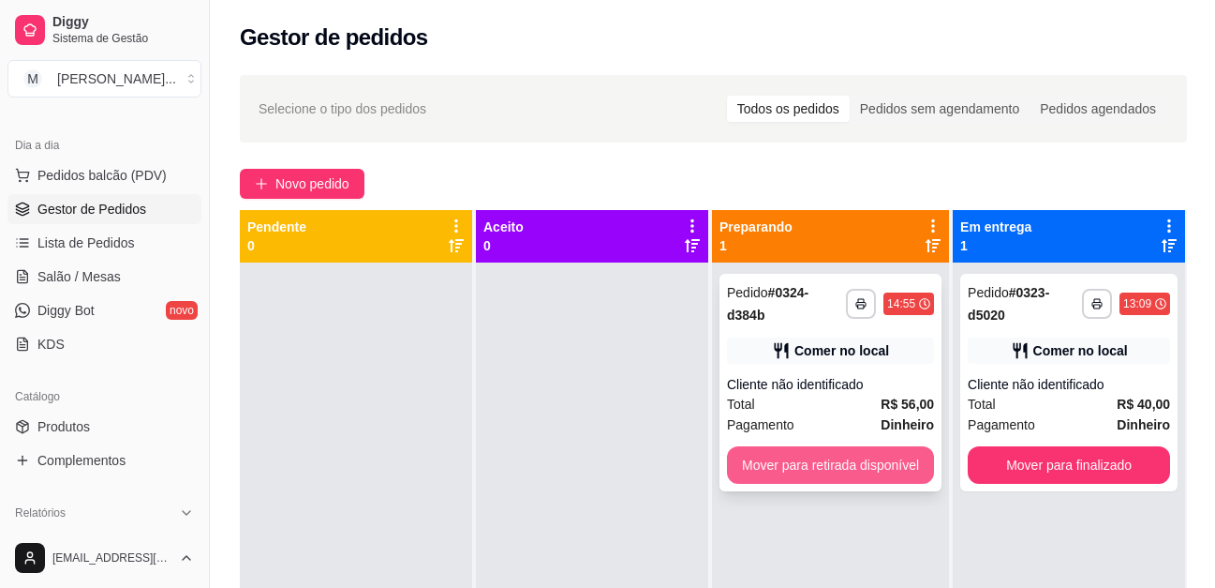
click at [841, 454] on button "Mover para retirada disponível" at bounding box center [830, 464] width 207 height 37
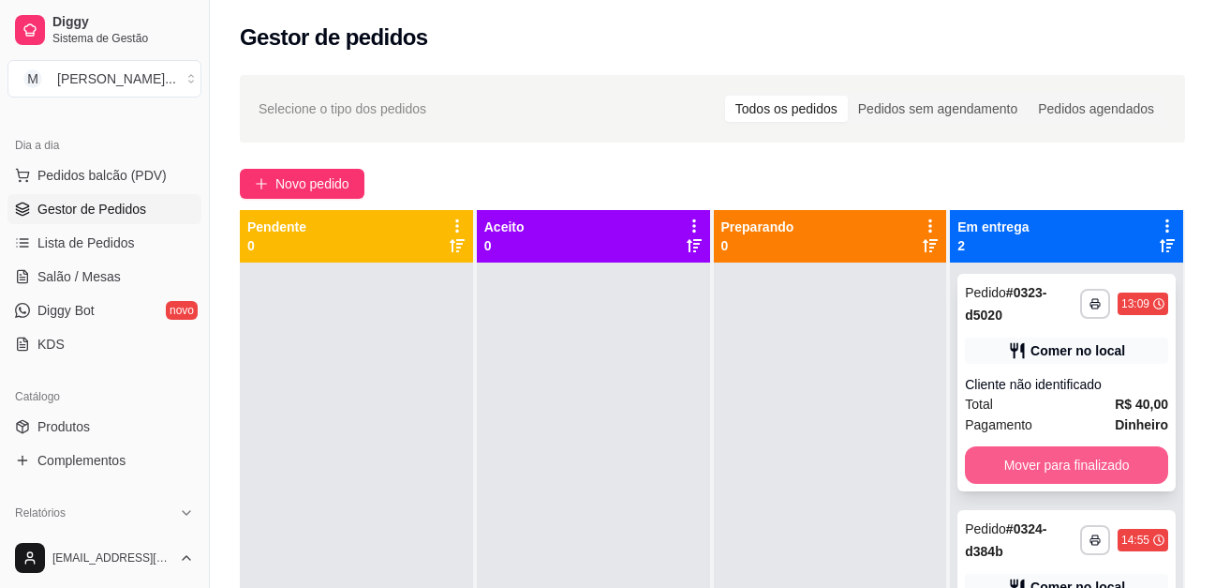
click at [1118, 459] on button "Mover para finalizado" at bounding box center [1066, 464] width 203 height 37
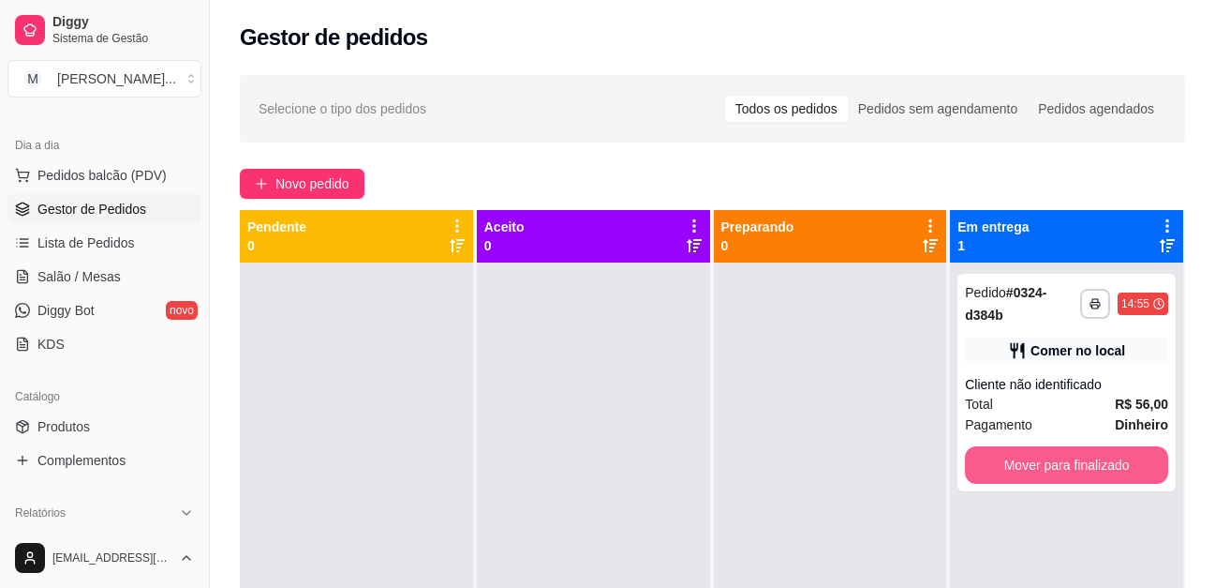
click at [1118, 459] on button "Mover para finalizado" at bounding box center [1066, 464] width 203 height 37
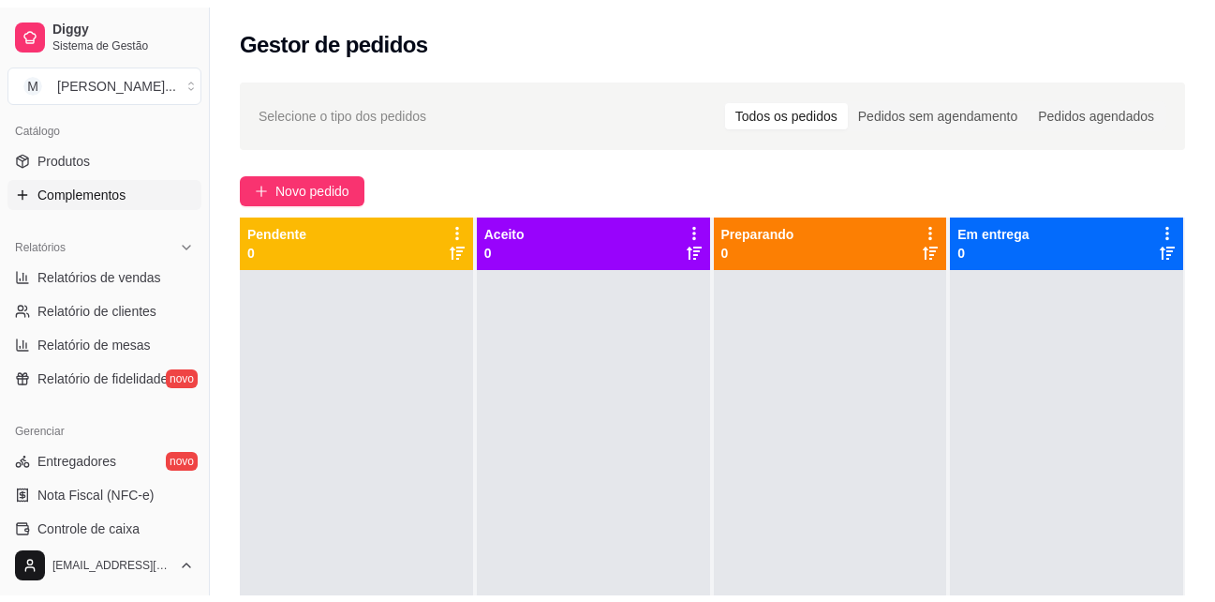
scroll to position [469, 0]
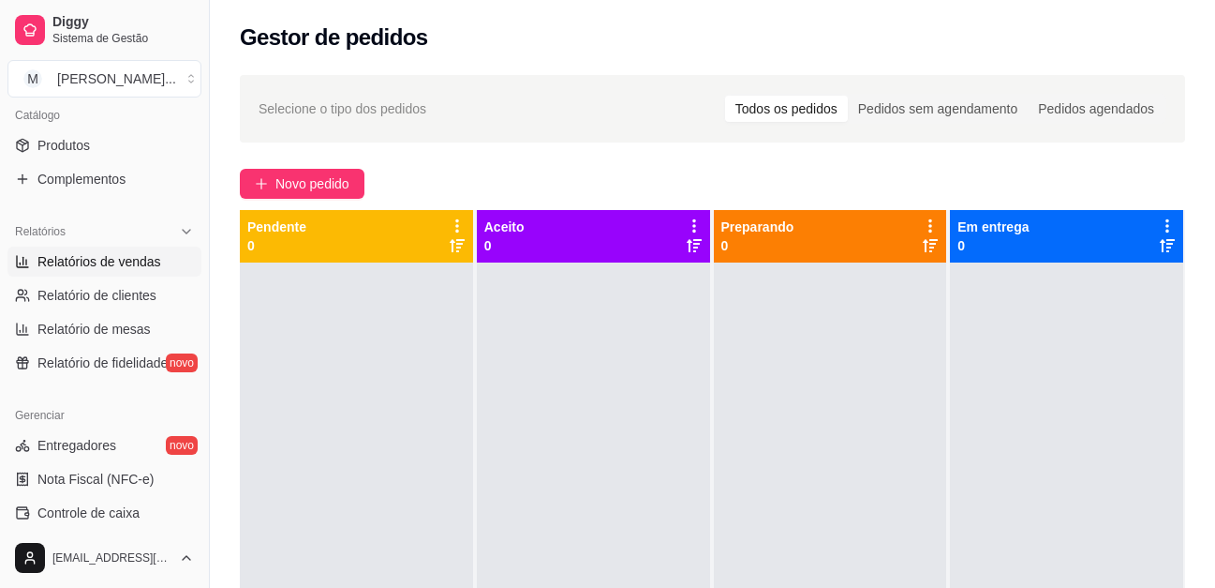
click at [136, 259] on span "Relatórios de vendas" at bounding box center [99, 261] width 124 height 19
select select "ALL"
select select "0"
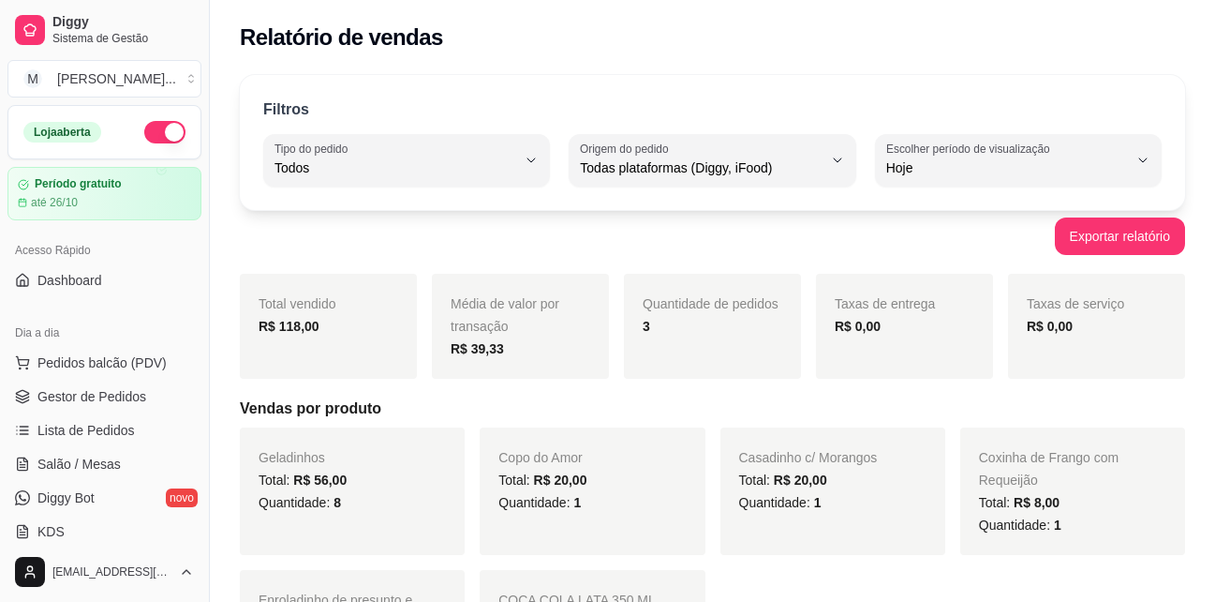
select select "ALL"
select select "0"
click at [78, 401] on span "Gestor de Pedidos" at bounding box center [91, 396] width 109 height 19
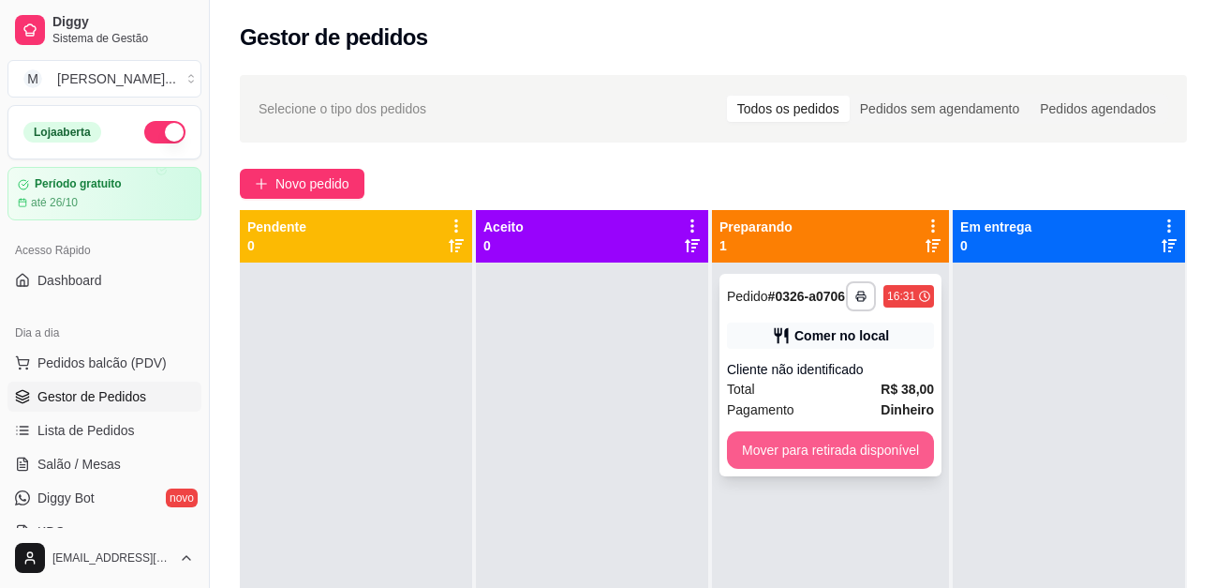
click at [815, 469] on button "Mover para retirada disponível" at bounding box center [830, 449] width 207 height 37
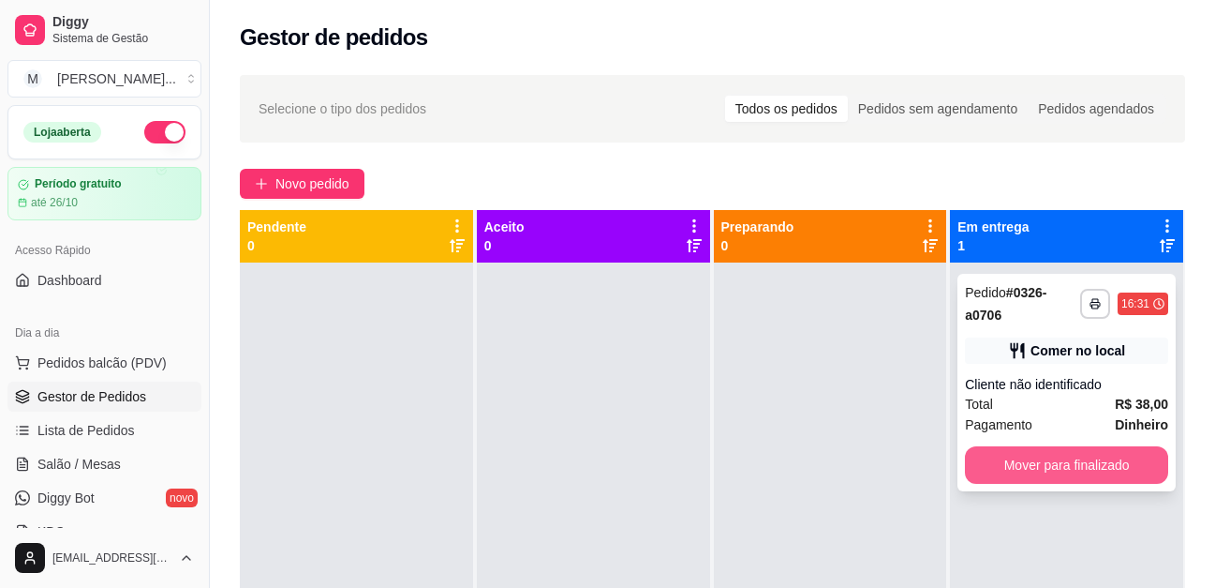
click at [1103, 473] on button "Mover para finalizado" at bounding box center [1066, 464] width 203 height 37
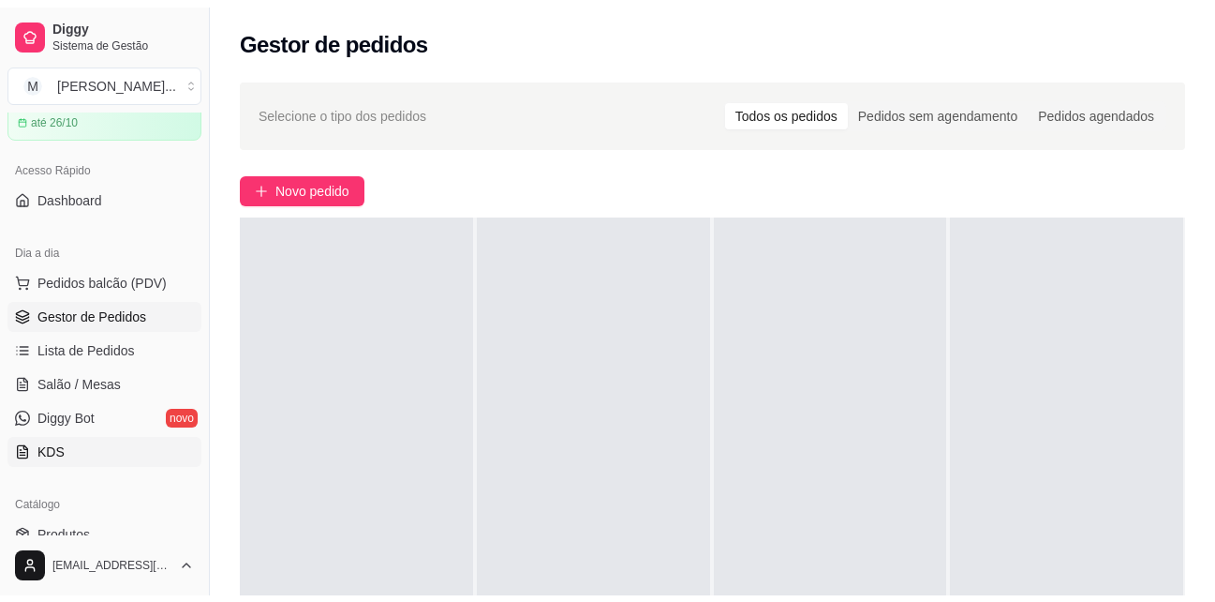
scroll to position [281, 0]
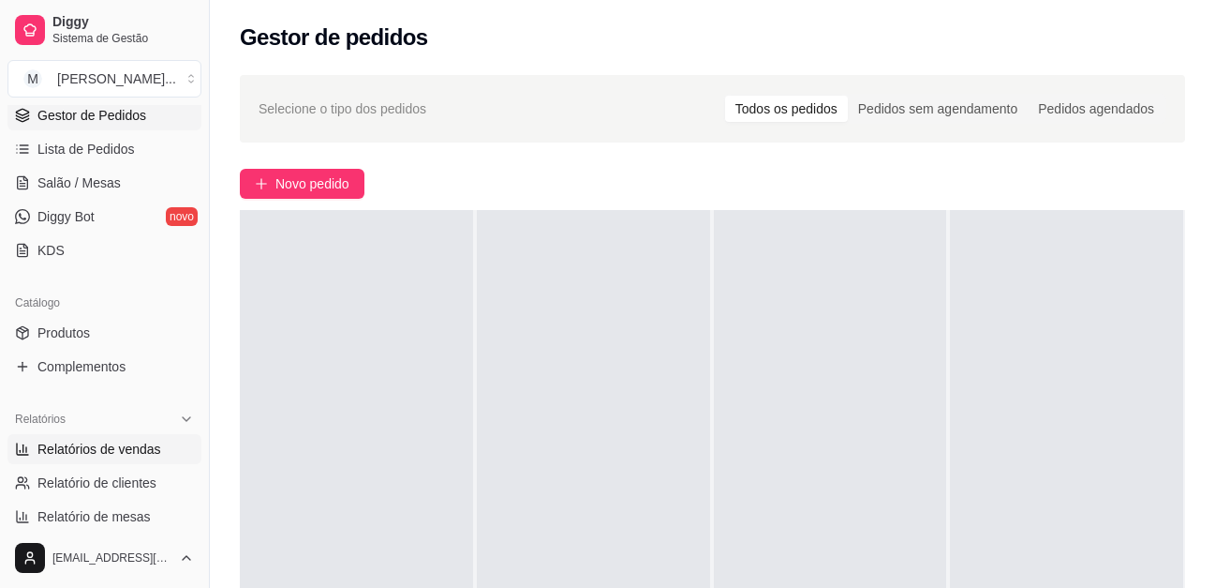
click at [86, 439] on span "Relatórios de vendas" at bounding box center [99, 448] width 124 height 19
select select "ALL"
select select "0"
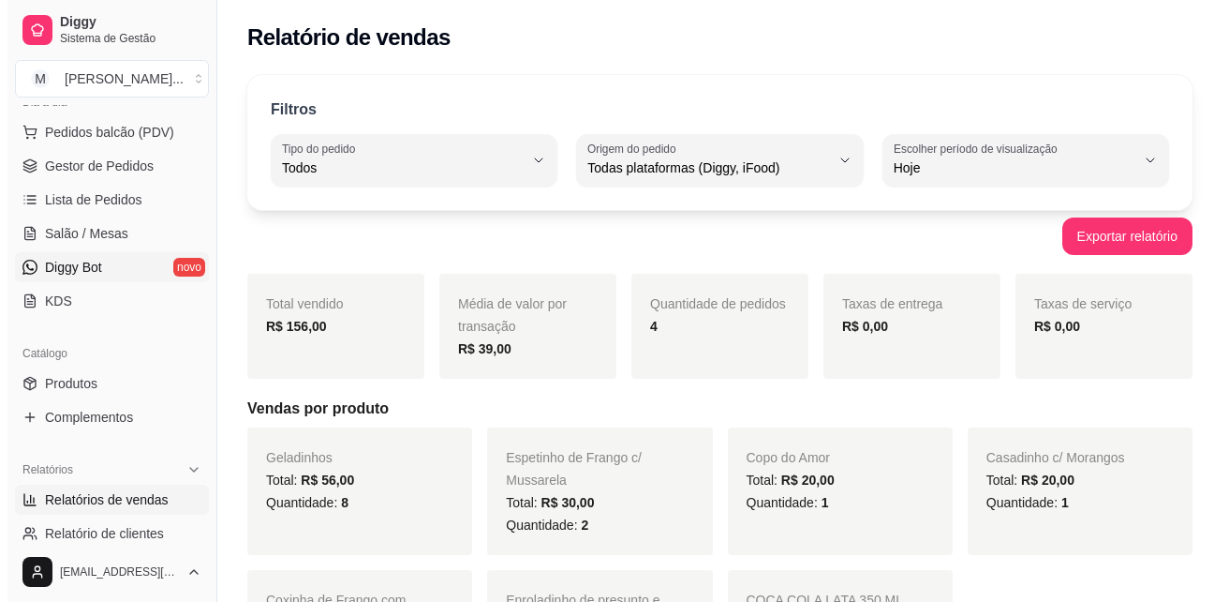
scroll to position [187, 0]
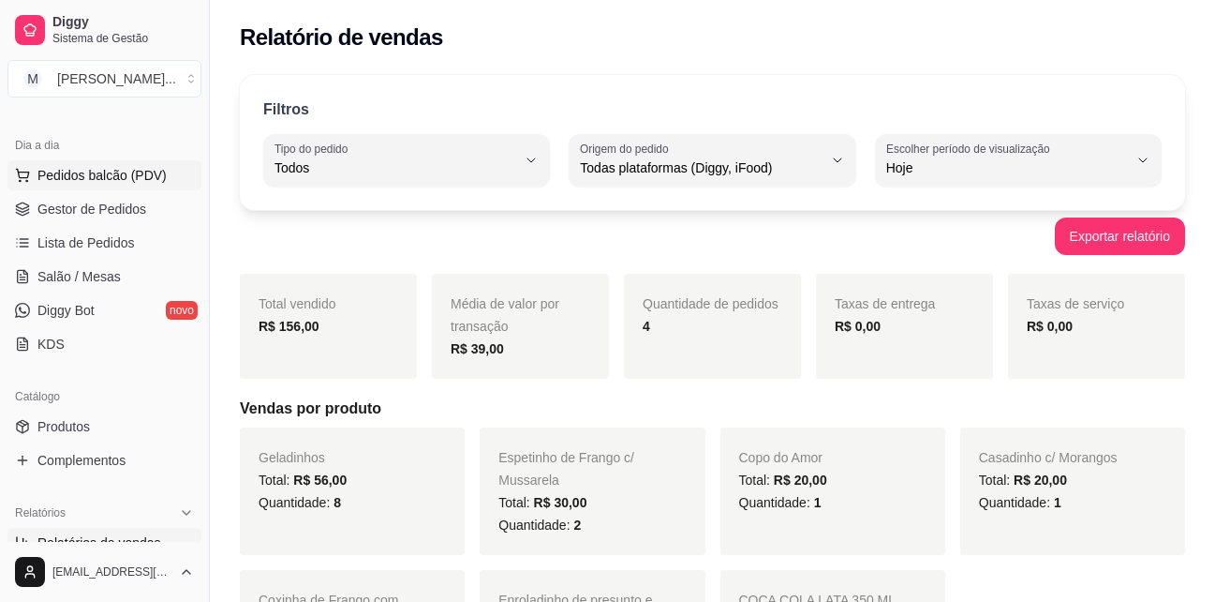
click at [100, 175] on span "Pedidos balcão (PDV)" at bounding box center [101, 175] width 129 height 19
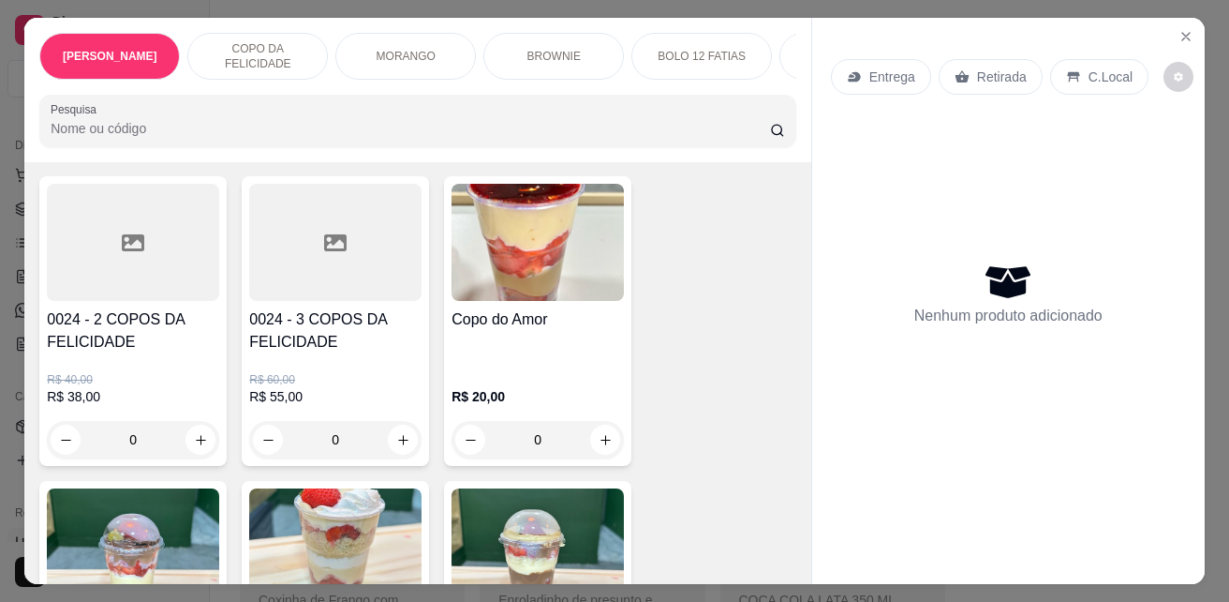
scroll to position [469, 0]
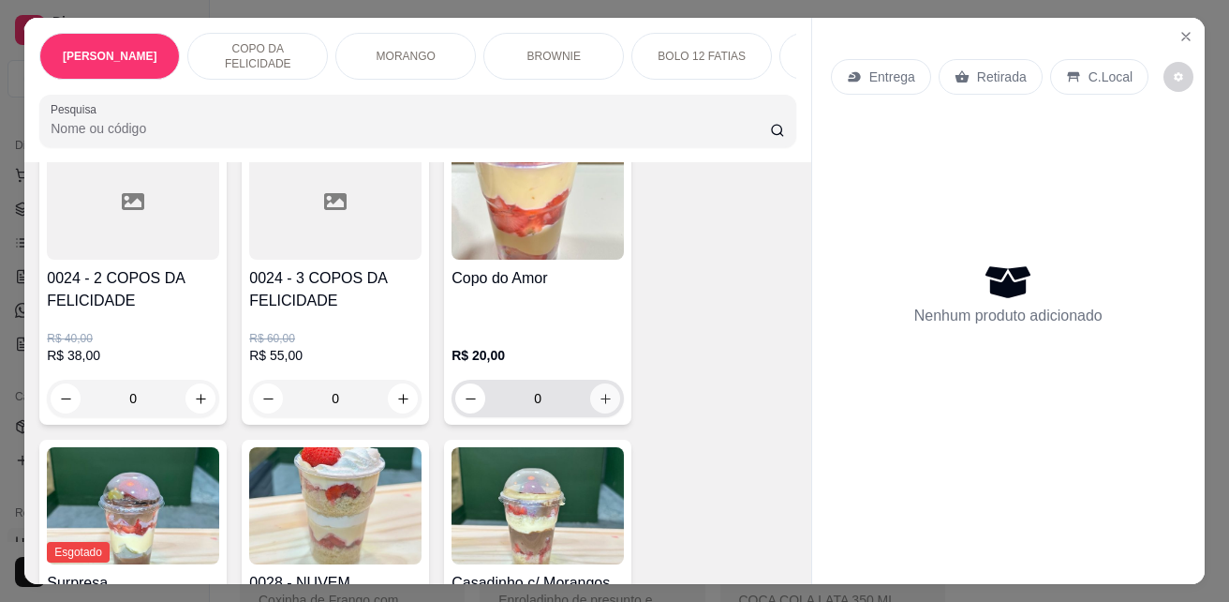
click at [600, 402] on icon "increase-product-quantity" at bounding box center [606, 399] width 14 height 14
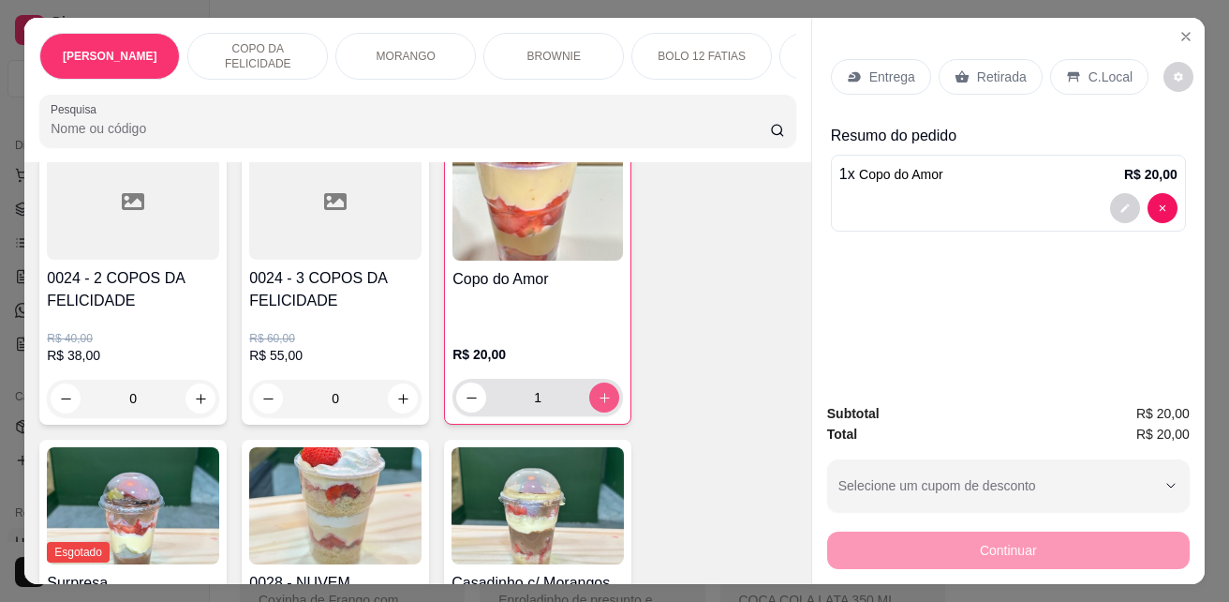
type input "1"
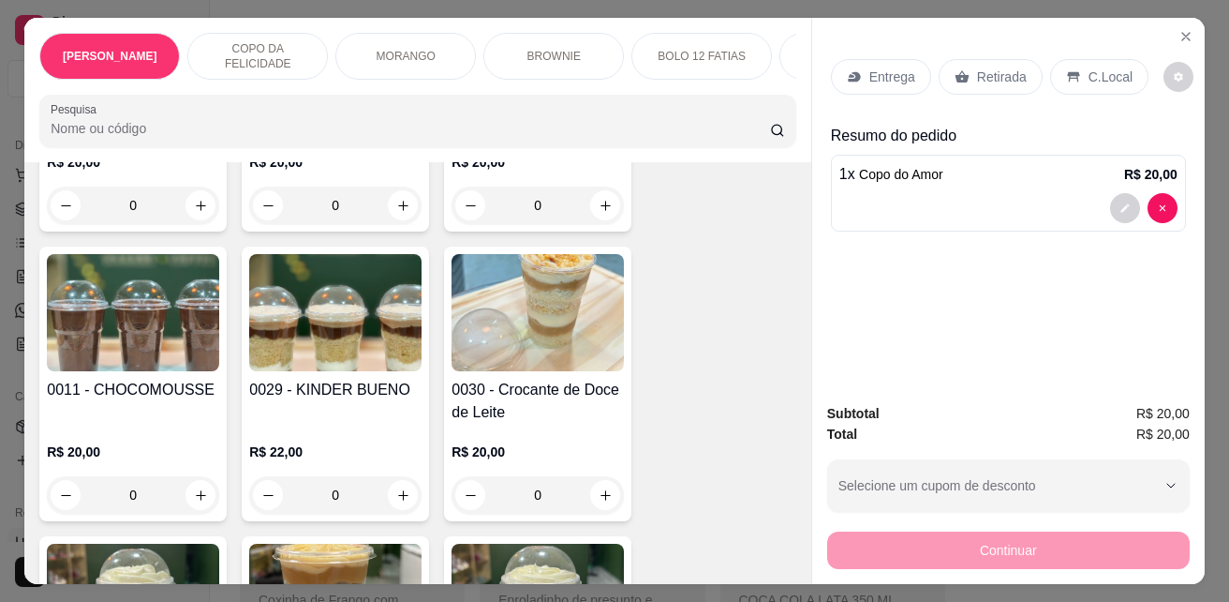
scroll to position [1312, 0]
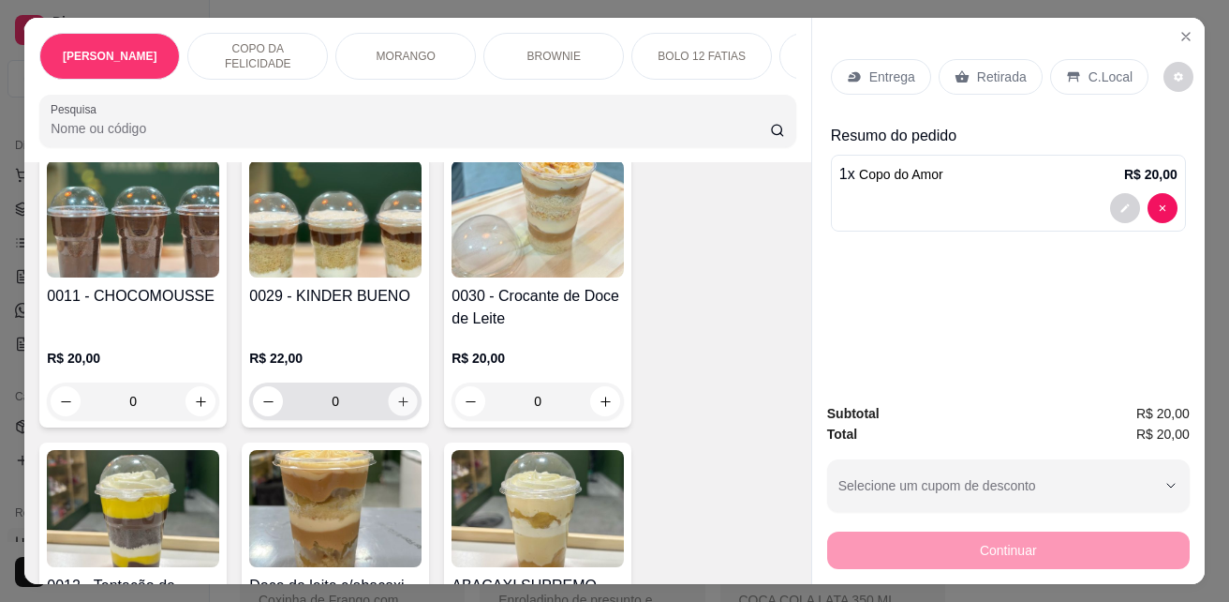
click at [403, 395] on icon "increase-product-quantity" at bounding box center [403, 402] width 14 height 14
type input "1"
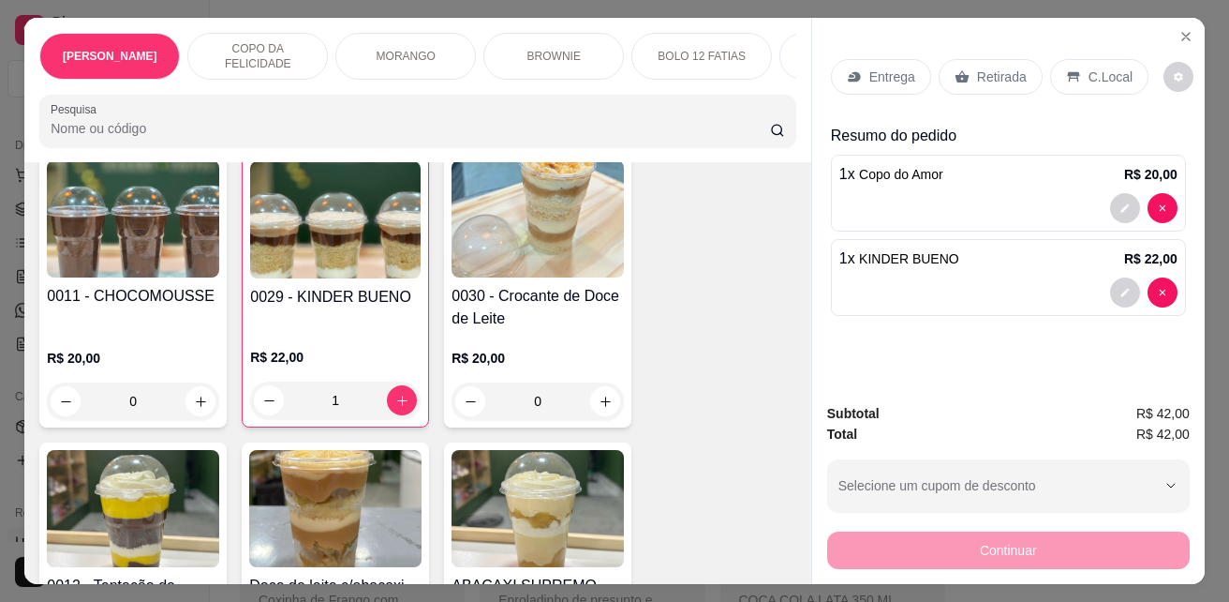
click at [1096, 75] on p "C.Local" at bounding box center [1111, 76] width 44 height 19
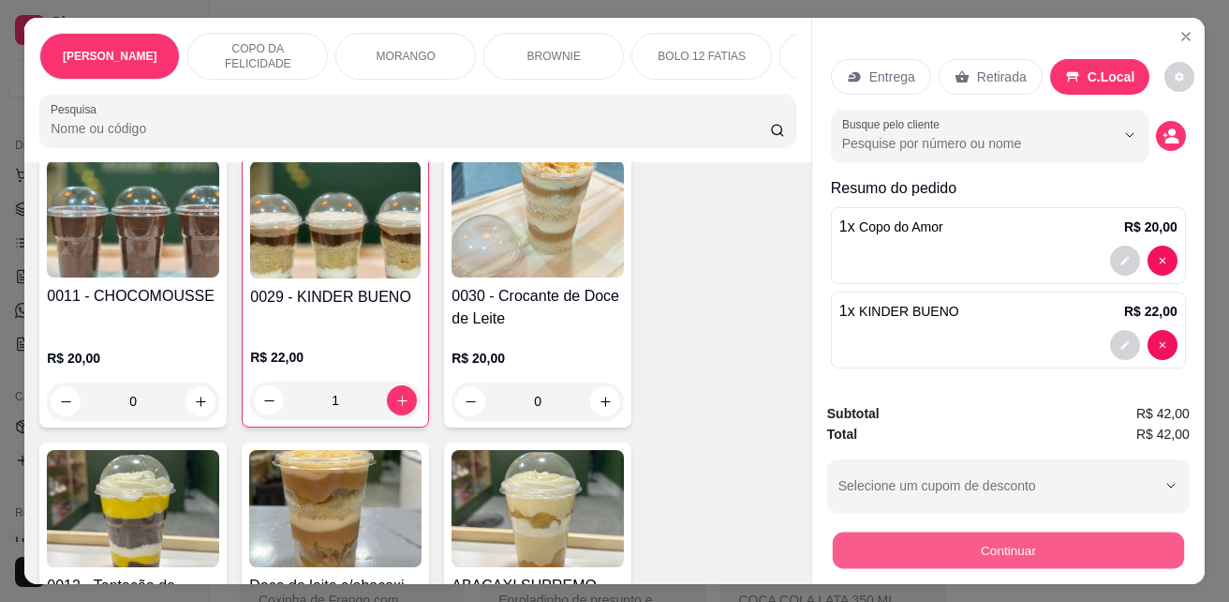
click at [1069, 542] on button "Continuar" at bounding box center [1008, 549] width 351 height 37
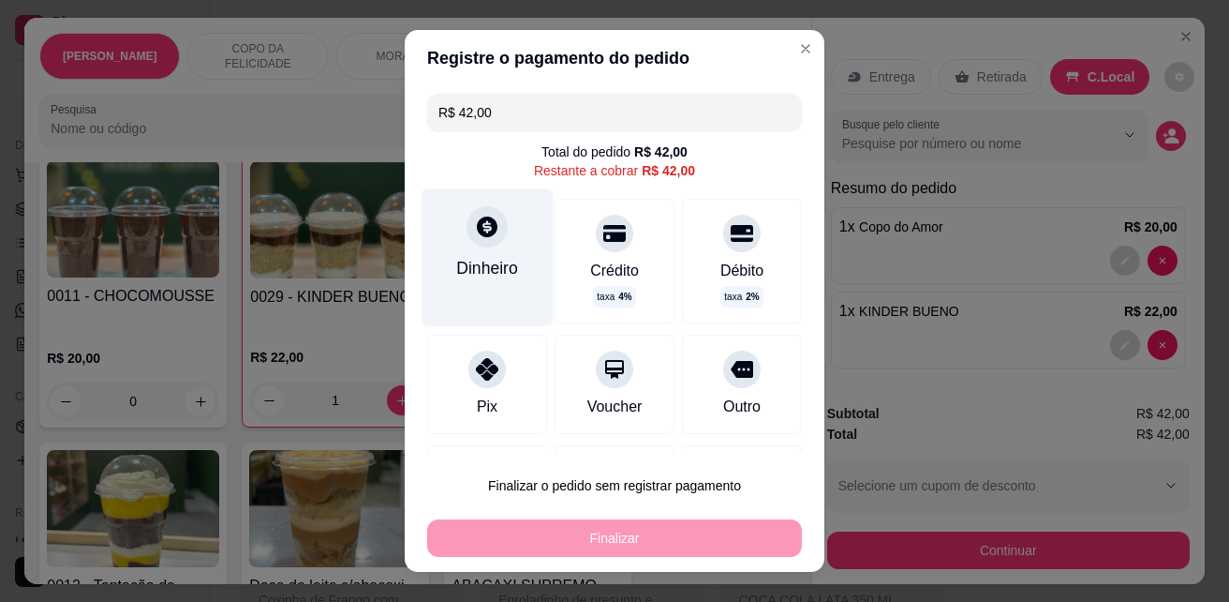
click at [469, 241] on div at bounding box center [487, 226] width 41 height 41
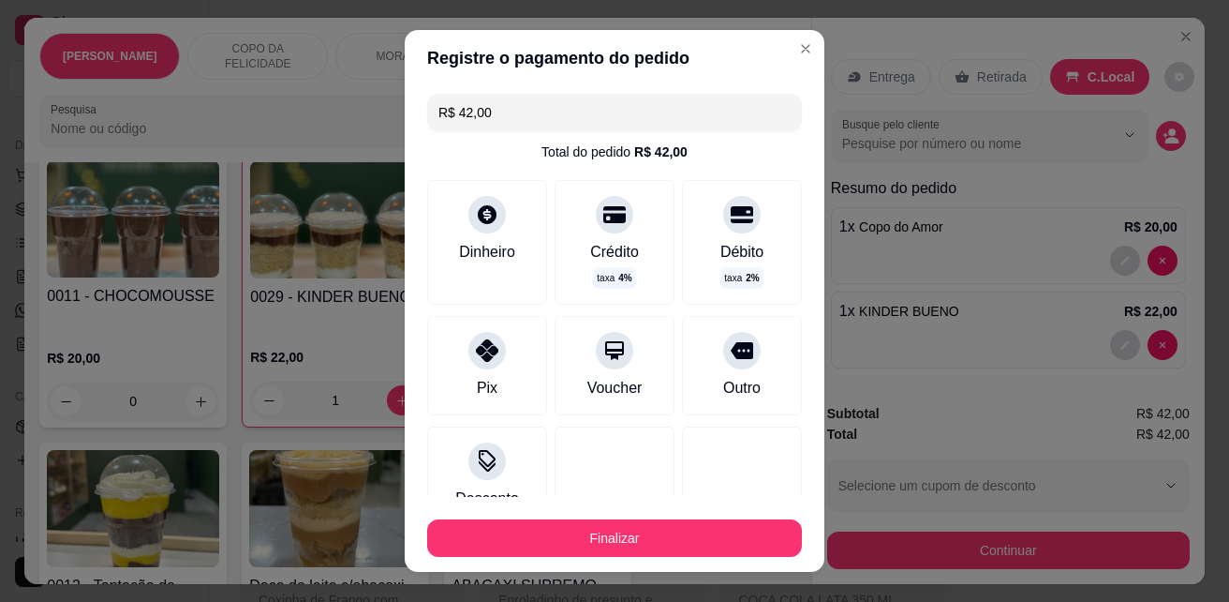
type input "R$ 0,00"
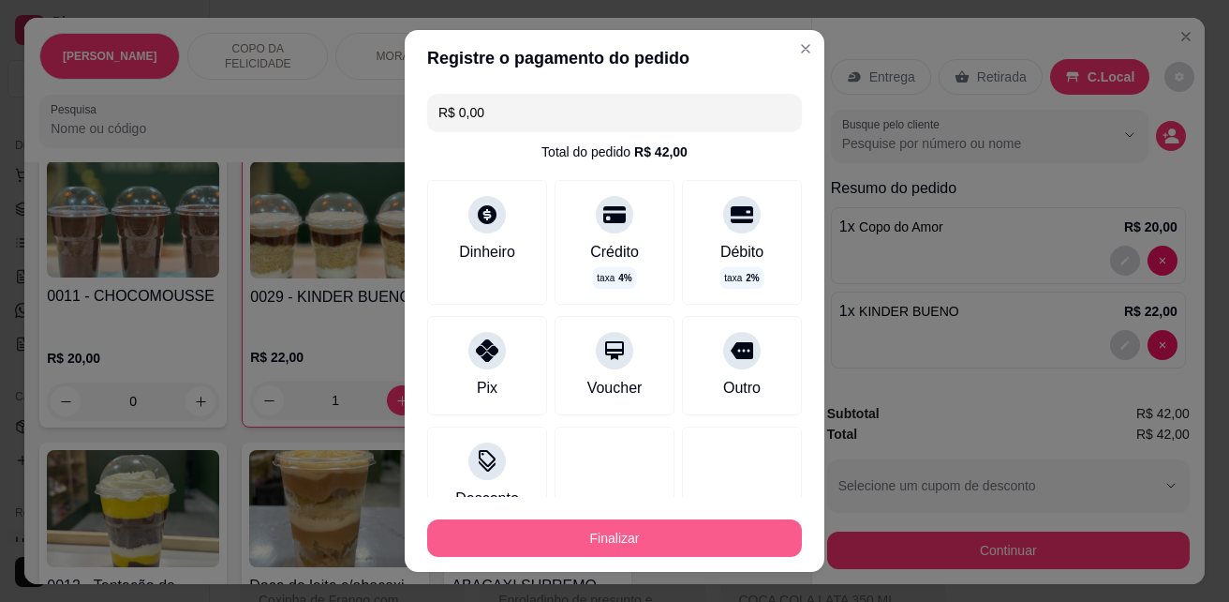
click at [642, 540] on button "Finalizar" at bounding box center [614, 537] width 375 height 37
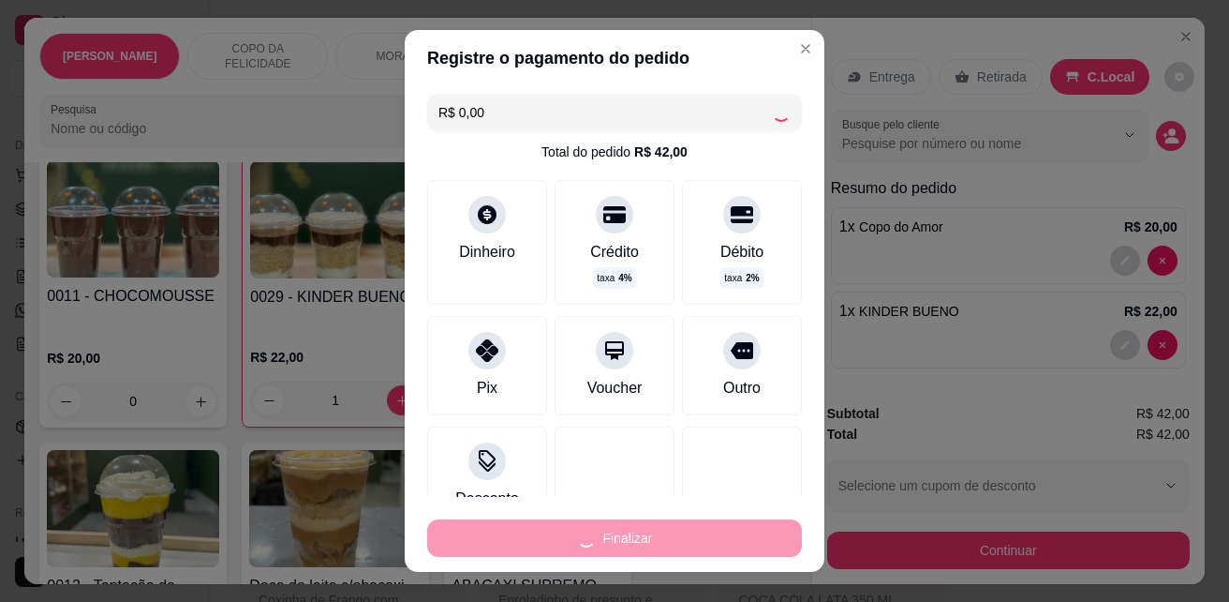
type input "0"
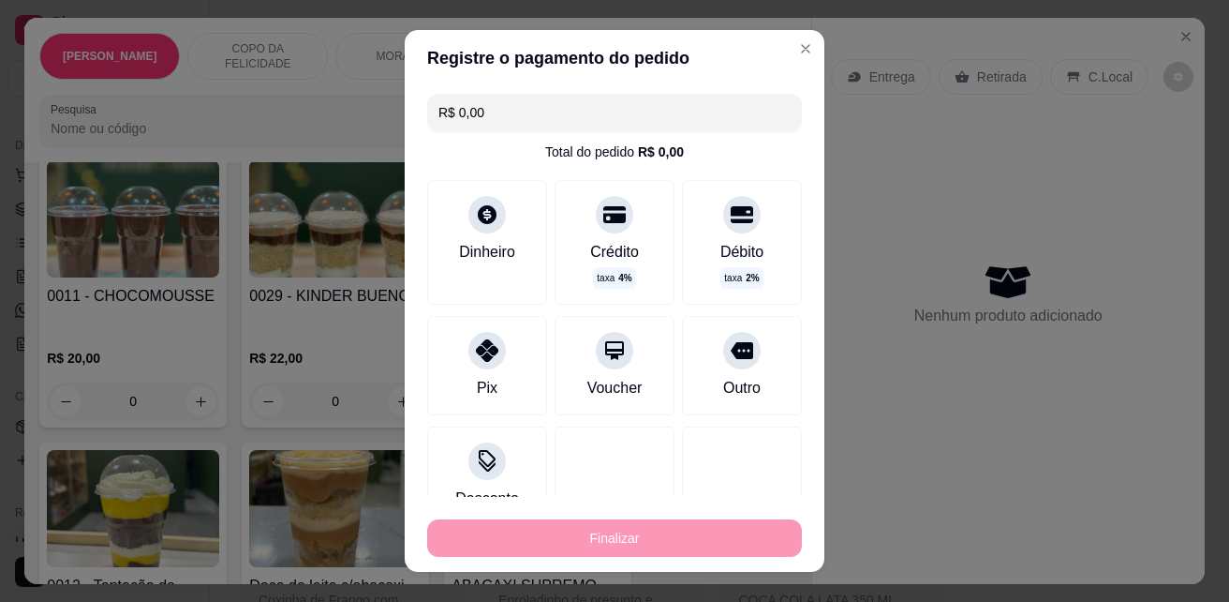
type input "-R$ 42,00"
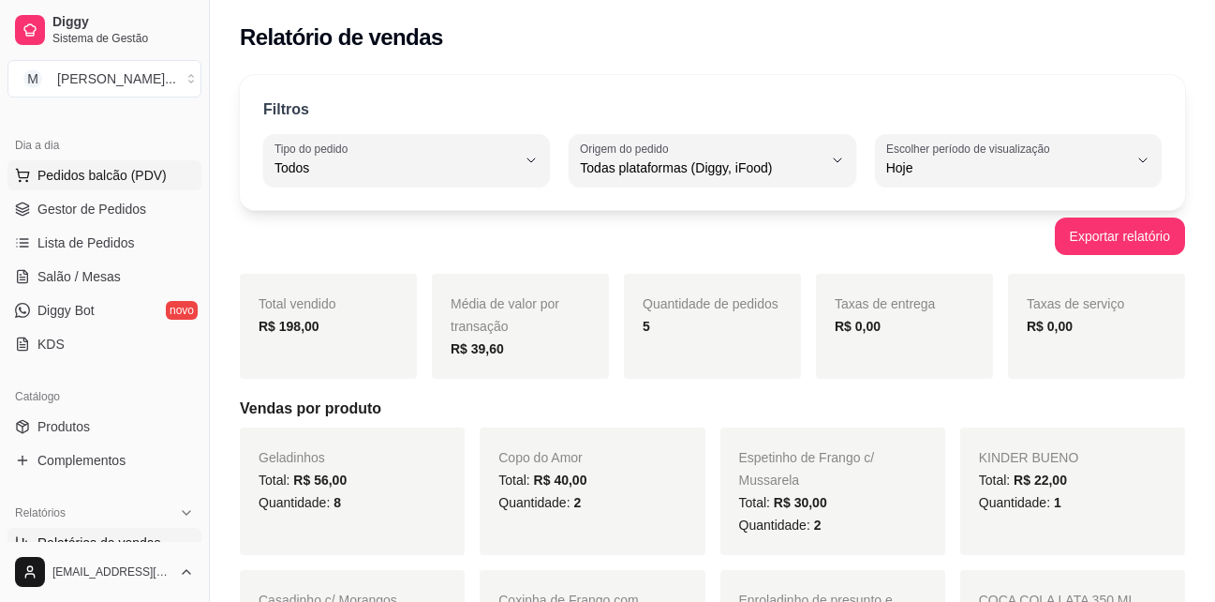
click at [99, 172] on span "Pedidos balcão (PDV)" at bounding box center [101, 175] width 129 height 19
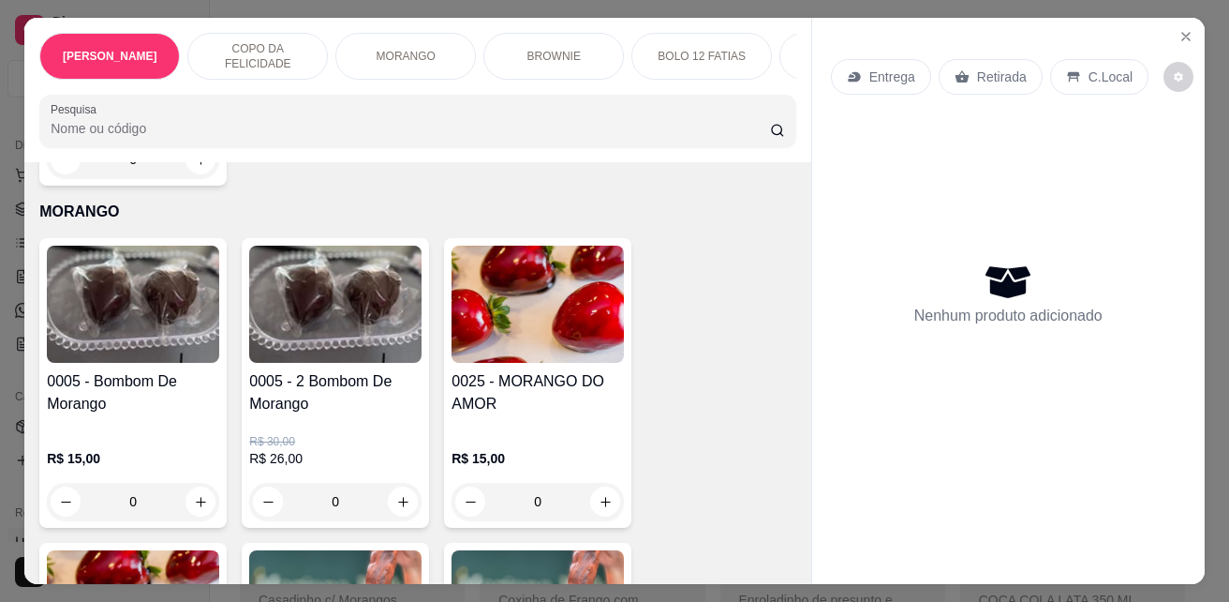
scroll to position [2530, 0]
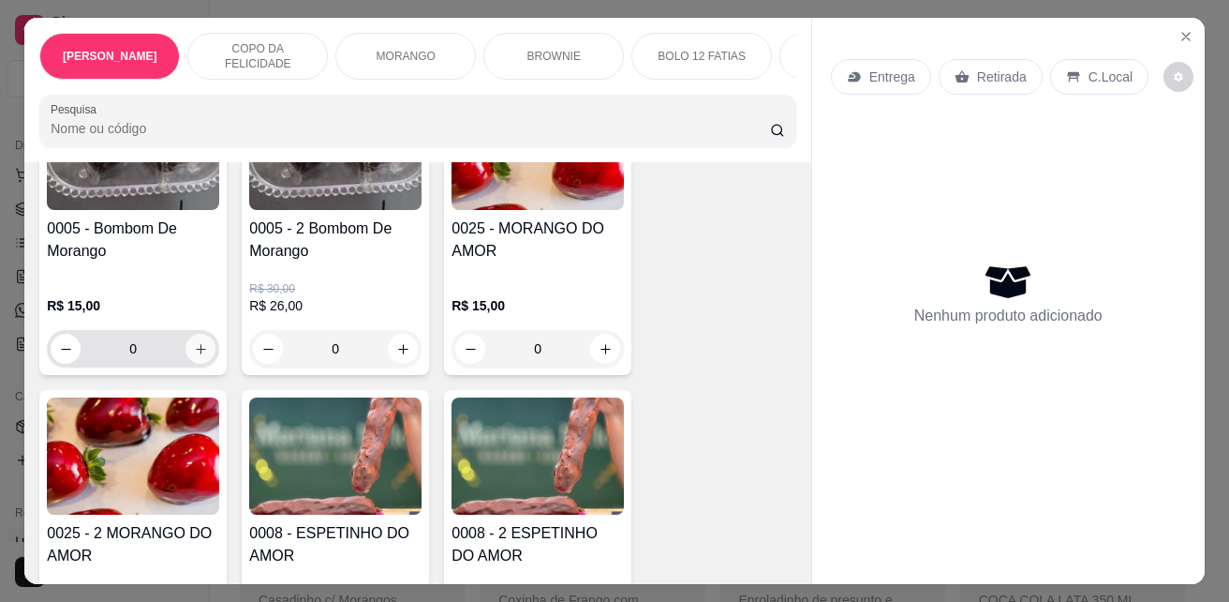
click at [200, 344] on button "increase-product-quantity" at bounding box center [201, 349] width 30 height 30
type input "1"
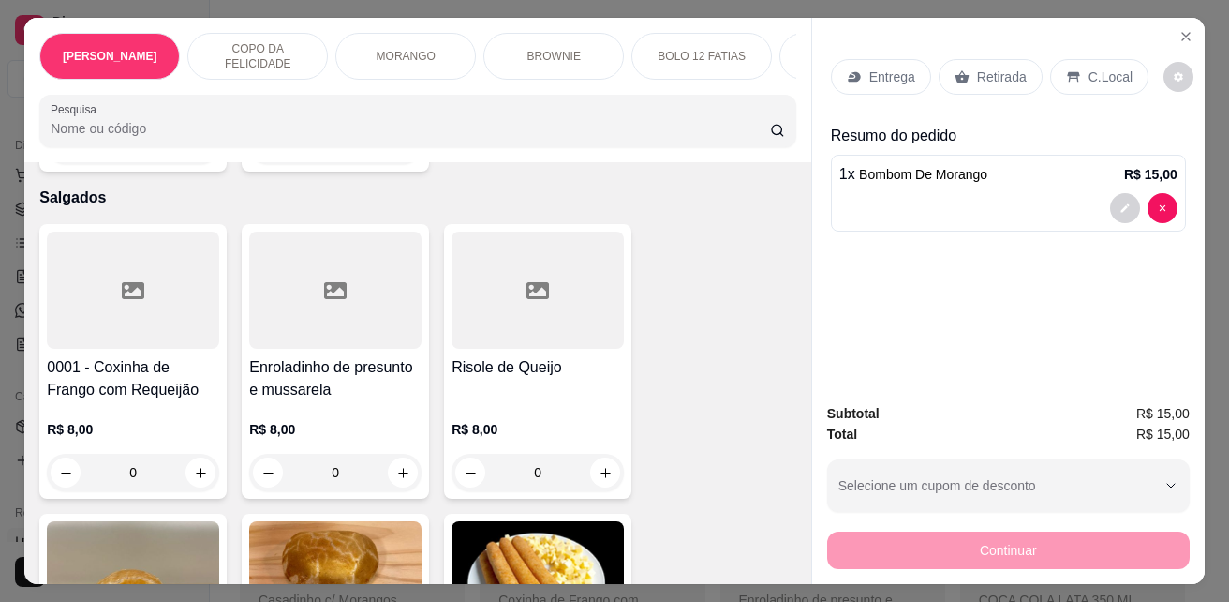
scroll to position [4030, 0]
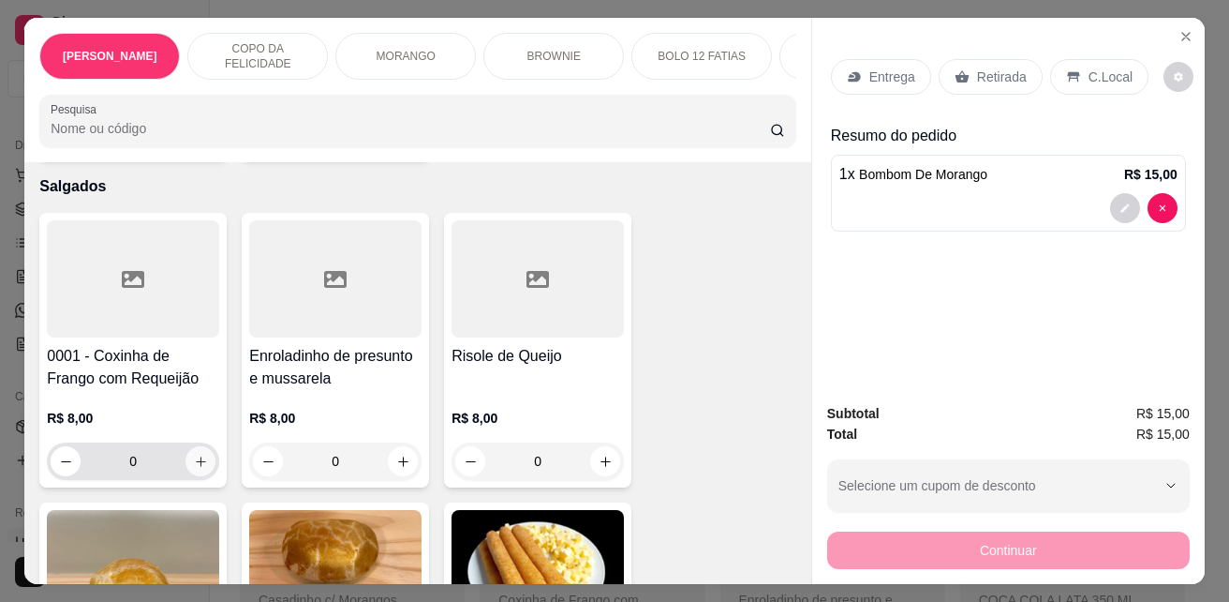
click at [194, 454] on icon "increase-product-quantity" at bounding box center [201, 461] width 14 height 14
type input "1"
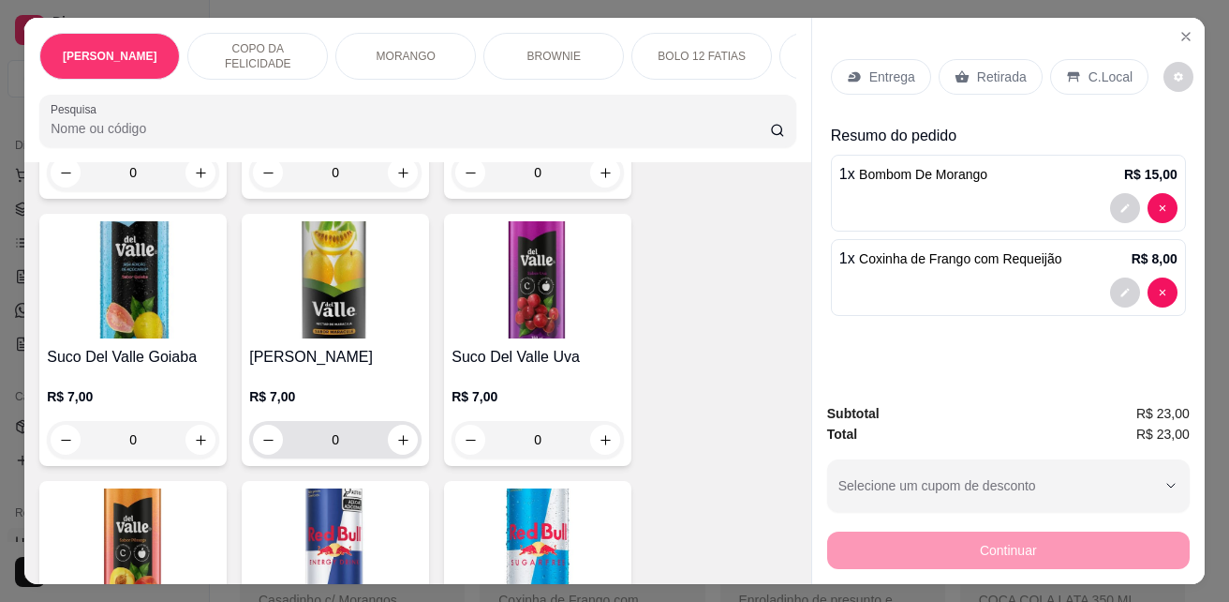
scroll to position [5811, 0]
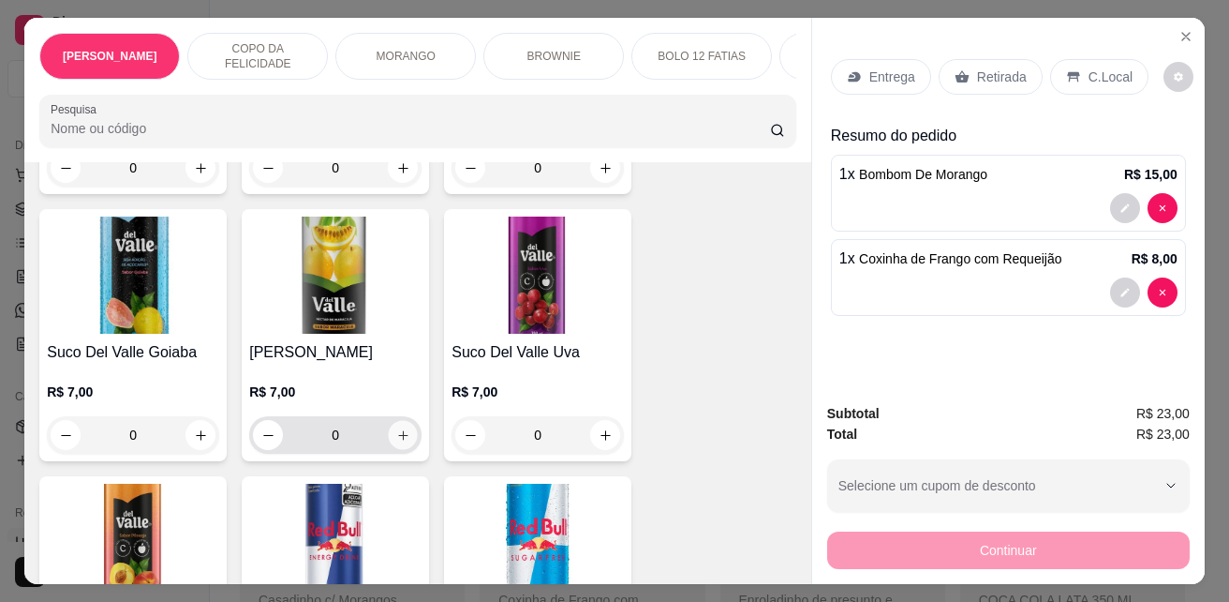
click at [398, 428] on icon "increase-product-quantity" at bounding box center [403, 435] width 14 height 14
type input "1"
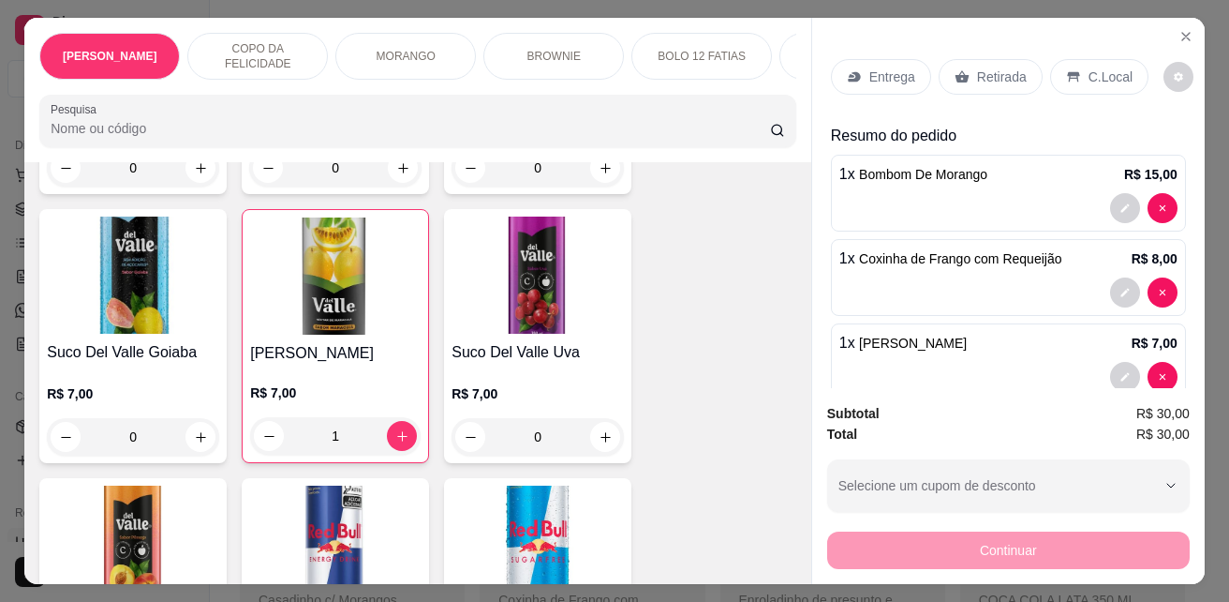
click at [1094, 67] on p "C.Local" at bounding box center [1111, 76] width 44 height 19
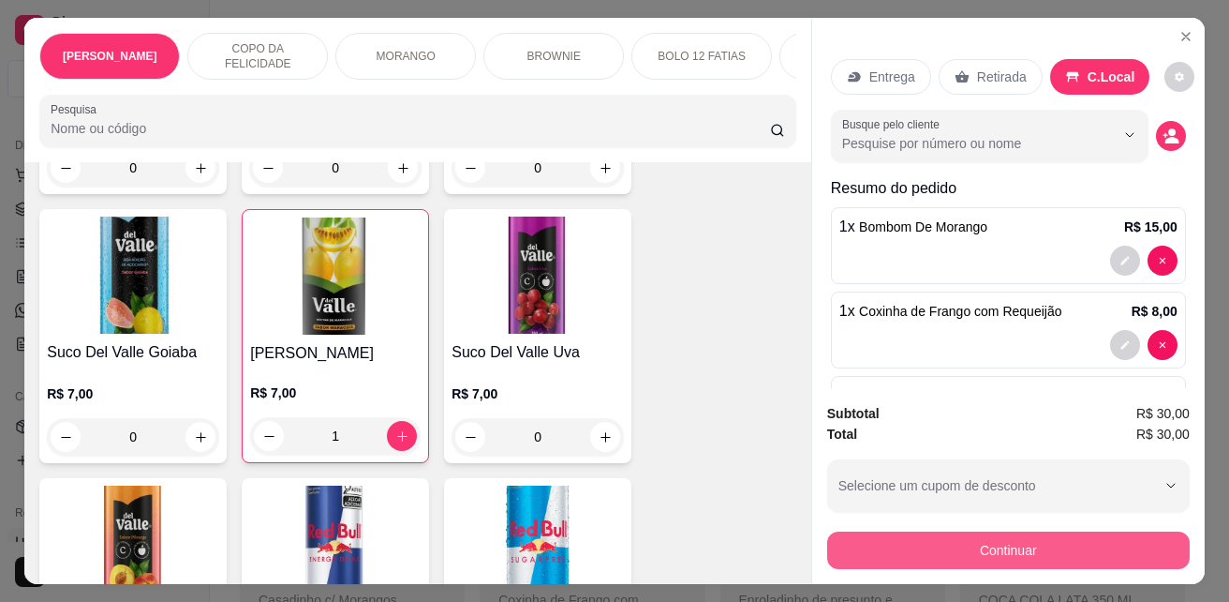
click at [991, 543] on button "Continuar" at bounding box center [1008, 549] width 363 height 37
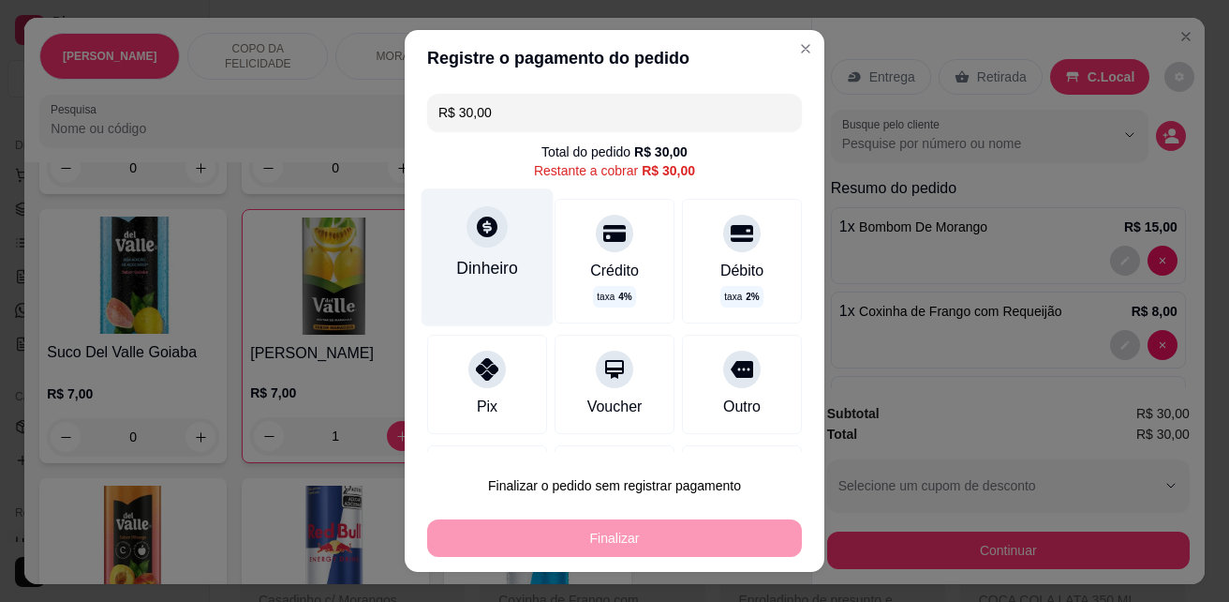
click at [461, 273] on div "Dinheiro" at bounding box center [487, 268] width 62 height 24
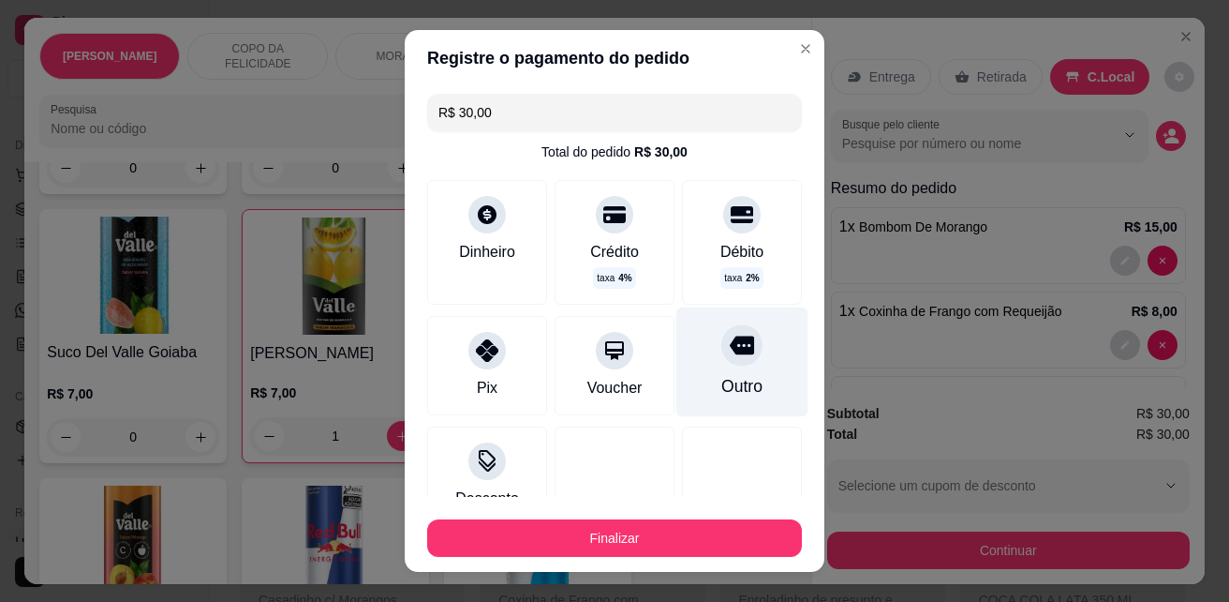
type input "R$ 0,00"
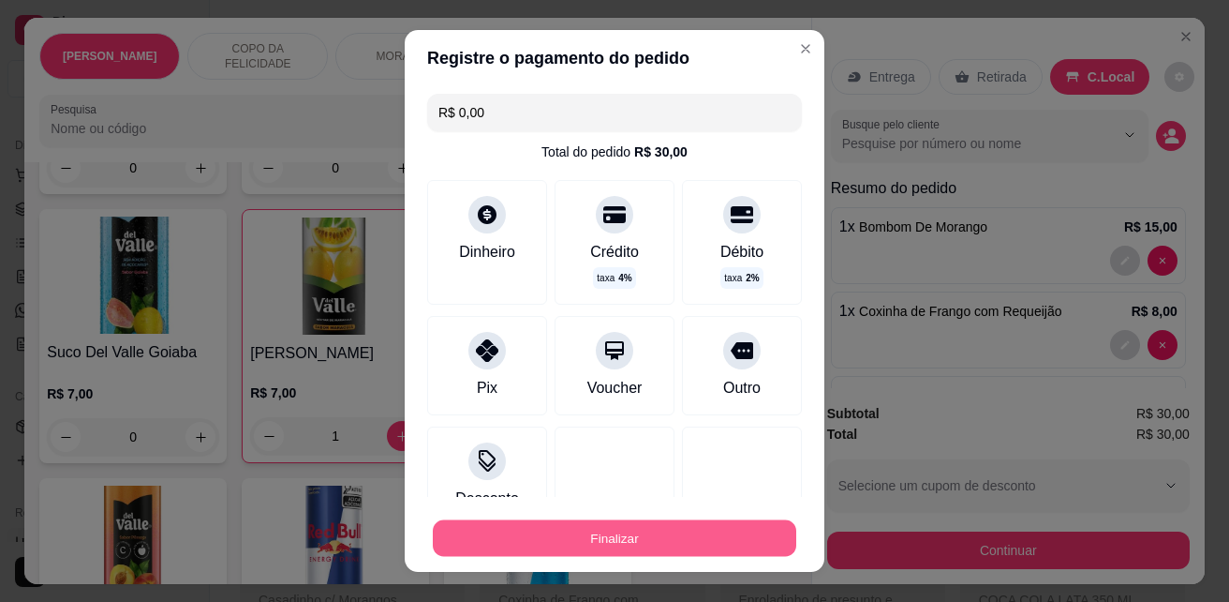
click at [708, 538] on button "Finalizar" at bounding box center [615, 538] width 364 height 37
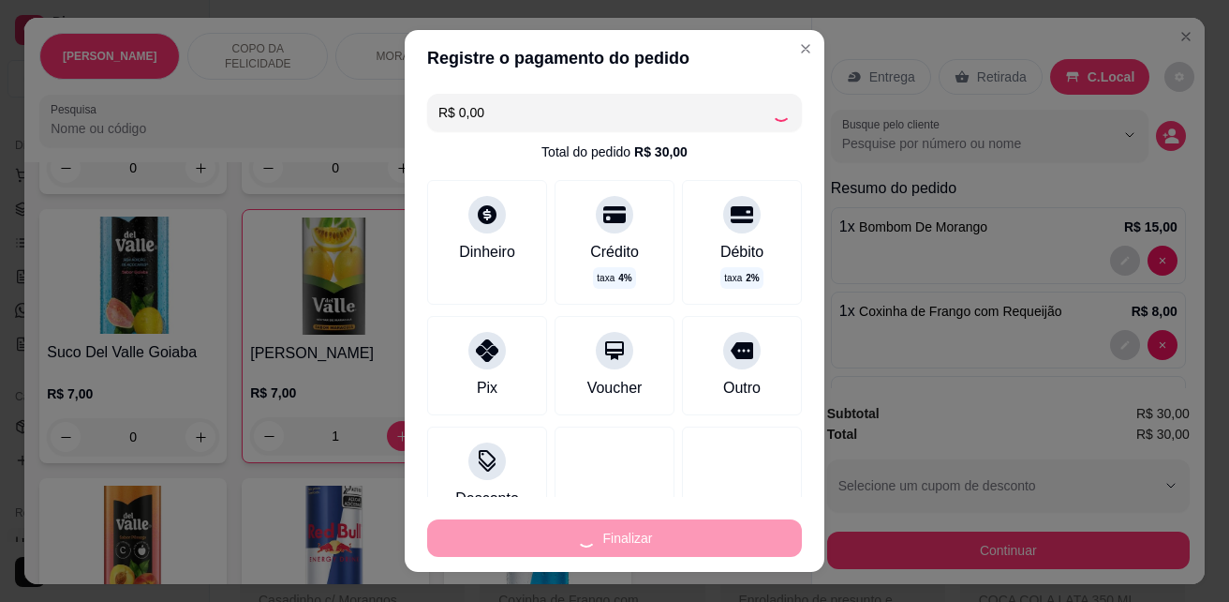
type input "0"
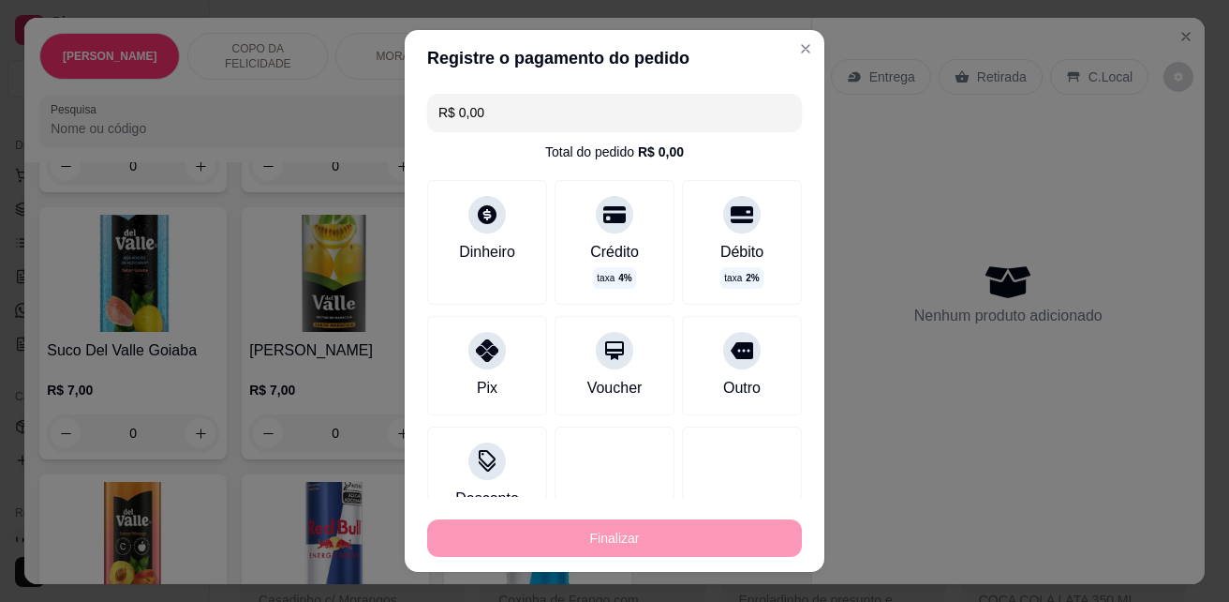
type input "-R$ 30,00"
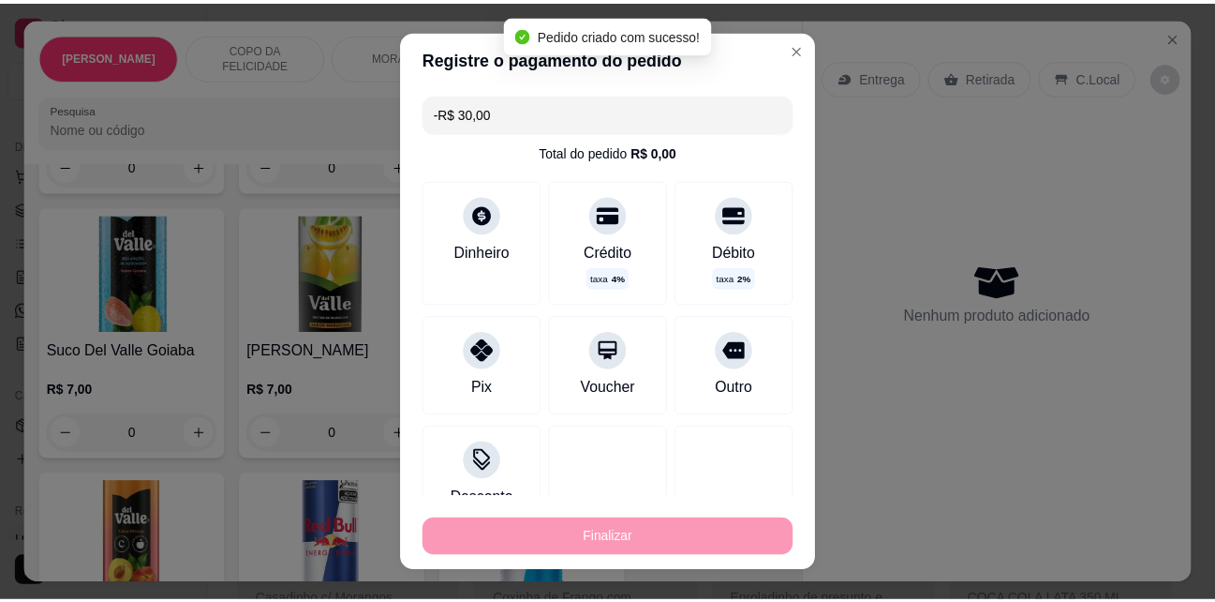
scroll to position [5809, 0]
